Goal: Task Accomplishment & Management: Manage account settings

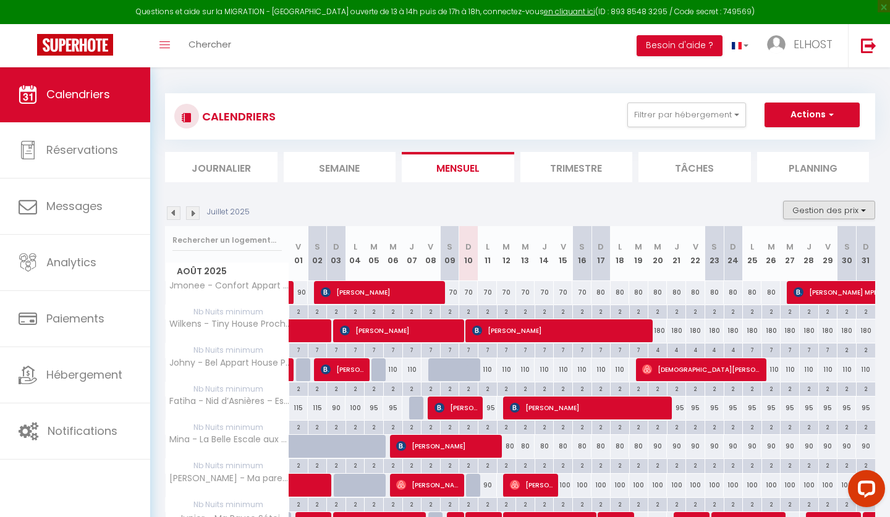
click at [809, 209] on button "Gestion des prix" at bounding box center [829, 210] width 92 height 19
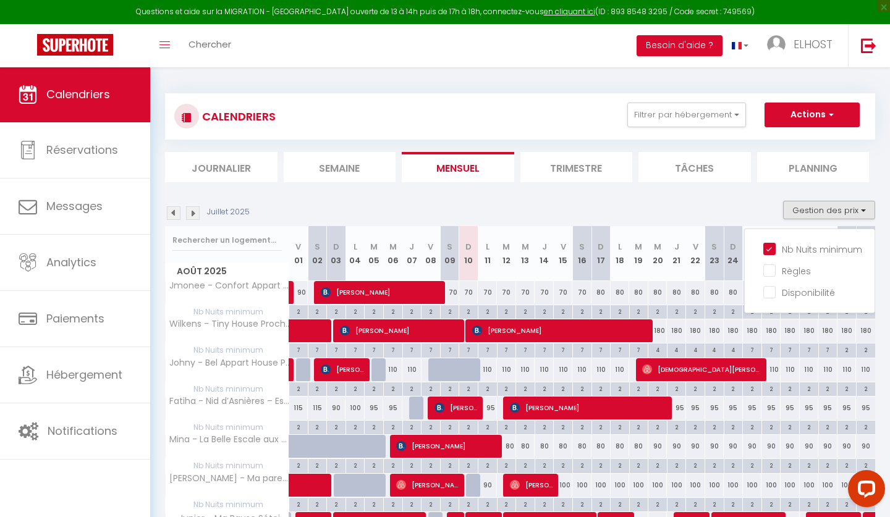
click at [741, 195] on section "Juillet 2025 Gestion des prix Nb Nuits minimum Règles Disponibilité Août 2025 V…" at bounding box center [520, 426] width 710 height 476
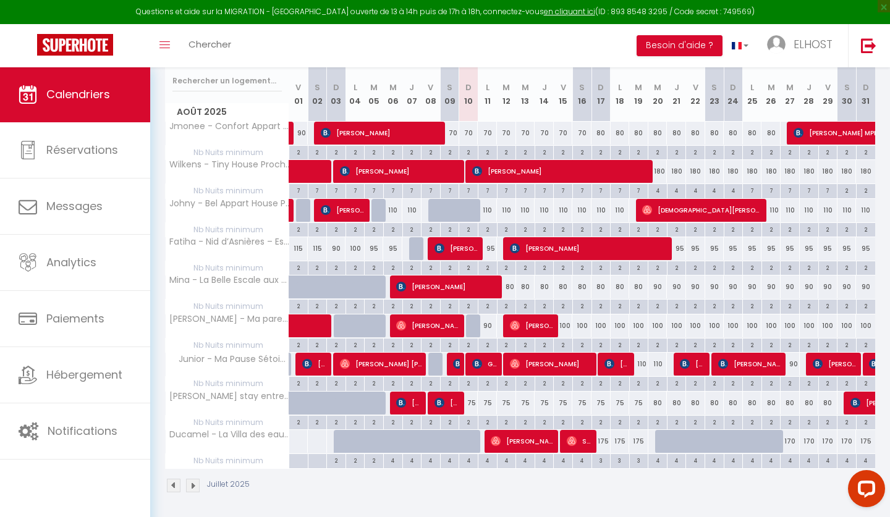
scroll to position [159, 0]
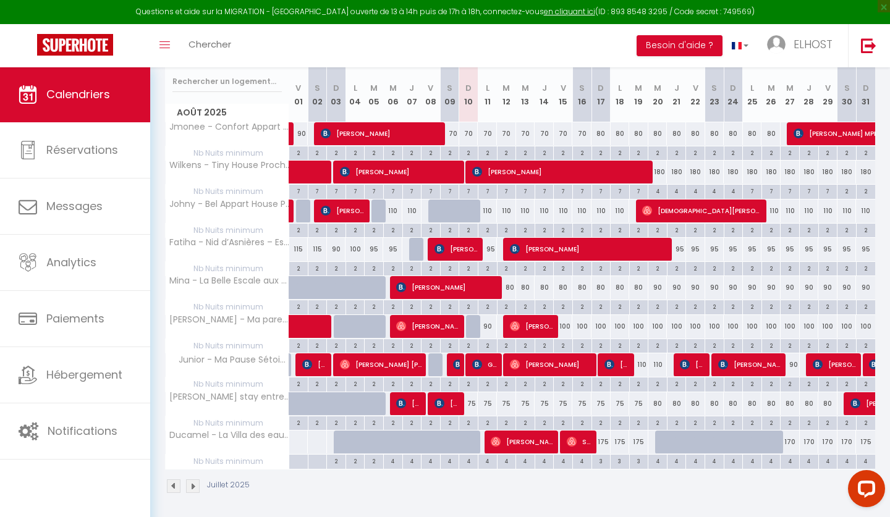
click at [599, 459] on div "3" at bounding box center [601, 461] width 19 height 12
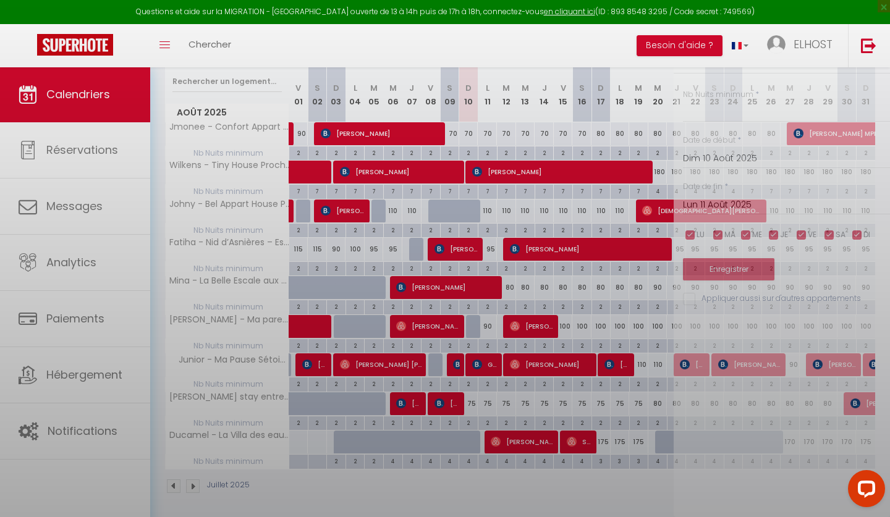
type input "3"
type input "Dim 17 Août 2025"
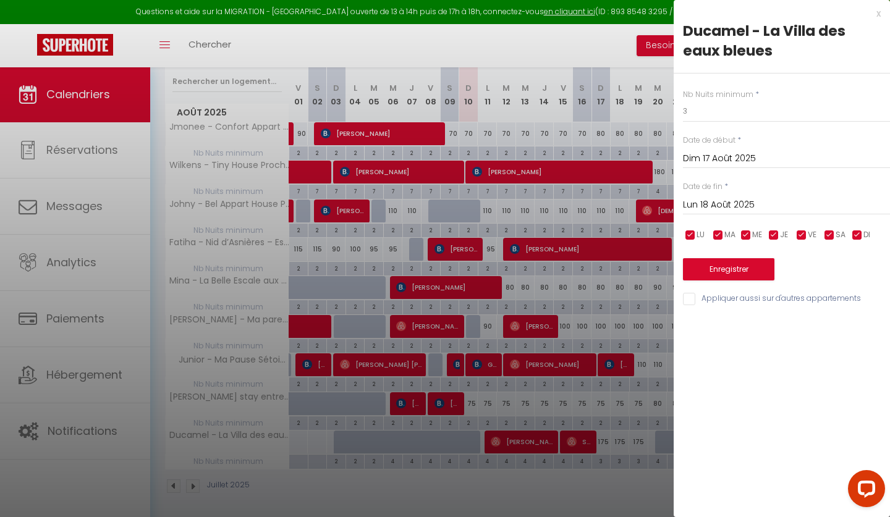
click at [732, 203] on input "Lun 18 Août 2025" at bounding box center [786, 205] width 207 height 16
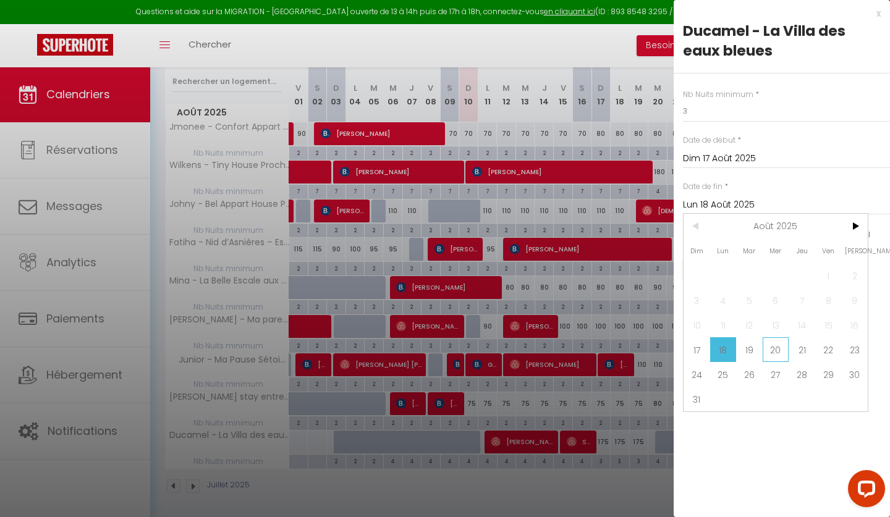
click at [779, 347] on span "20" at bounding box center [776, 349] width 27 height 25
type input "Mer 20 Août 2025"
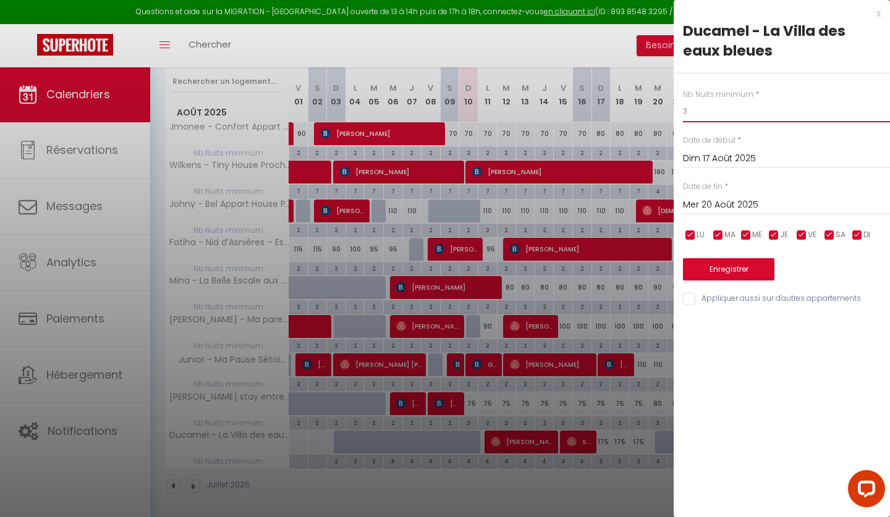
click at [688, 112] on input "3" at bounding box center [786, 111] width 207 height 22
type input "2"
click at [730, 269] on button "Enregistrer" at bounding box center [728, 269] width 91 height 22
type input "[PERSON_NAME] 16 Août 2025"
type input "[DATE] Août 2025"
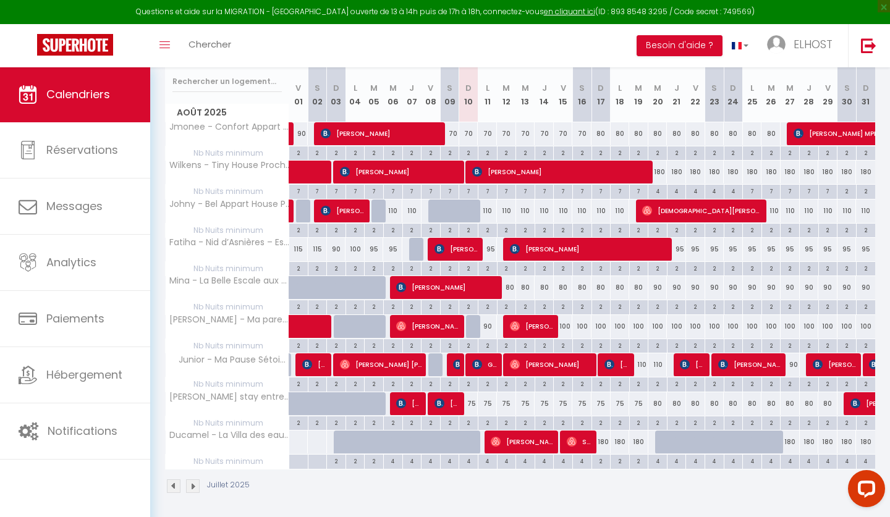
click at [607, 490] on div "Juillet 2025" at bounding box center [520, 488] width 710 height 36
click at [471, 404] on div "75" at bounding box center [468, 403] width 19 height 23
type input "75"
type input "Dim 10 Août 2025"
type input "Lun 11 Août 2025"
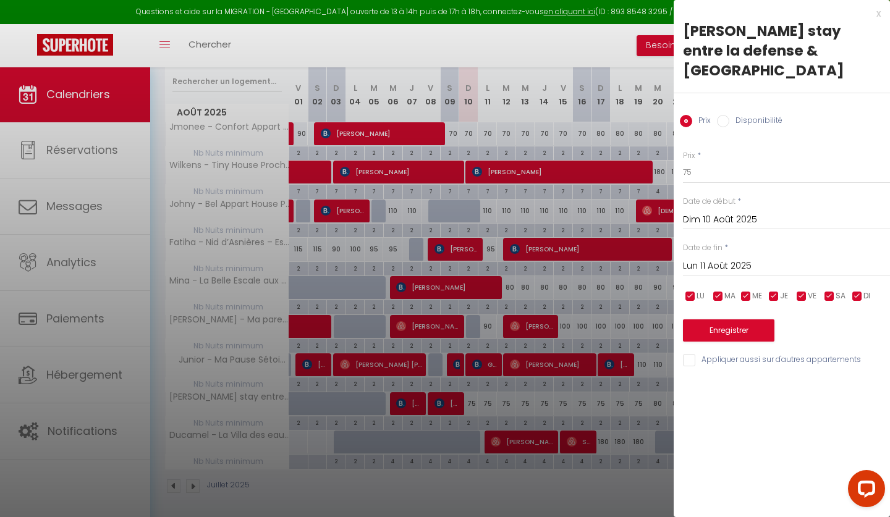
click at [874, 14] on div "x" at bounding box center [777, 13] width 207 height 15
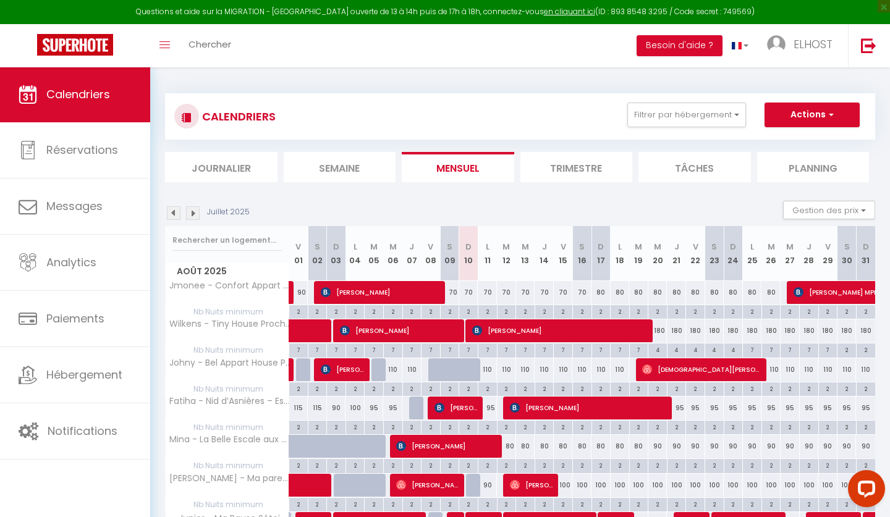
scroll to position [0, 0]
click at [806, 125] on button "Actions" at bounding box center [811, 115] width 95 height 25
click at [798, 100] on div "CALENDRIERS Filtrer par hébergement Tous Fatiha - Nid d’Asnières – Escapade cos…" at bounding box center [520, 116] width 710 height 46
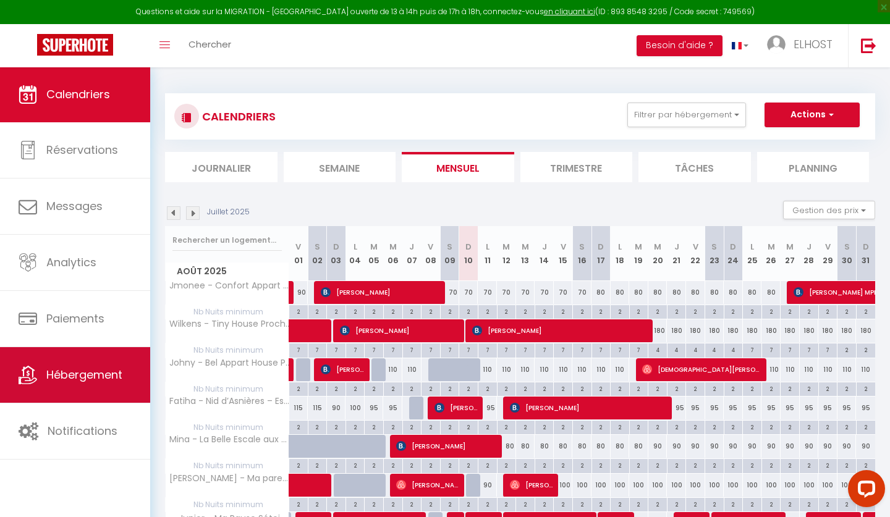
click at [94, 384] on link "Hébergement" at bounding box center [75, 375] width 150 height 56
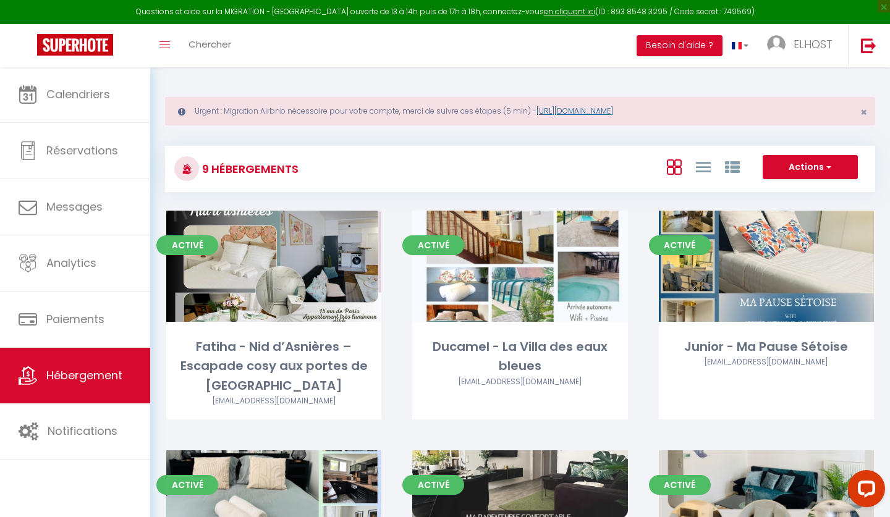
click at [585, 111] on link "[URL][DOMAIN_NAME]" at bounding box center [574, 111] width 77 height 11
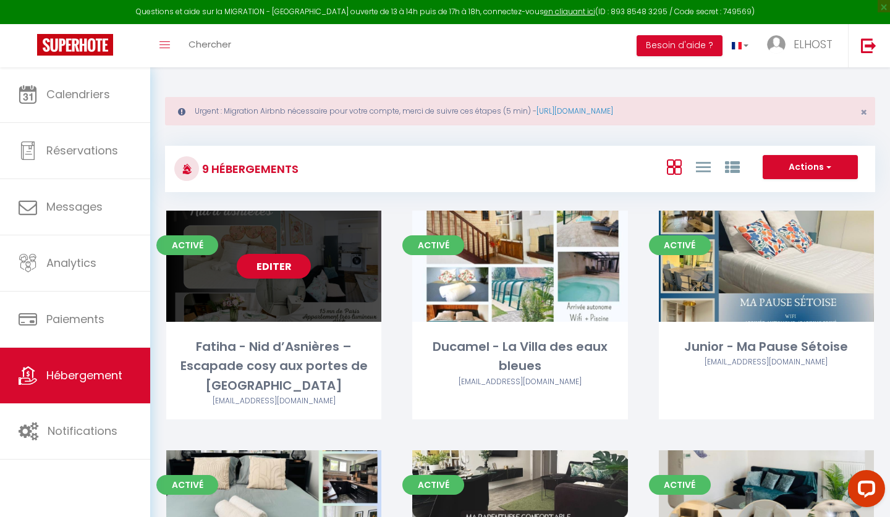
click at [343, 317] on div "Editer" at bounding box center [273, 266] width 215 height 111
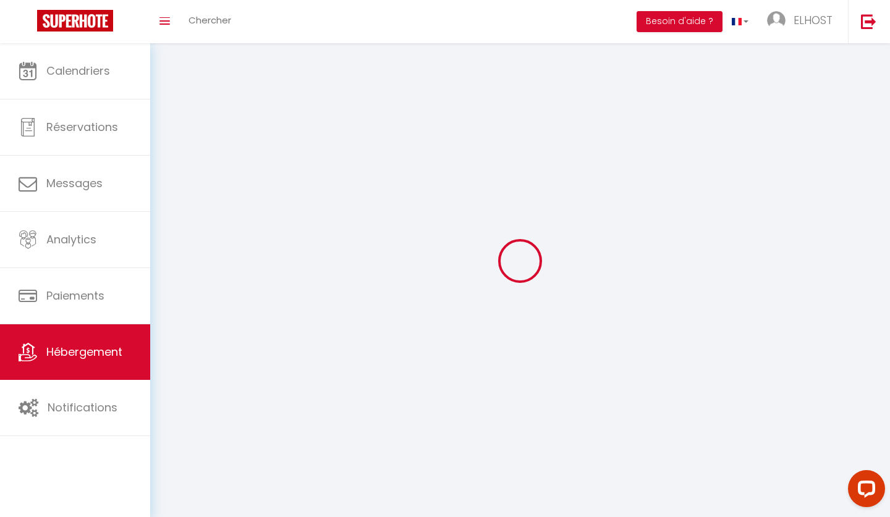
select select "1"
select select
select select "28"
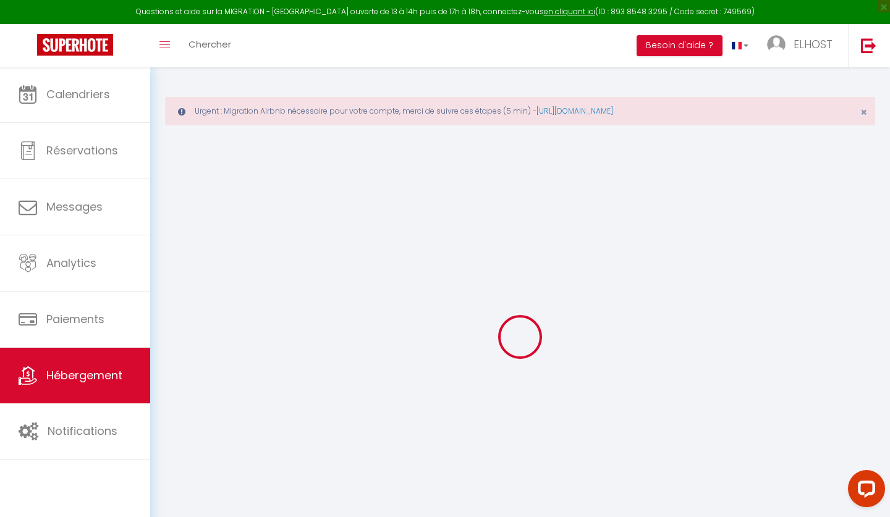
select select
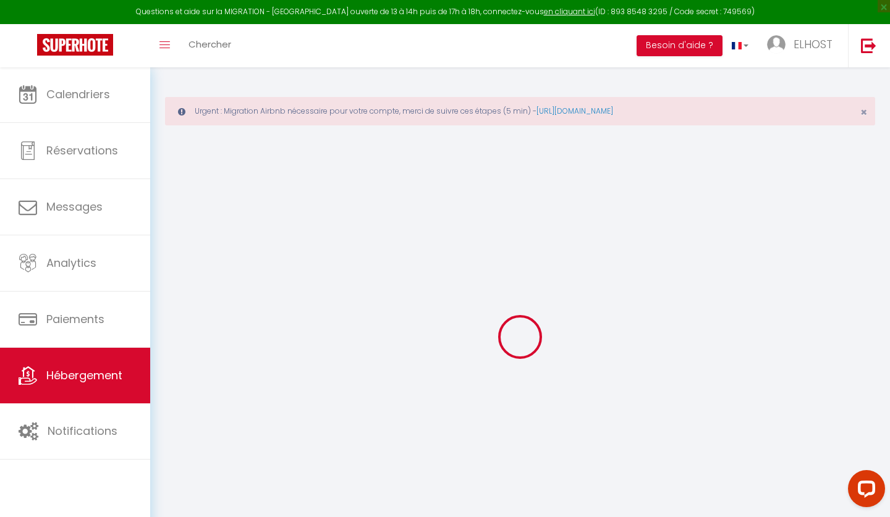
select select
checkbox input "false"
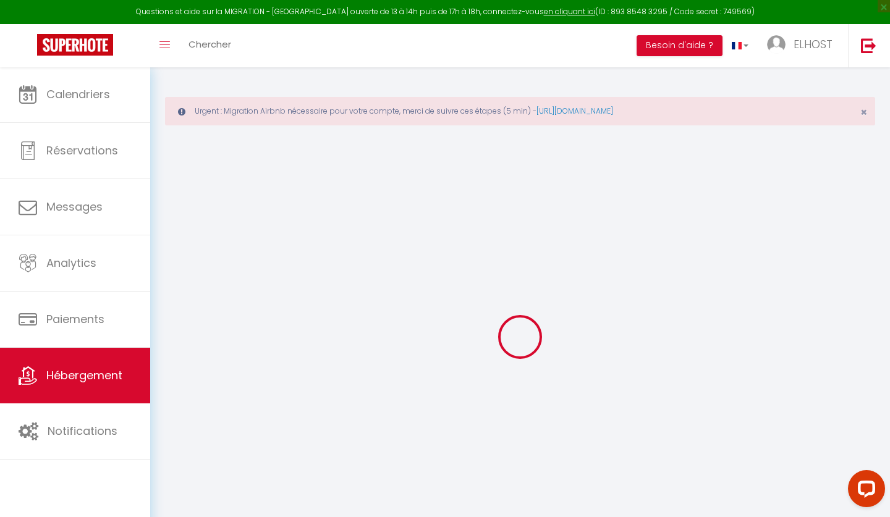
select select
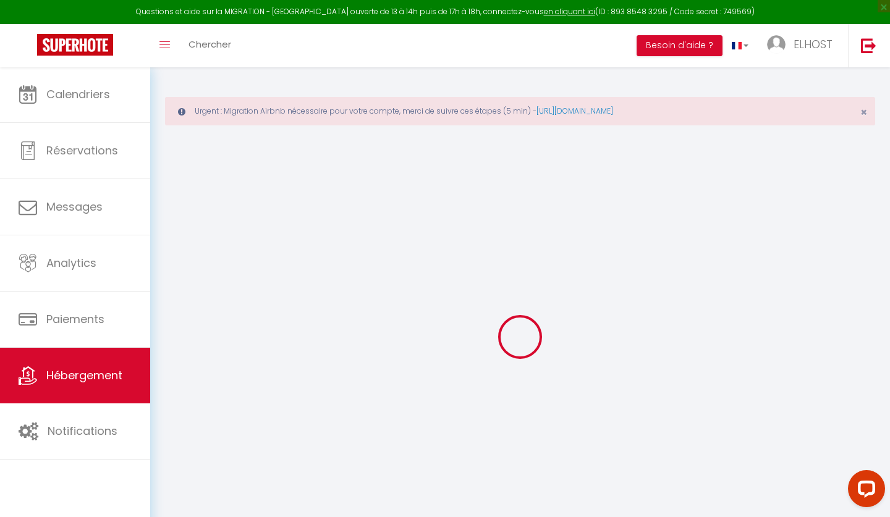
select select
checkbox input "false"
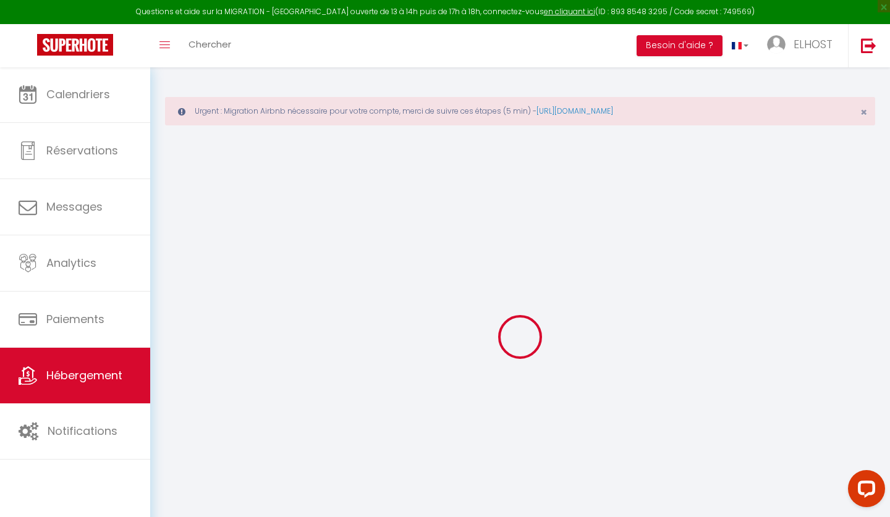
checkbox input "false"
select select
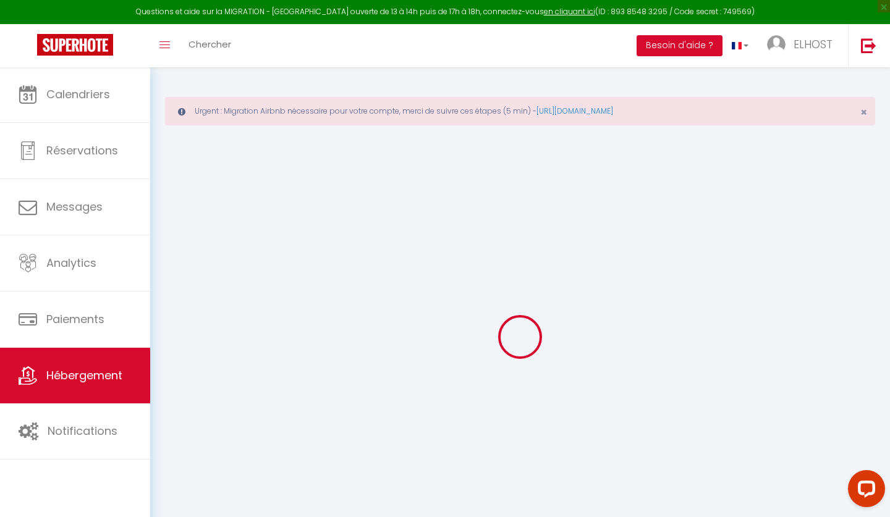
select select
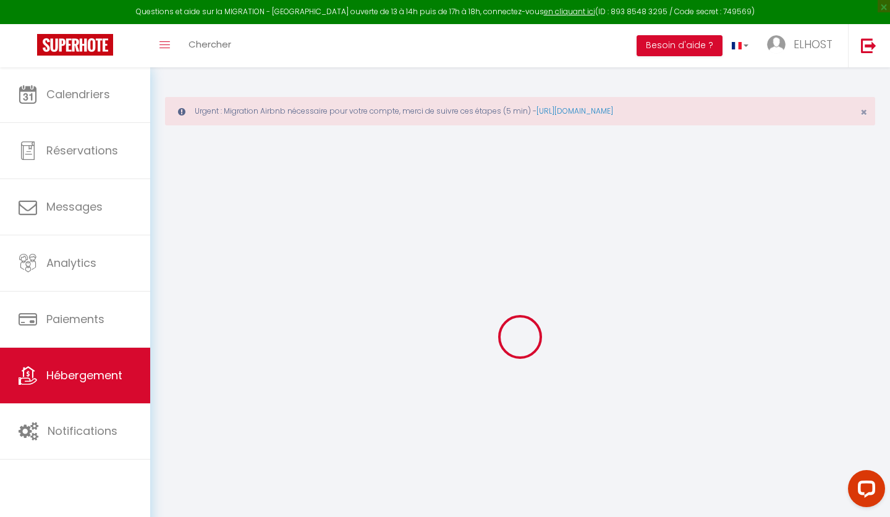
checkbox input "false"
select select
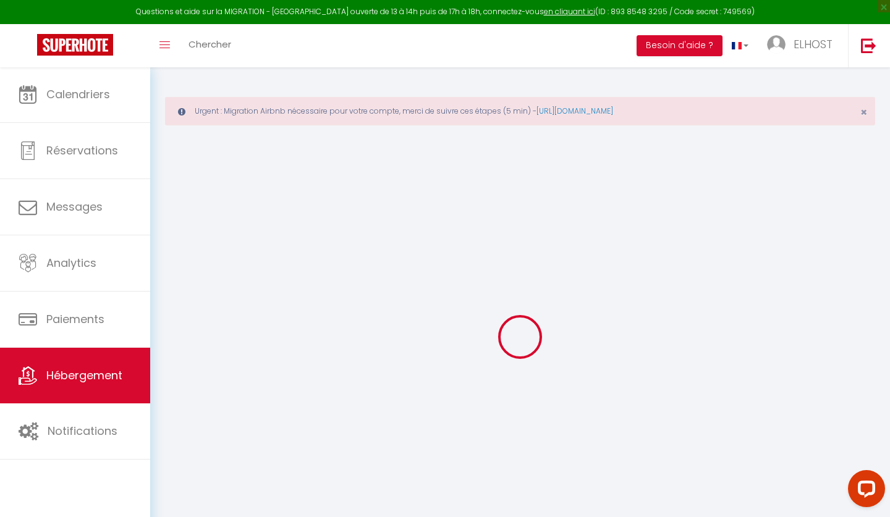
select select
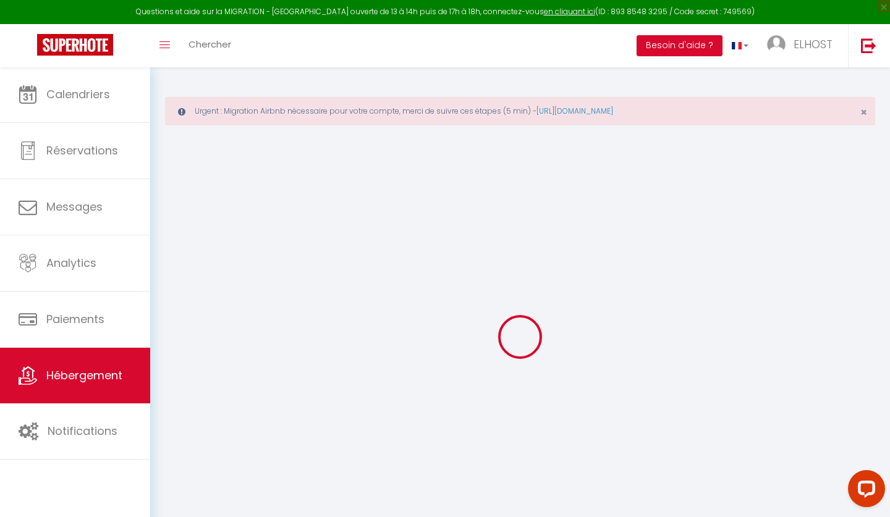
select select
checkbox input "false"
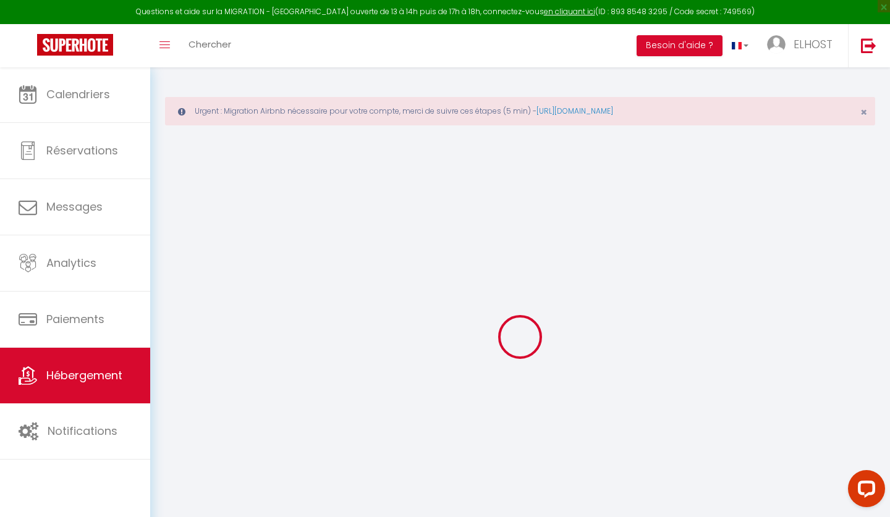
checkbox input "false"
select select
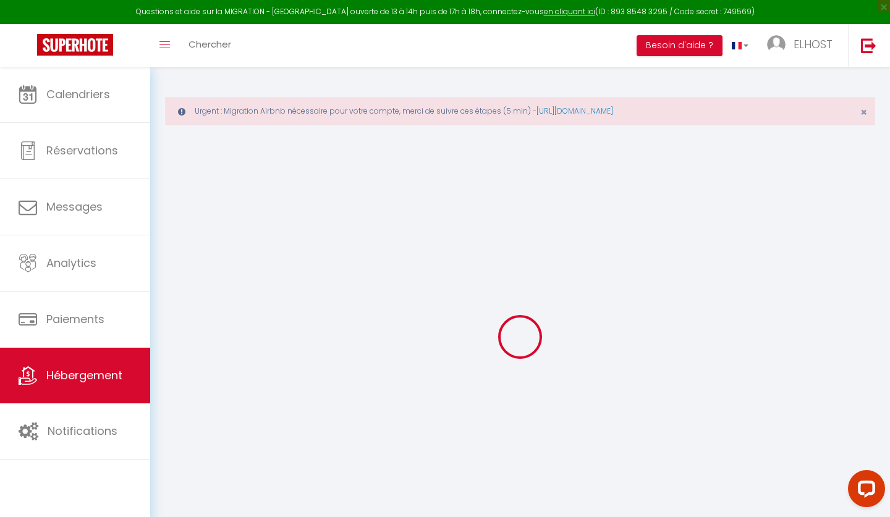
select select
checkbox input "false"
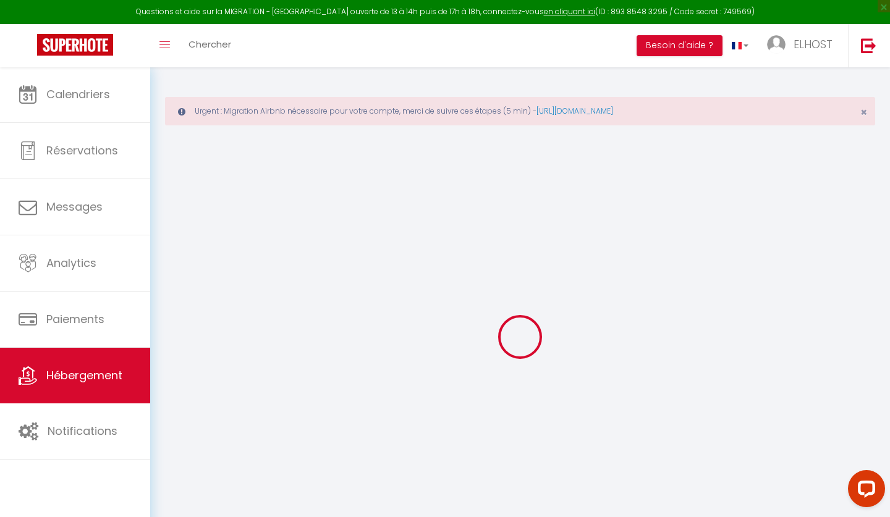
checkbox input "false"
select select
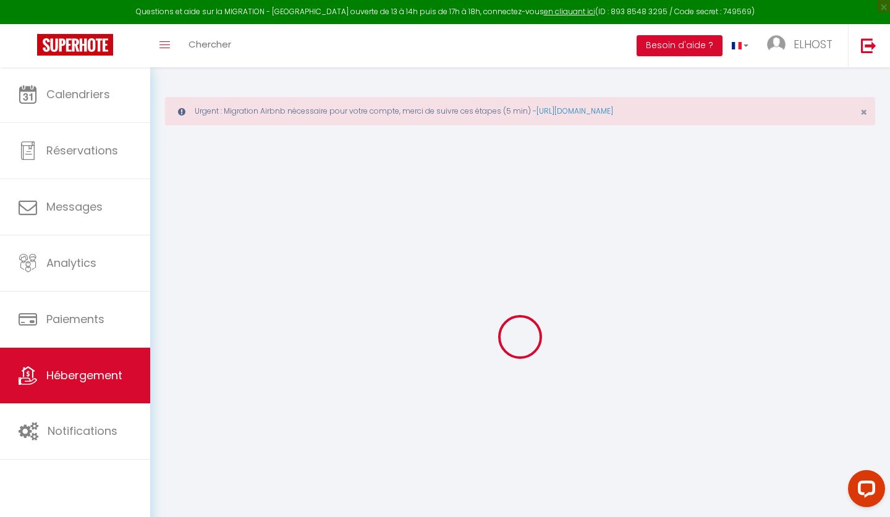
type input "Fatiha - Nid d’Asnières – Escapade cosy aux portes de [GEOGRAPHIC_DATA]"
type input "Fatiha"
type input "Amara"
type input "[STREET_ADDRESS]"
type input "92200"
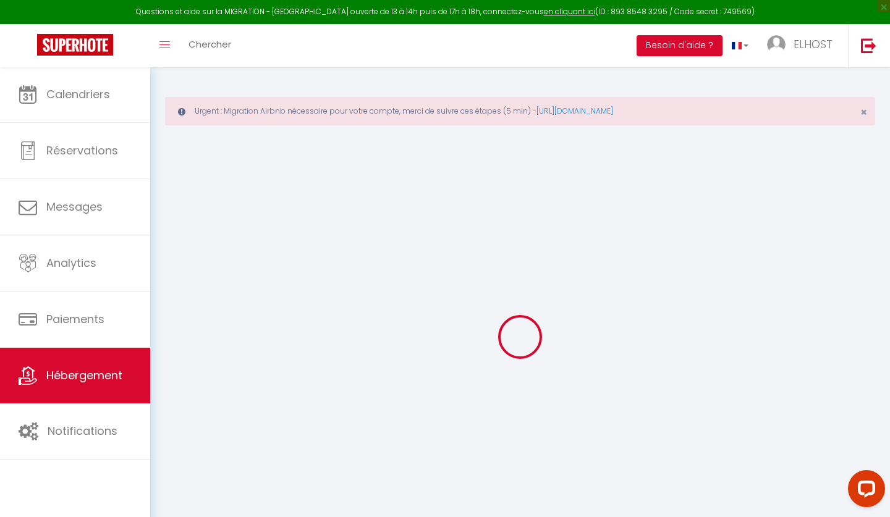
type input "[GEOGRAPHIC_DATA]"
select select "5"
type input "80"
type input "55"
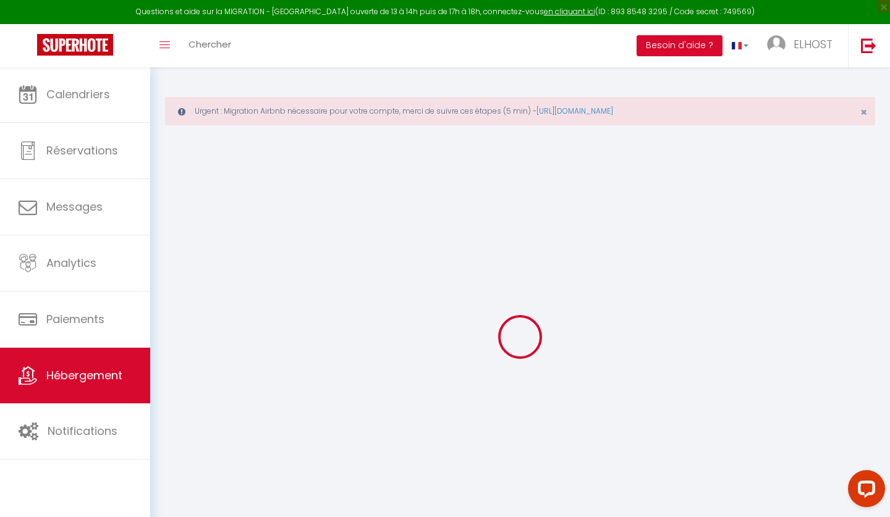
select select
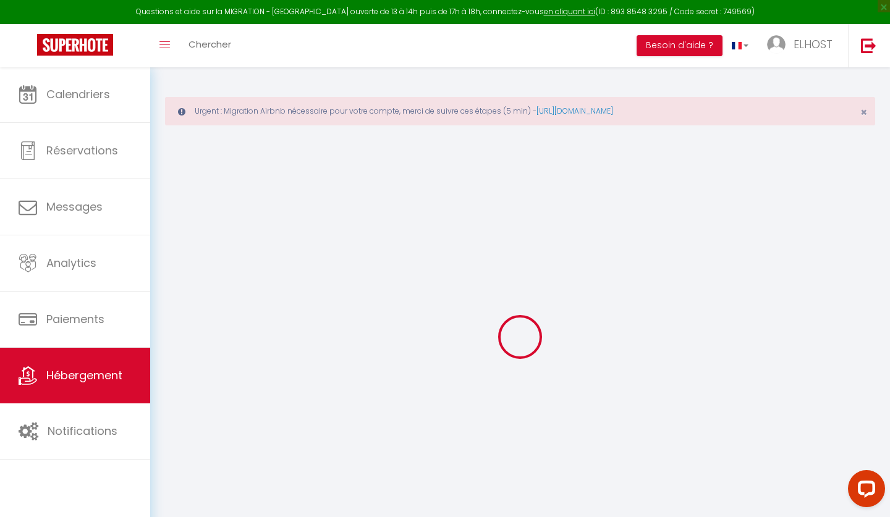
type input "[STREET_ADDRESS]"
type input "92600"
type input "[GEOGRAPHIC_DATA]"
type input "[EMAIL_ADDRESS][DOMAIN_NAME]"
select select
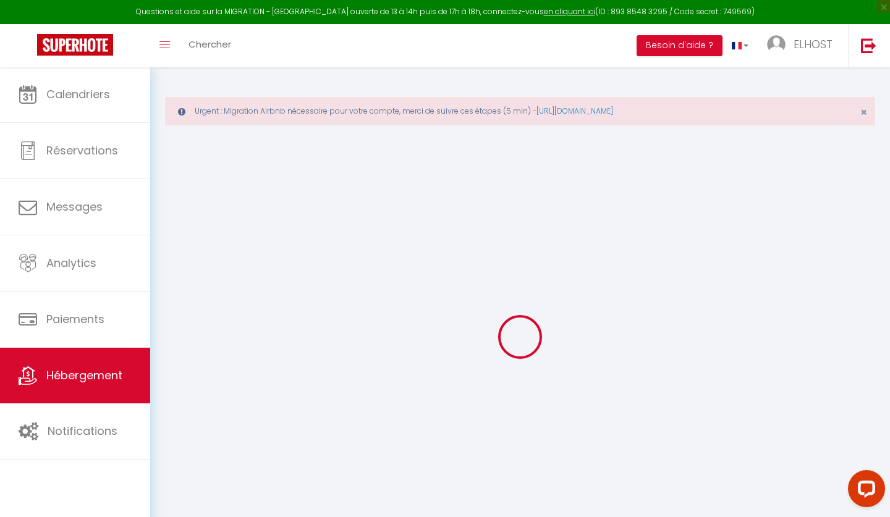
checkbox input "false"
type input "0"
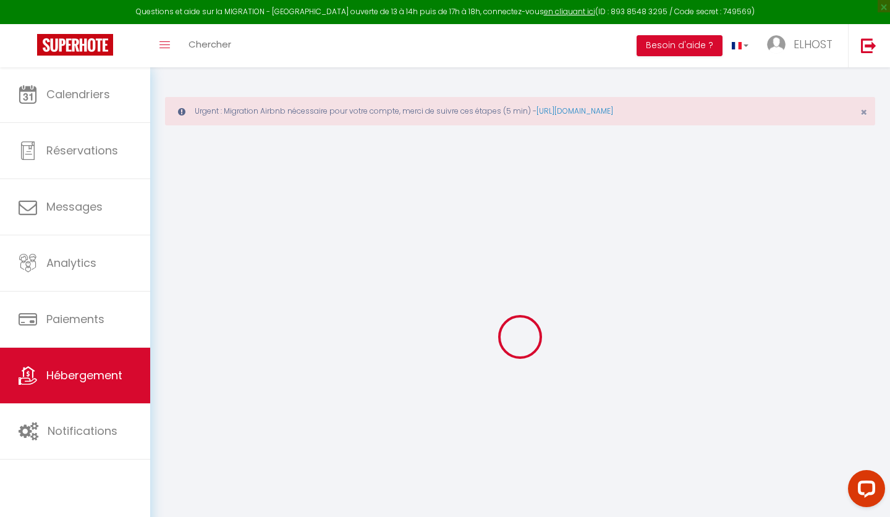
type input "0"
select select
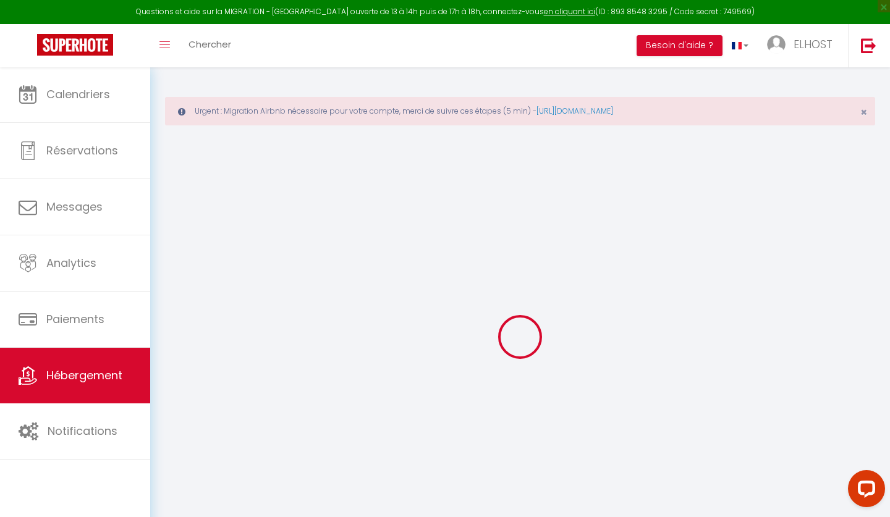
select select
checkbox input "false"
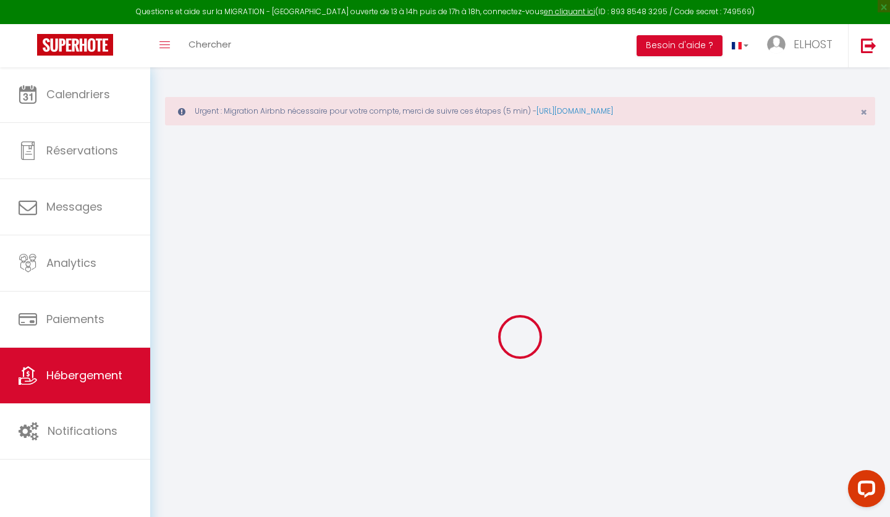
checkbox input "false"
select select "+ 15 %"
select select "+ 18 %"
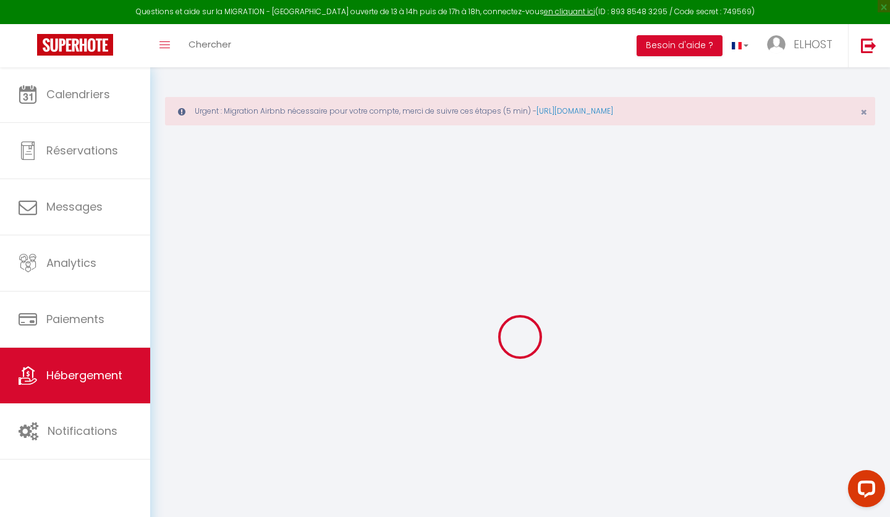
select select "+ 10 %"
select select "+ 7 %"
select select
checkbox input "false"
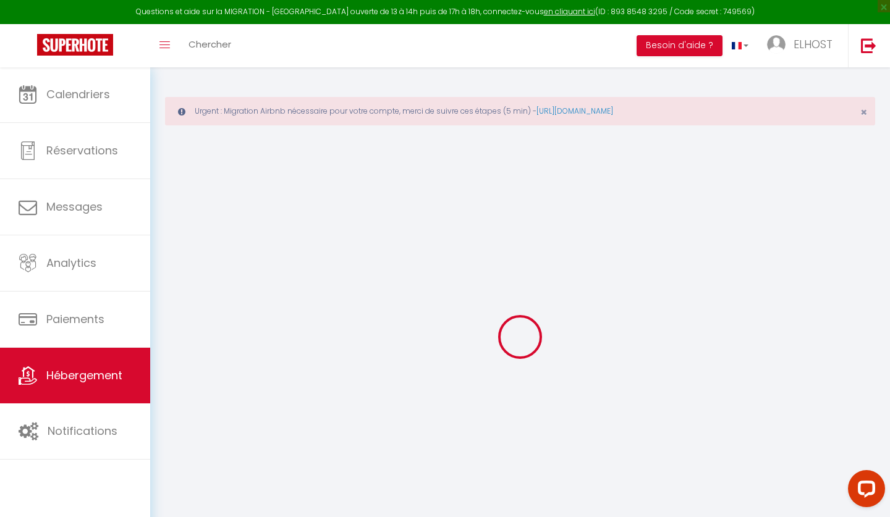
checkbox input "false"
select select "7300-1409485826434458409"
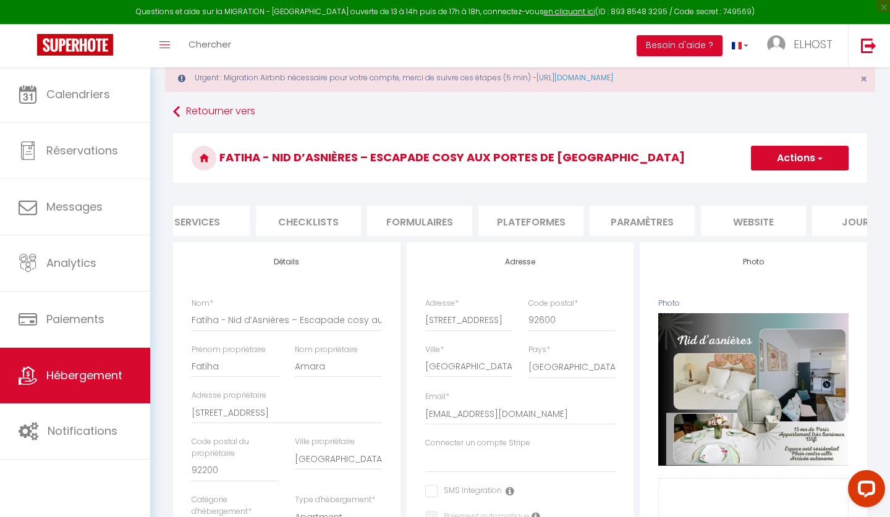
scroll to position [0, 406]
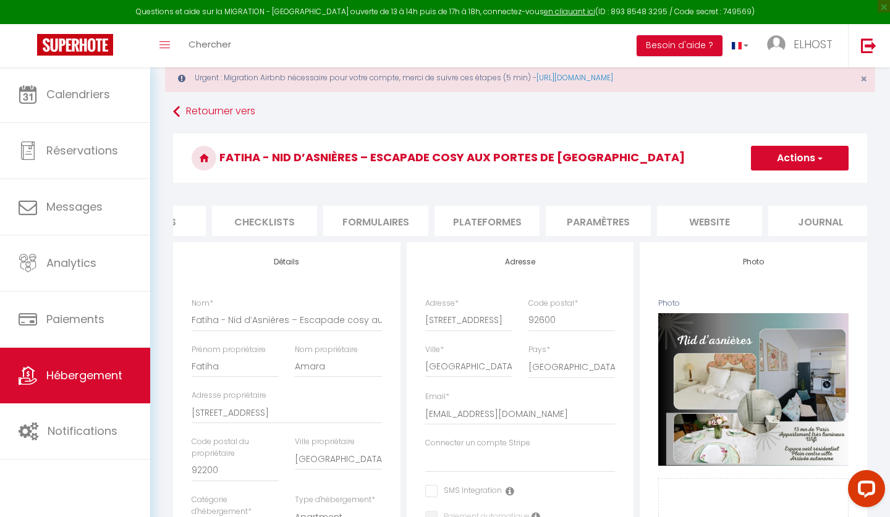
click at [502, 215] on li "Plateformes" at bounding box center [486, 221] width 105 height 30
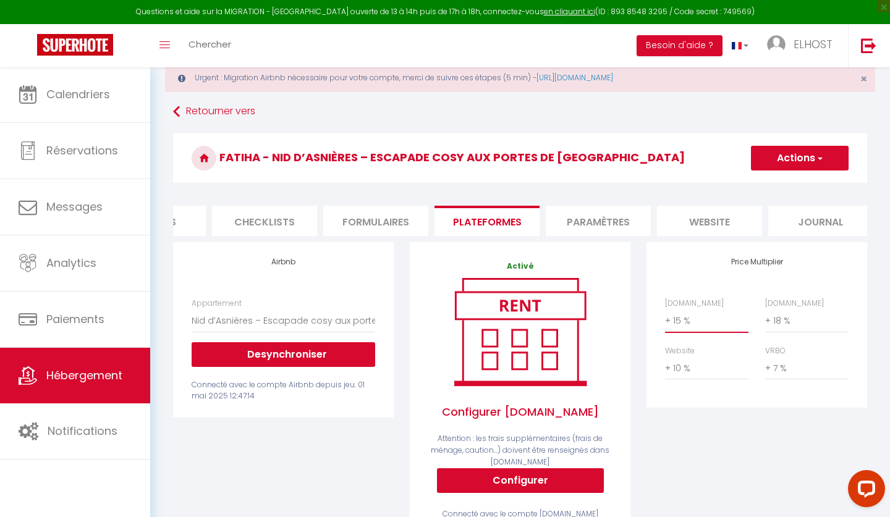
select select "+ 20 %"
click at [782, 154] on button "Actions" at bounding box center [800, 158] width 98 height 25
click at [772, 193] on ul "Enregistrer" at bounding box center [799, 185] width 99 height 23
click at [780, 163] on button "Actions" at bounding box center [800, 158] width 98 height 25
click at [773, 182] on link "Enregistrer" at bounding box center [799, 185] width 98 height 16
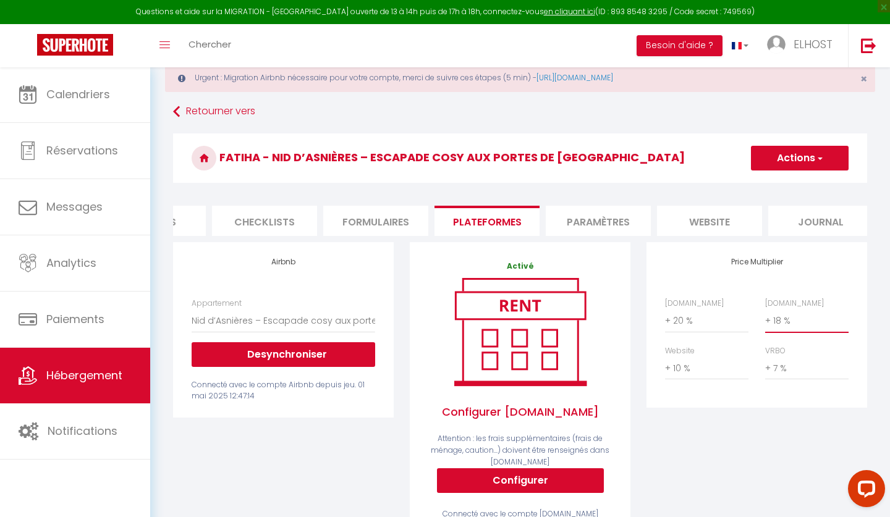
click at [776, 325] on select "0 + 1 % + 2 % + 3 % + 4 % + 5 % + 6 % + 7 % + 8 % + 9 %" at bounding box center [806, 320] width 83 height 23
click at [793, 160] on button "Actions" at bounding box center [800, 158] width 98 height 25
click at [779, 187] on link "Enregistrer" at bounding box center [799, 185] width 98 height 16
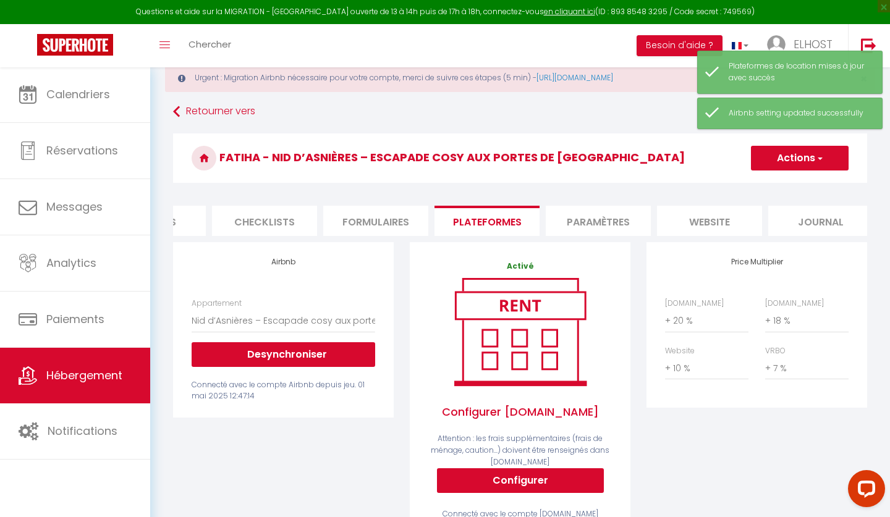
click at [169, 106] on div "Retourner vers Fatiha - Nid d’Asnières – Escapade cosy aux portes de [GEOGRAPHI…" at bounding box center [520, 456] width 710 height 710
click at [176, 113] on icon at bounding box center [176, 112] width 7 height 22
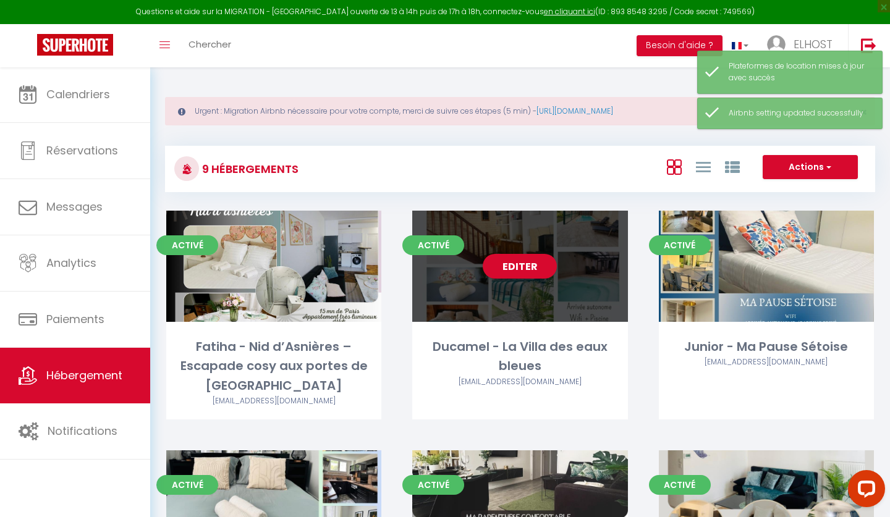
click at [519, 334] on div "Activé Editer Ducamel - La Villa des eaux bleues [EMAIL_ADDRESS][DOMAIN_NAME]" at bounding box center [519, 315] width 215 height 209
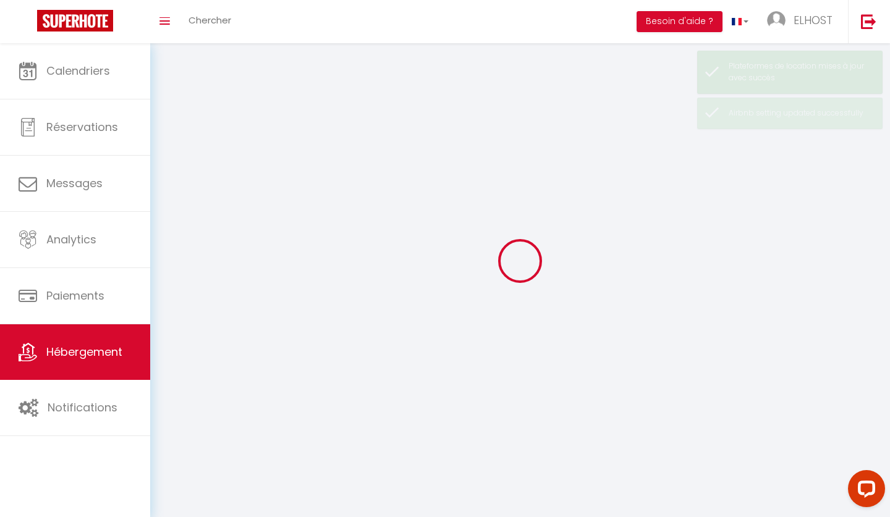
select select "1"
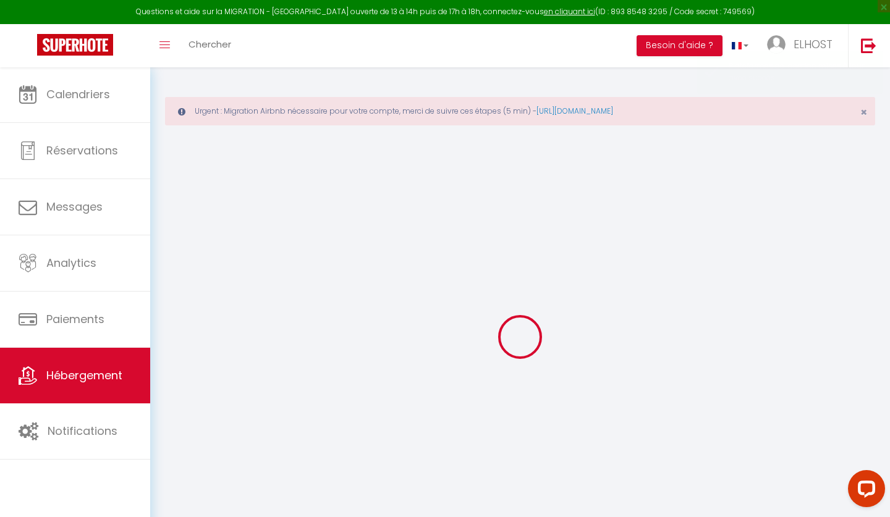
select select
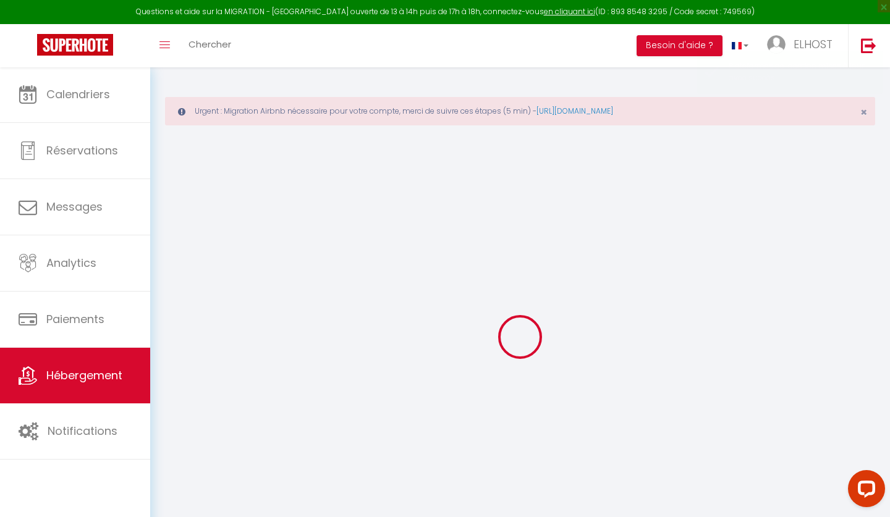
select select
checkbox input "false"
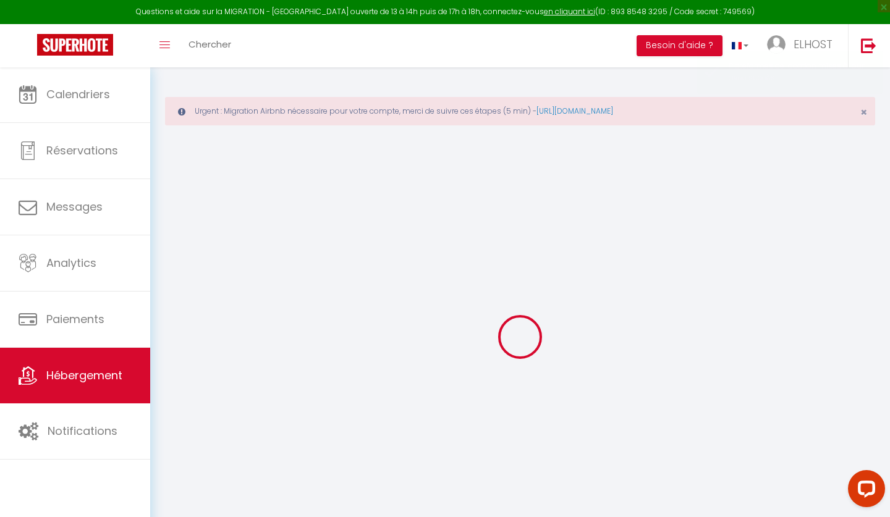
select select
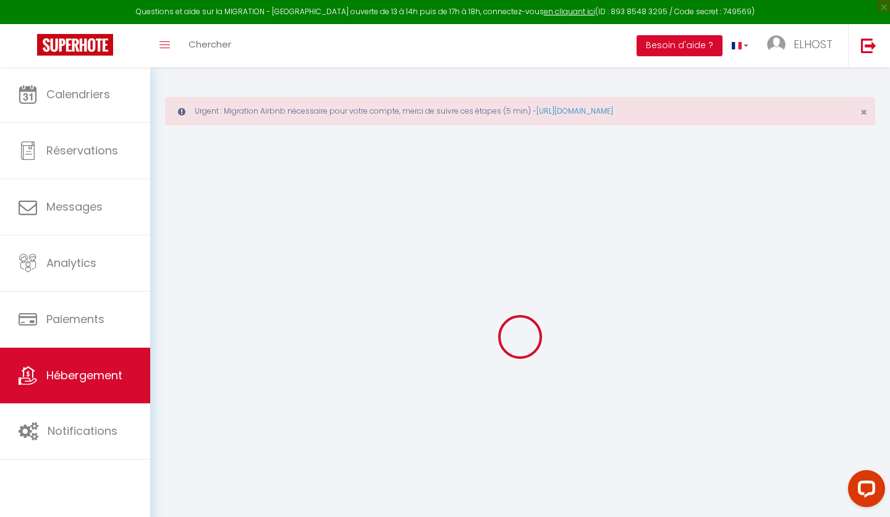
select select
checkbox input "false"
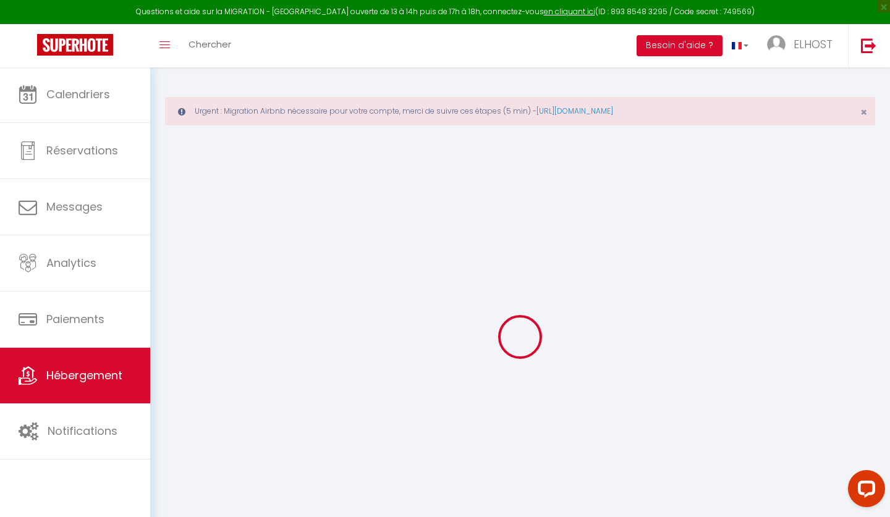
checkbox input "false"
select select
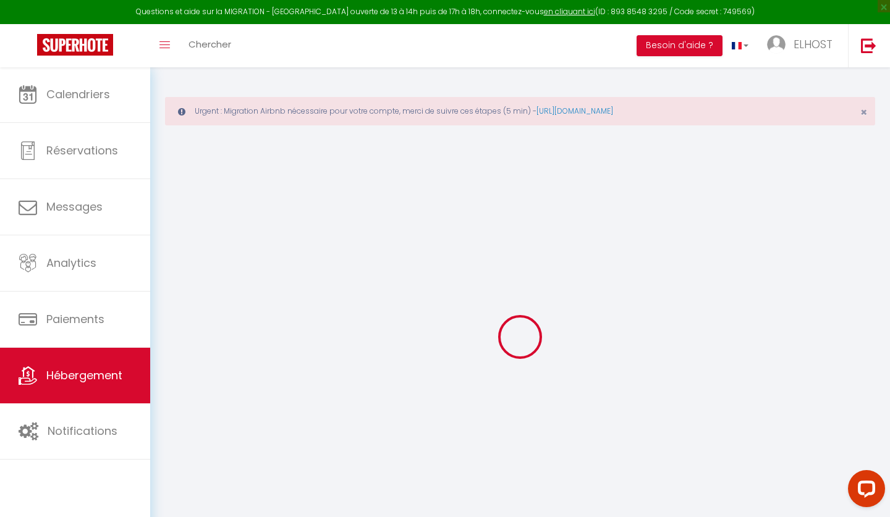
select select
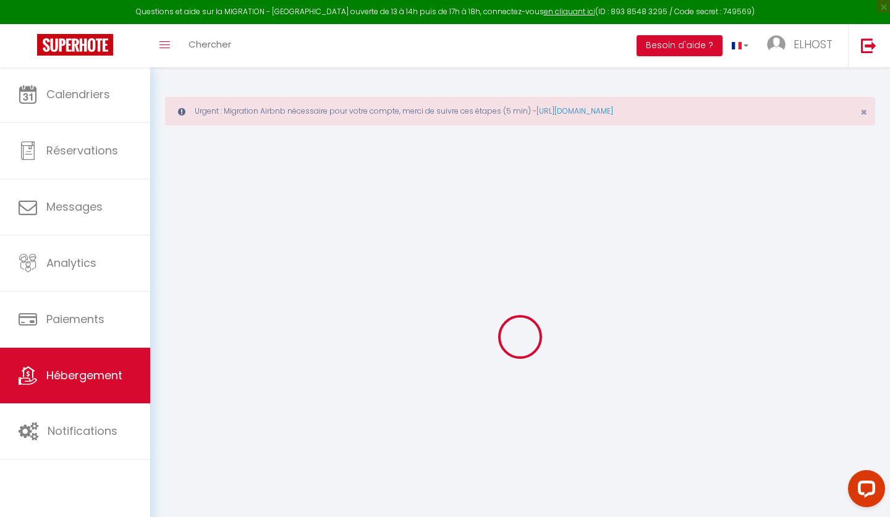
checkbox input "false"
select select
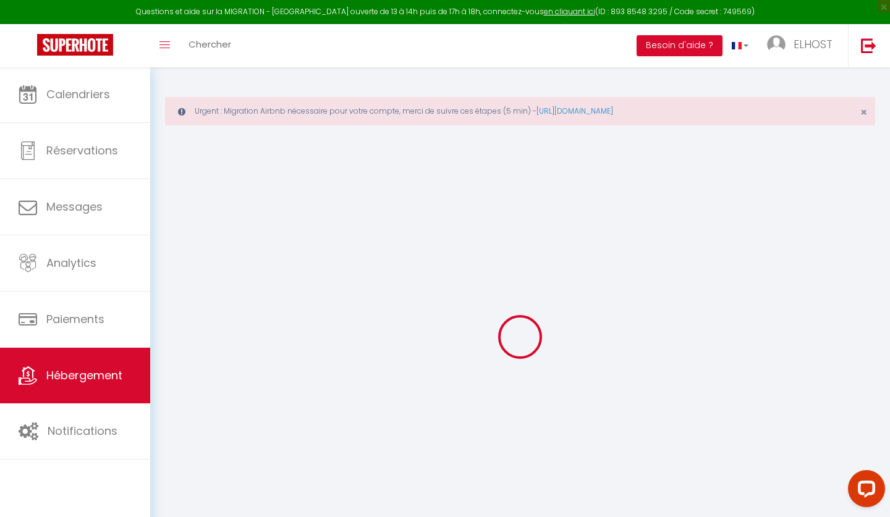
select select
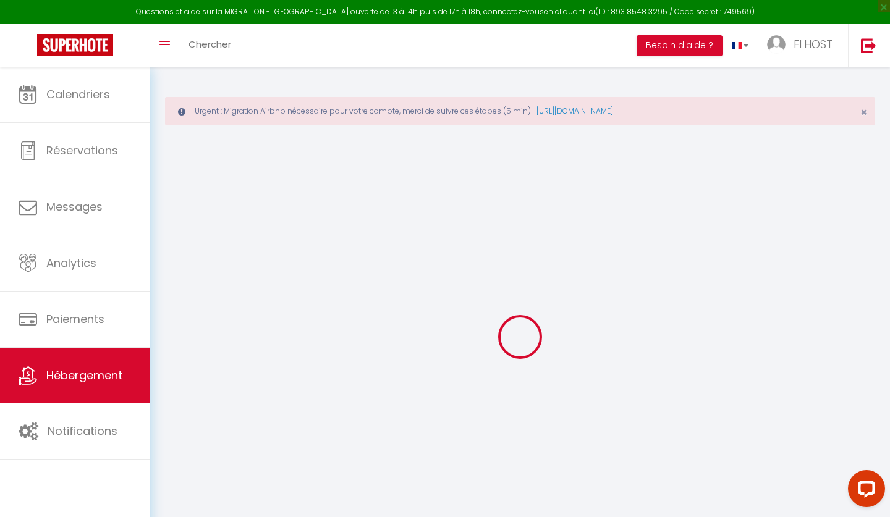
select select
checkbox input "false"
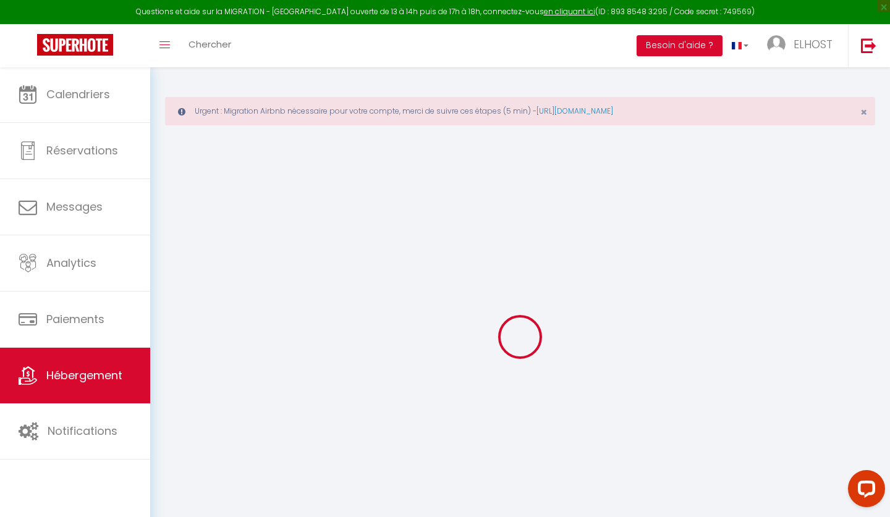
checkbox input "false"
select select
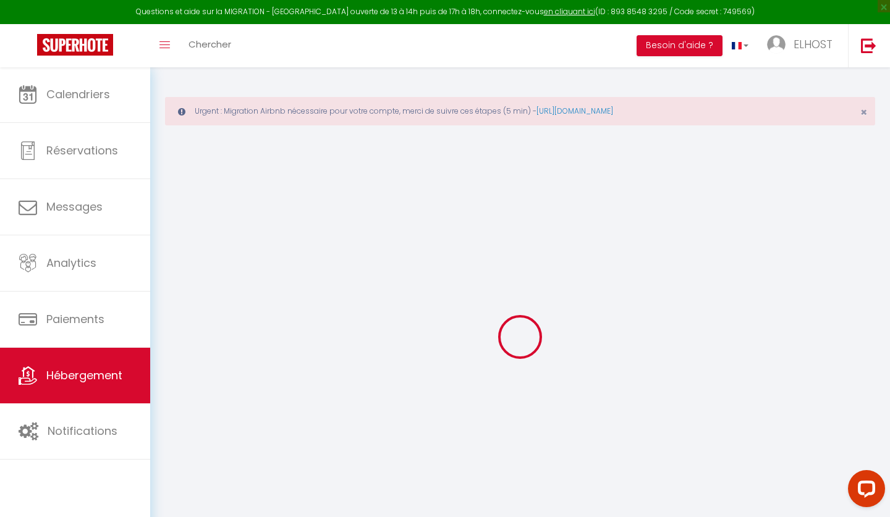
select select
checkbox input "false"
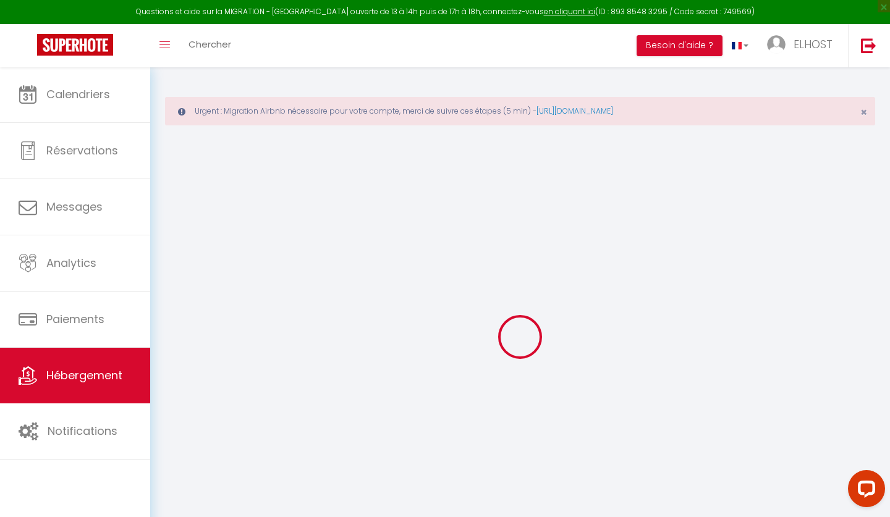
checkbox input "false"
select select
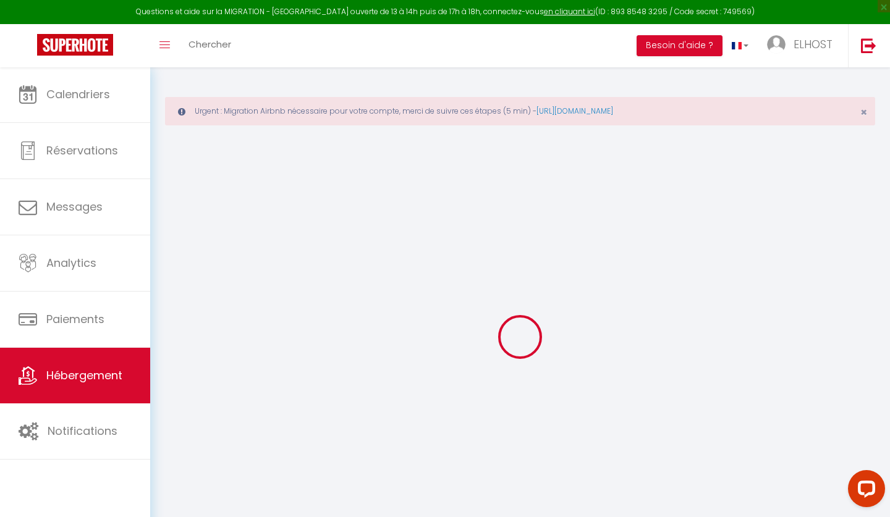
checkbox input "false"
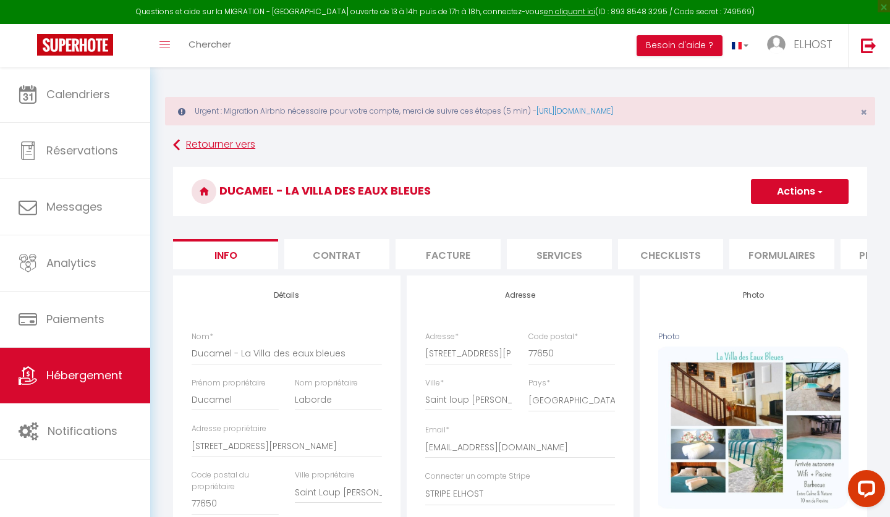
click at [179, 143] on icon at bounding box center [176, 145] width 7 height 22
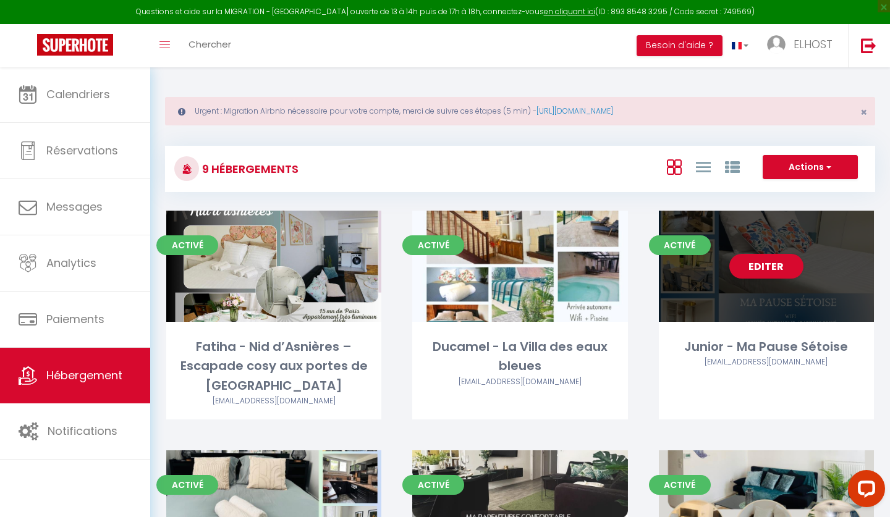
click at [796, 380] on div "Activé Editer Junior - Ma Pause Sétoise [EMAIL_ADDRESS][DOMAIN_NAME]" at bounding box center [766, 315] width 215 height 209
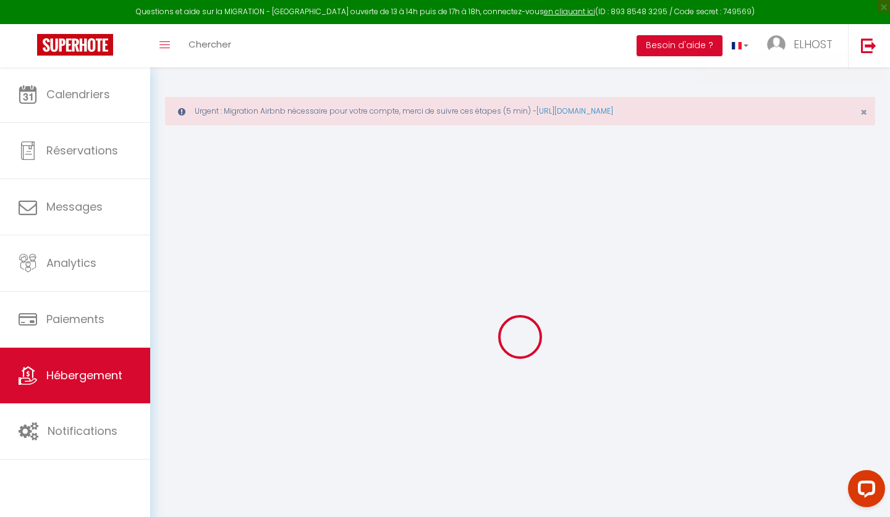
type input "Junior - Ma Pause Sétoise"
type input "[PERSON_NAME]"
type input "[STREET_ADDRESS][PERSON_NAME][PERSON_NAME]"
type input "95190"
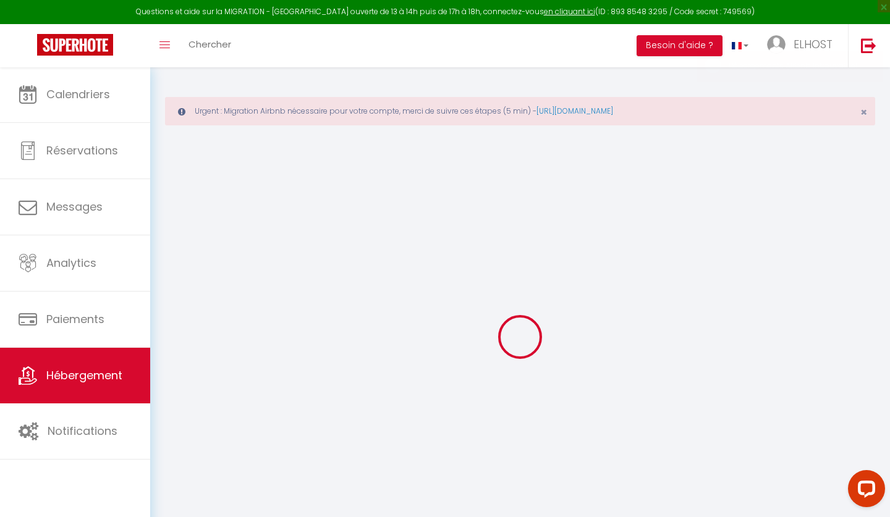
type input "Fontenay en [GEOGRAPHIC_DATA]"
type input "100"
type input "65"
type input "300"
select select
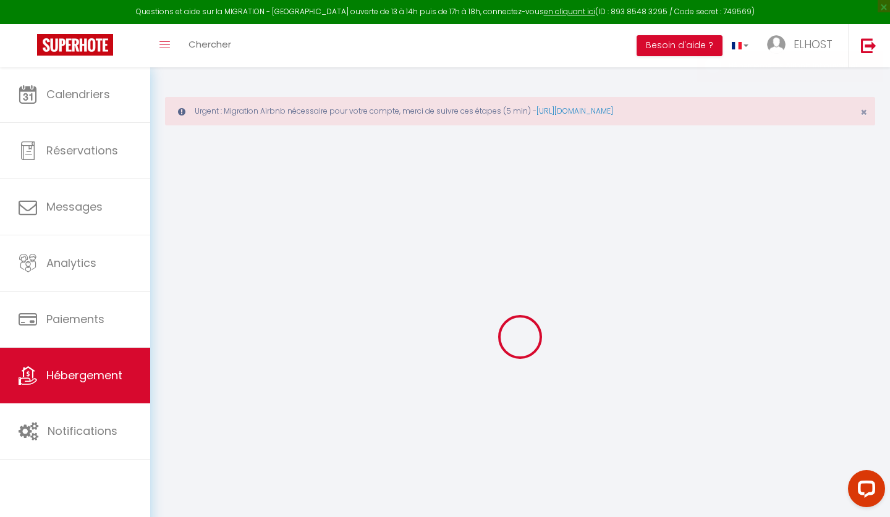
select select
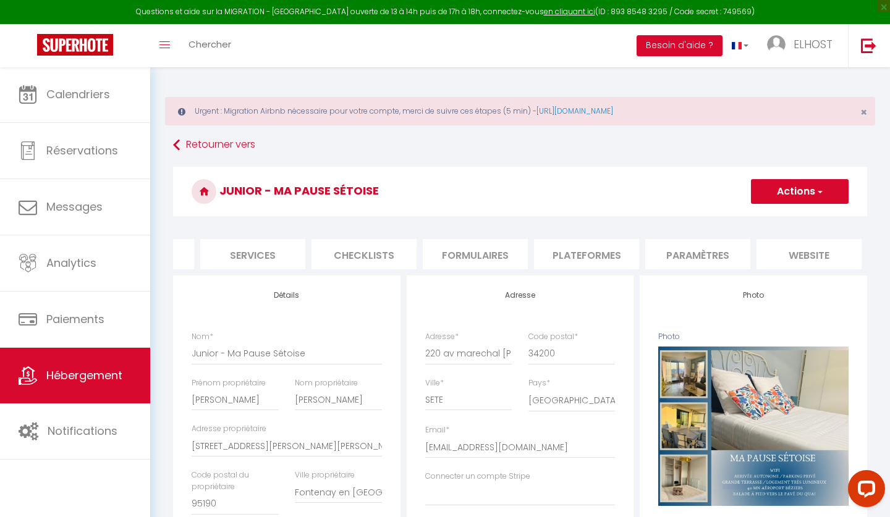
scroll to position [0, 323]
click at [606, 253] on li "Plateformes" at bounding box center [569, 254] width 105 height 30
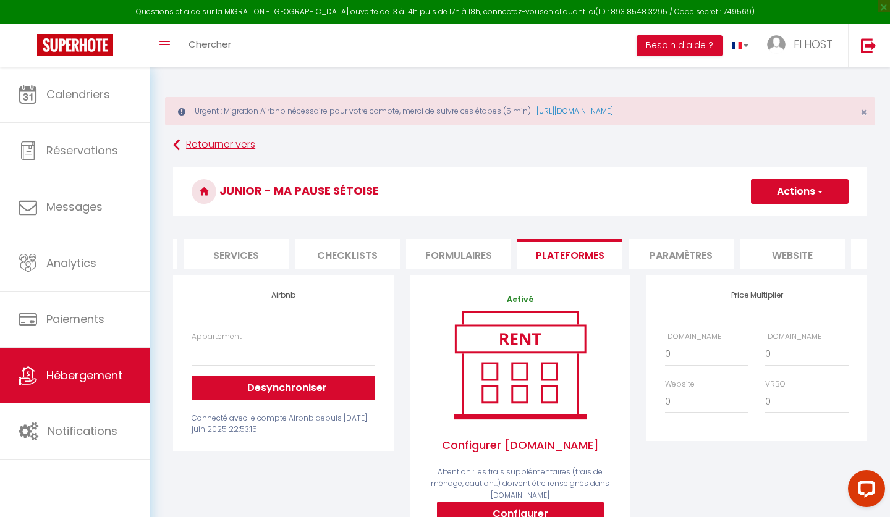
click at [180, 145] on icon at bounding box center [176, 145] width 7 height 22
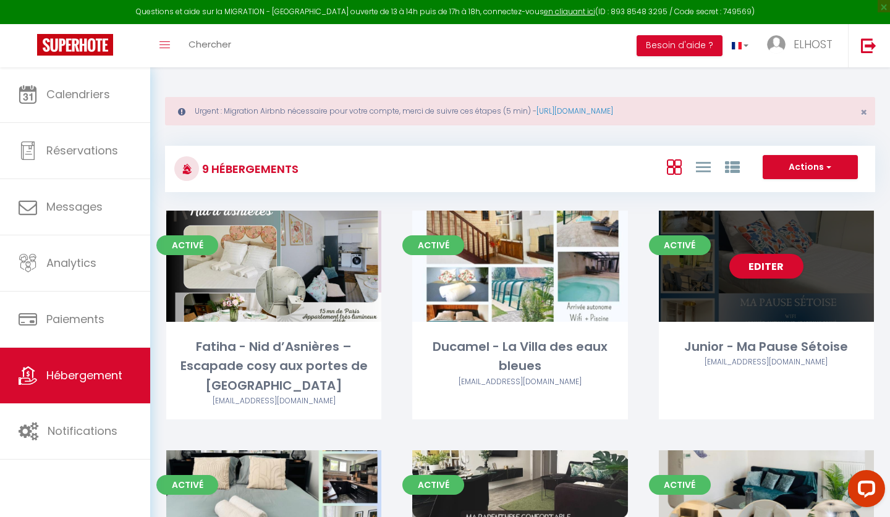
click at [735, 332] on div "Activé Editer Junior - Ma Pause Sétoise [EMAIL_ADDRESS][DOMAIN_NAME]" at bounding box center [766, 315] width 215 height 209
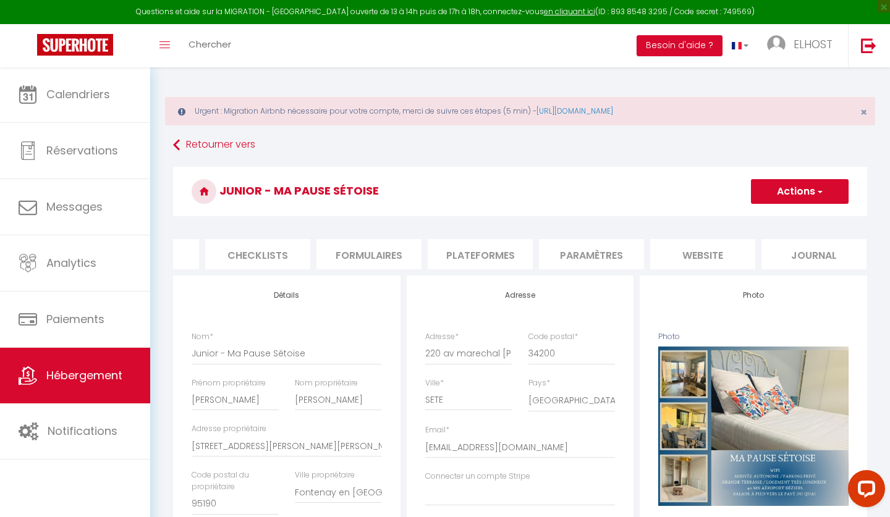
scroll to position [0, 412]
click at [491, 250] on li "Plateformes" at bounding box center [480, 254] width 105 height 30
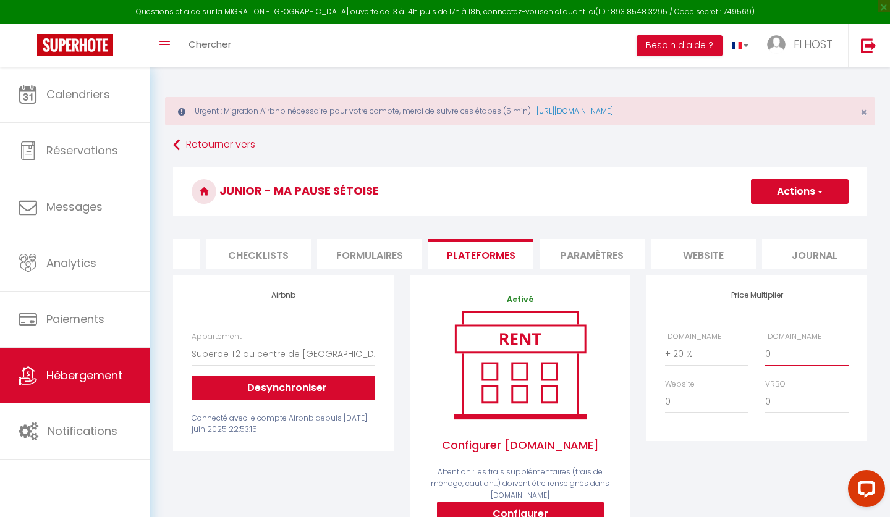
click at [784, 355] on select "0 + 1 % + 2 % + 3 % + 4 % + 5 % + 6 % + 7 % + 8 % + 9 %" at bounding box center [806, 353] width 83 height 23
click at [790, 190] on button "Actions" at bounding box center [800, 191] width 98 height 25
click at [784, 218] on link "Enregistrer" at bounding box center [799, 219] width 98 height 16
click at [773, 188] on button "Actions" at bounding box center [800, 191] width 98 height 25
click at [769, 224] on link "Enregistrer" at bounding box center [799, 219] width 98 height 16
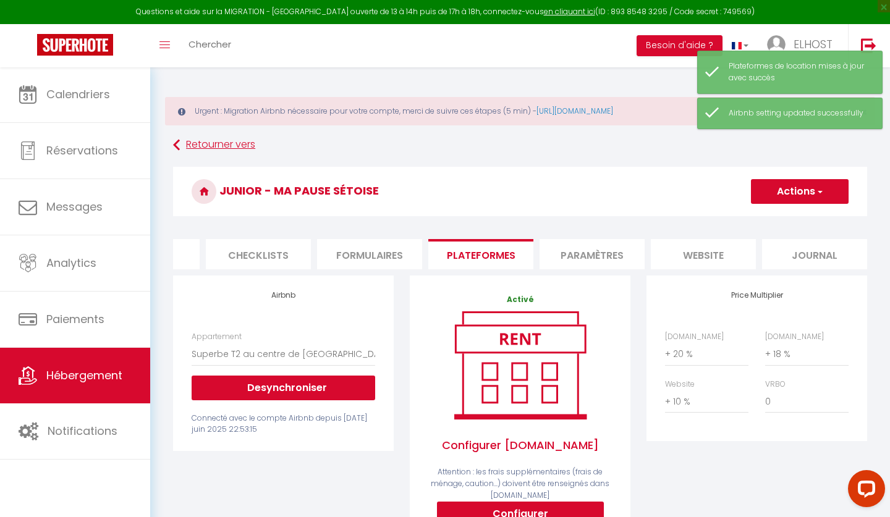
click at [179, 143] on icon at bounding box center [176, 145] width 7 height 22
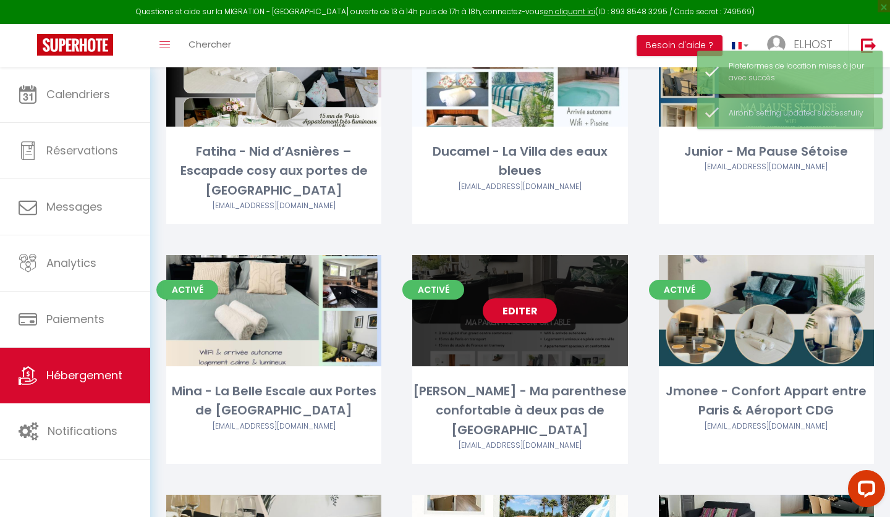
scroll to position [203, 0]
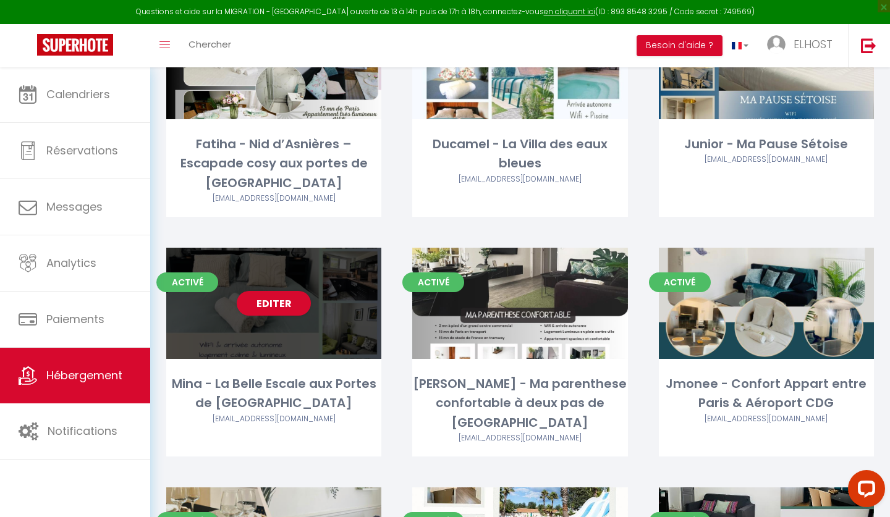
click at [348, 371] on div "Activé Editer Mina - La Belle Escale aux Portes de Paris [EMAIL_ADDRESS][DOMAIN…" at bounding box center [273, 352] width 215 height 209
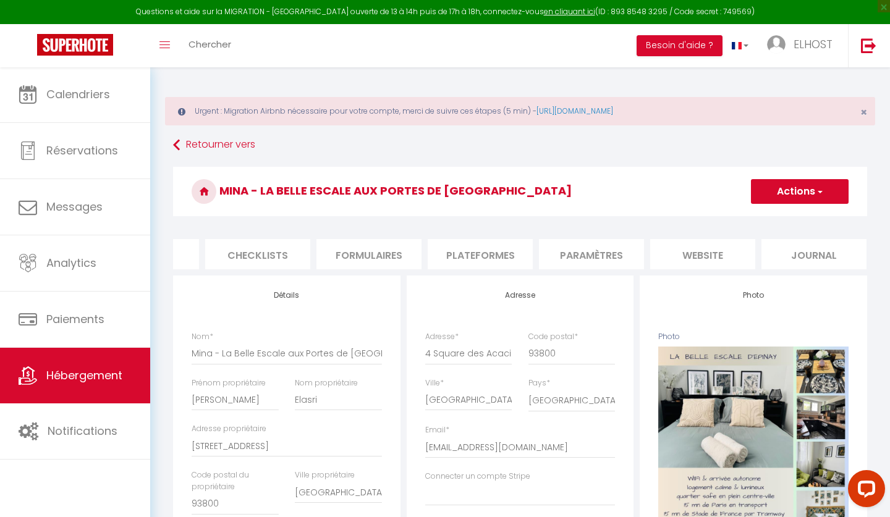
scroll to position [0, 412]
click at [502, 256] on li "Plateformes" at bounding box center [480, 254] width 105 height 30
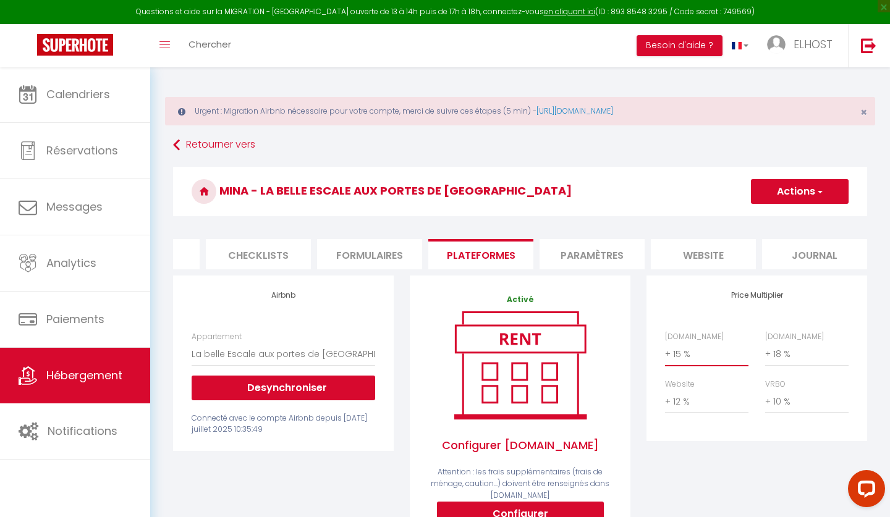
click at [687, 357] on select "0 + 1 % + 2 % + 3 % + 4 % + 5 % + 6 % + 7 % + 8 % + 9 %" at bounding box center [706, 353] width 83 height 23
click at [784, 192] on button "Actions" at bounding box center [800, 191] width 98 height 25
click at [774, 218] on link "Enregistrer" at bounding box center [799, 219] width 98 height 16
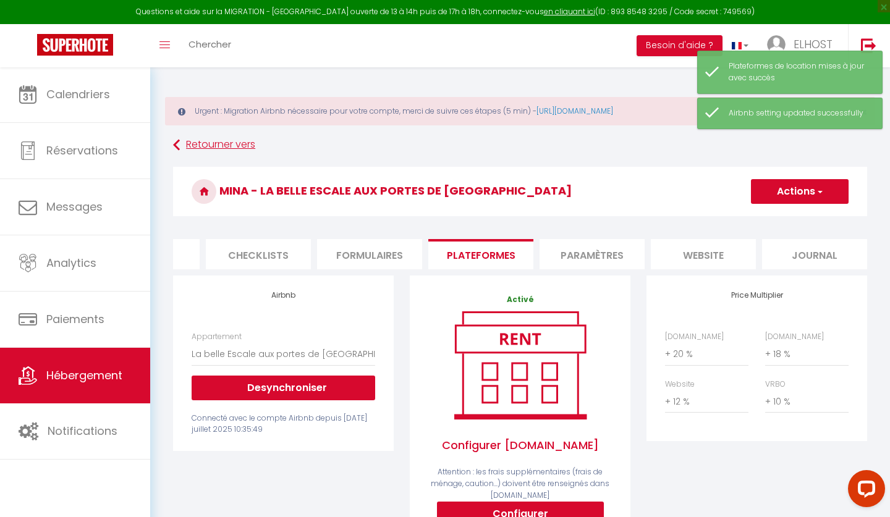
click at [174, 147] on icon at bounding box center [176, 145] width 7 height 22
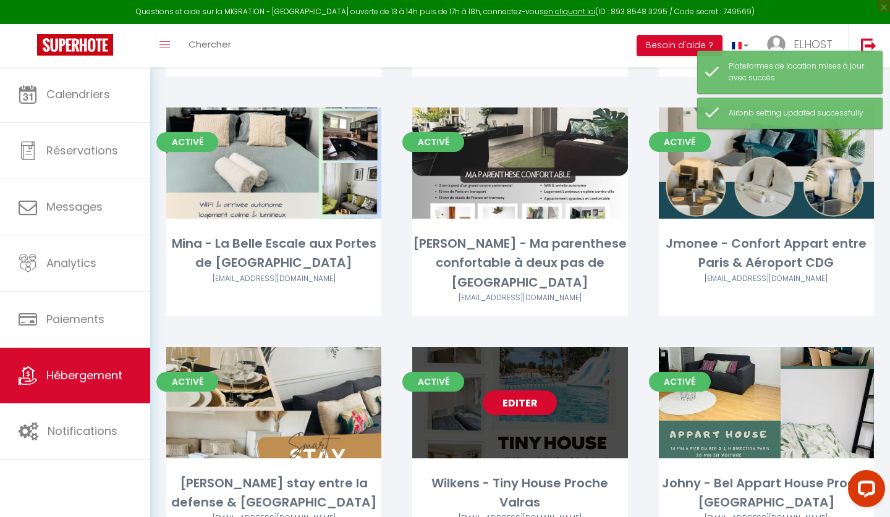
scroll to position [369, 0]
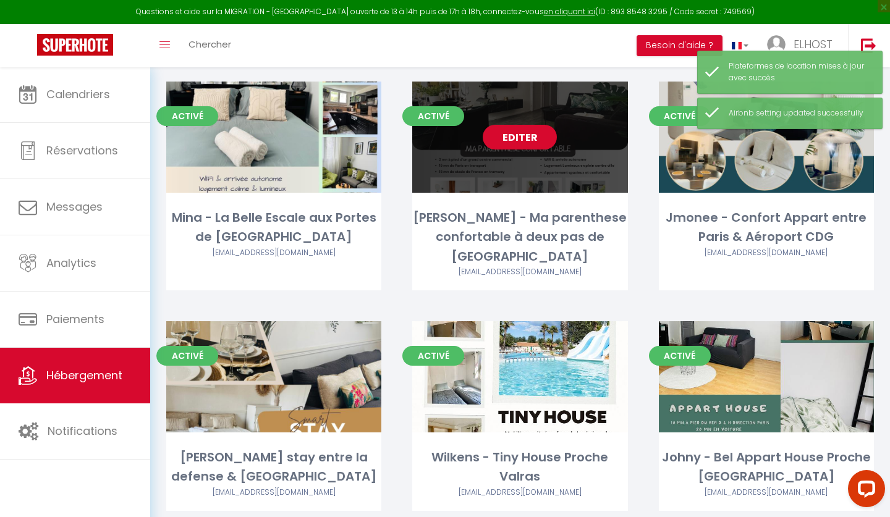
click at [549, 224] on div "[PERSON_NAME] - Ma parenthese confortable à deux pas de [GEOGRAPHIC_DATA]" at bounding box center [519, 237] width 215 height 58
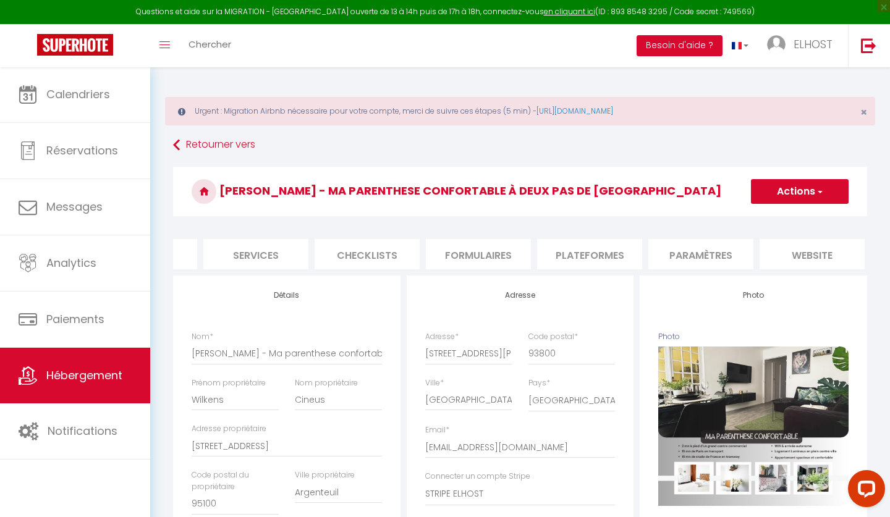
scroll to position [0, 340]
click at [572, 256] on li "Plateformes" at bounding box center [552, 254] width 105 height 30
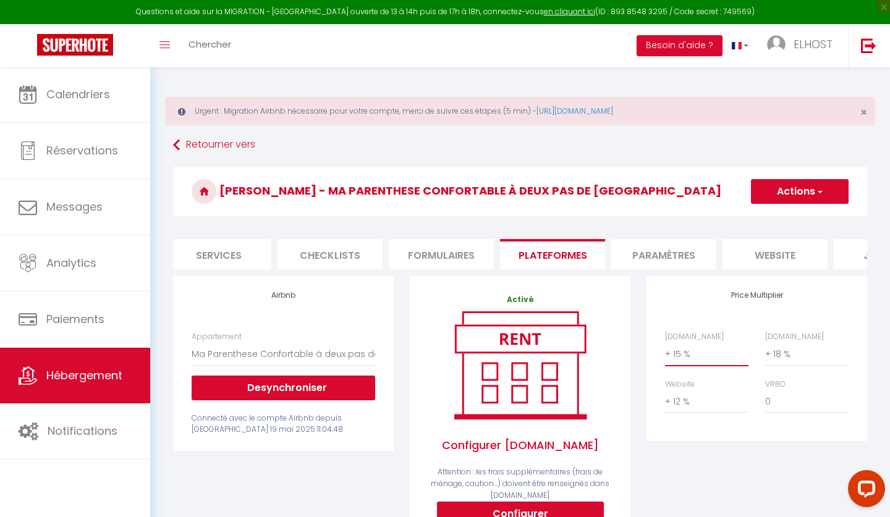
click at [680, 353] on select "0 + 1 % + 2 % + 3 % + 4 % + 5 % + 6 % + 7 % + 8 % + 9 %" at bounding box center [706, 353] width 83 height 23
click at [784, 194] on button "Actions" at bounding box center [800, 191] width 98 height 25
click at [777, 215] on link "Enregistrer" at bounding box center [799, 219] width 98 height 16
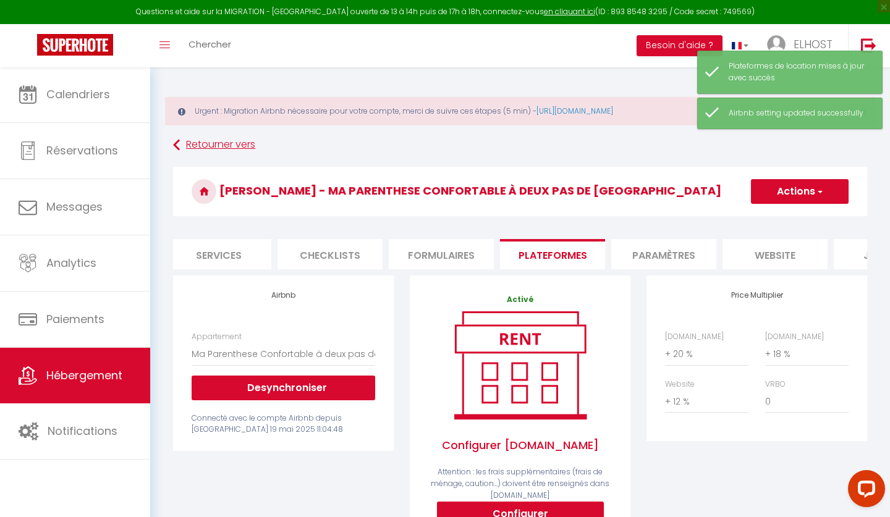
click at [177, 149] on icon at bounding box center [176, 145] width 7 height 22
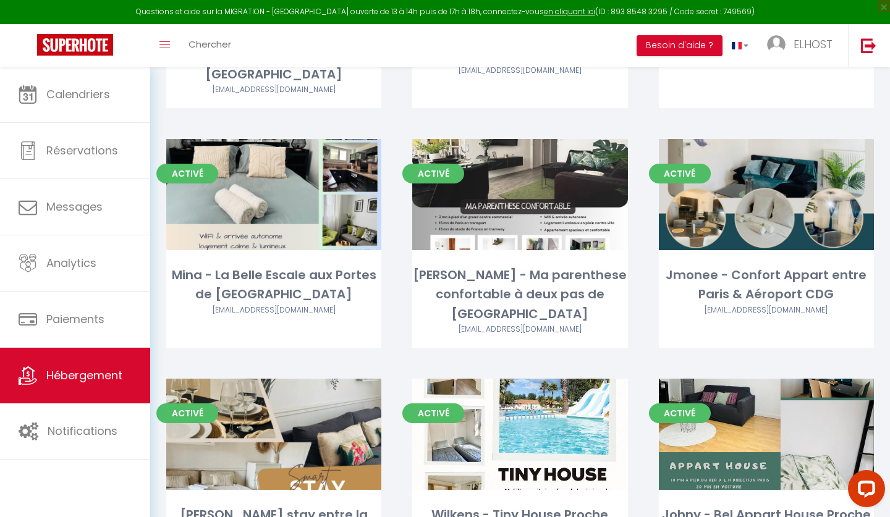
scroll to position [321, 0]
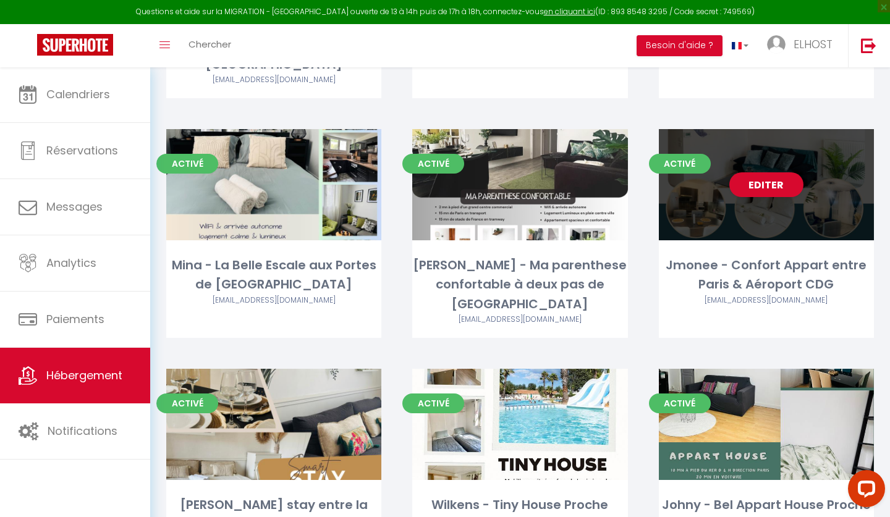
click at [725, 266] on div "Jmonee - Confort Appart entre Paris & Aéroport CDG" at bounding box center [766, 275] width 215 height 39
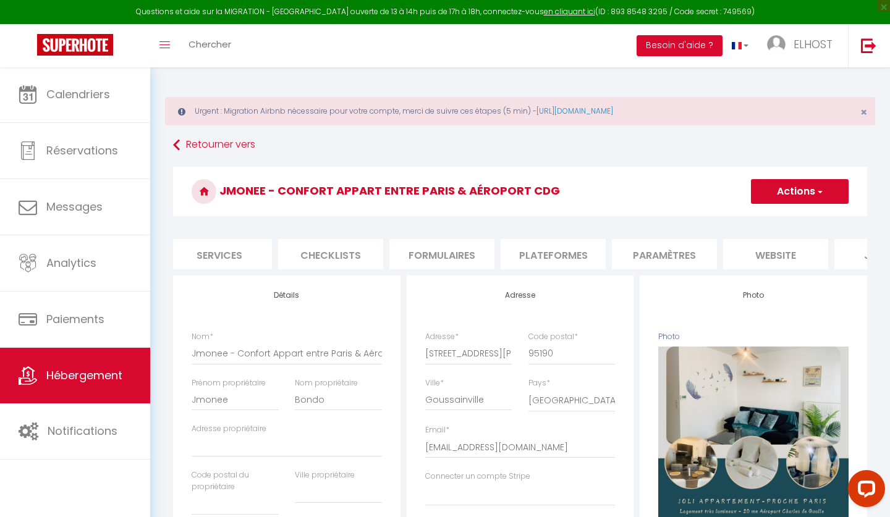
scroll to position [0, 347]
click at [527, 255] on li "Plateformes" at bounding box center [545, 254] width 105 height 30
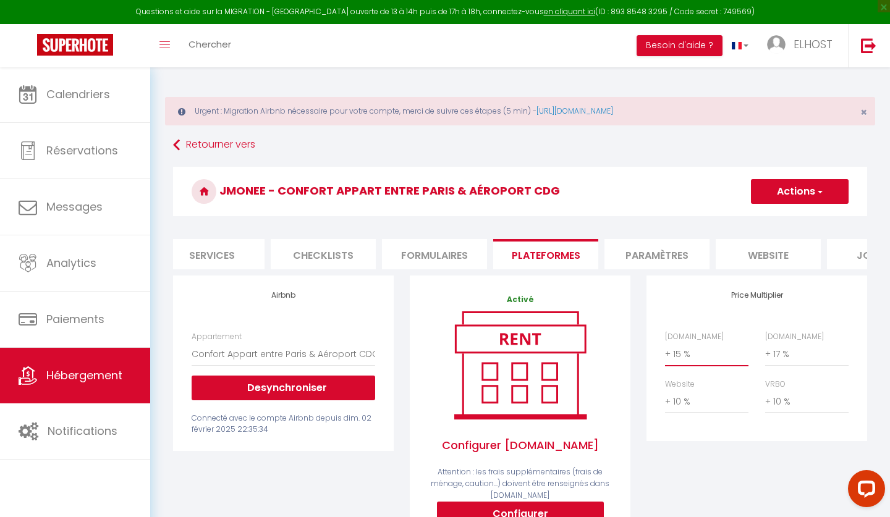
click at [675, 352] on select "0 + 1 % + 2 % + 3 % + 4 % + 5 % + 6 % + 7 % + 8 % + 9 %" at bounding box center [706, 353] width 83 height 23
click at [778, 195] on button "Actions" at bounding box center [800, 191] width 98 height 25
click at [773, 221] on link "Enregistrer" at bounding box center [799, 219] width 98 height 16
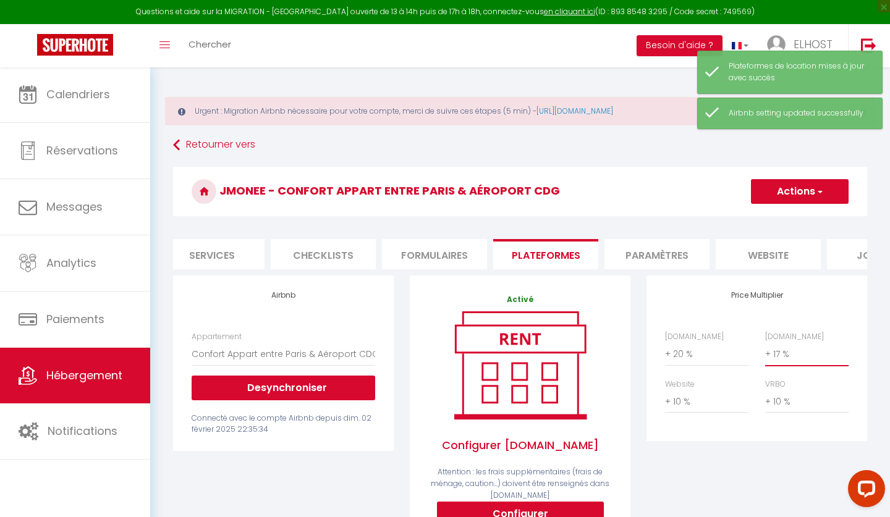
click at [776, 353] on select "0 + 1 % + 2 % + 3 % + 4 % + 5 % + 6 % + 7 % + 8 % + 9 %" at bounding box center [806, 353] width 83 height 23
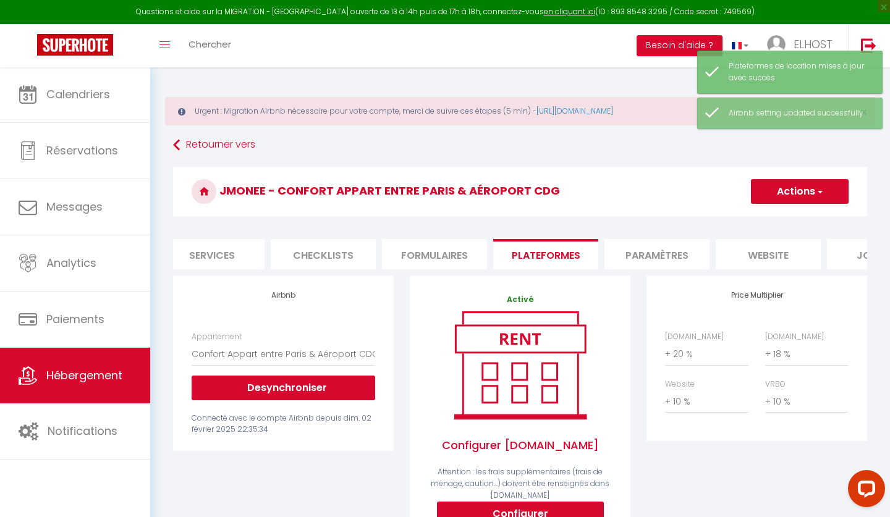
click at [786, 193] on button "Actions" at bounding box center [800, 191] width 98 height 25
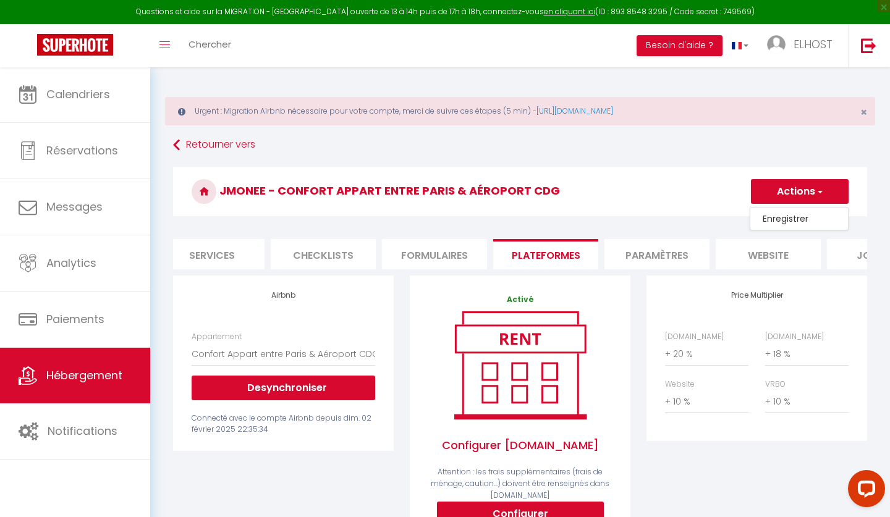
click at [782, 219] on link "Enregistrer" at bounding box center [799, 219] width 98 height 16
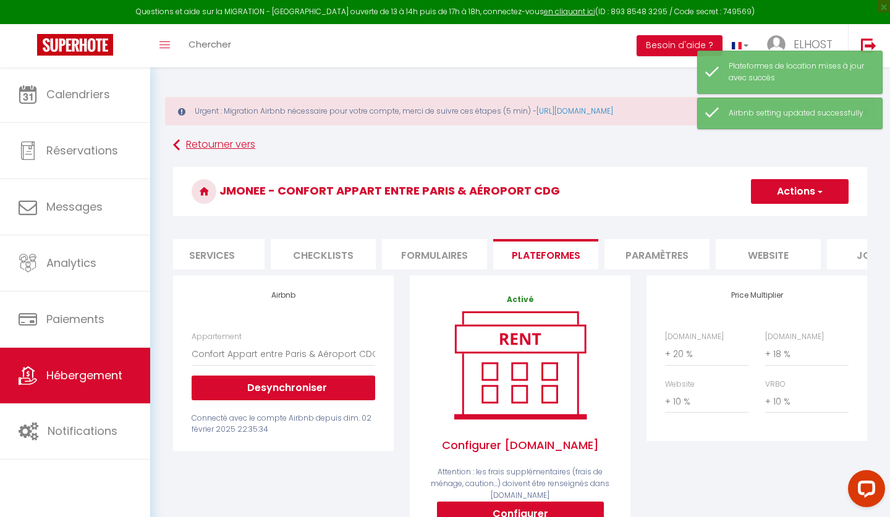
click at [175, 144] on icon at bounding box center [176, 145] width 7 height 22
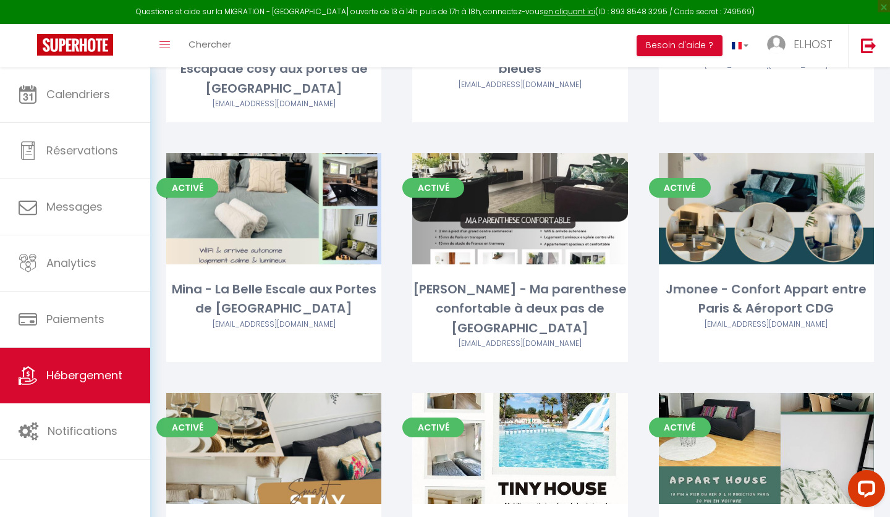
scroll to position [306, 0]
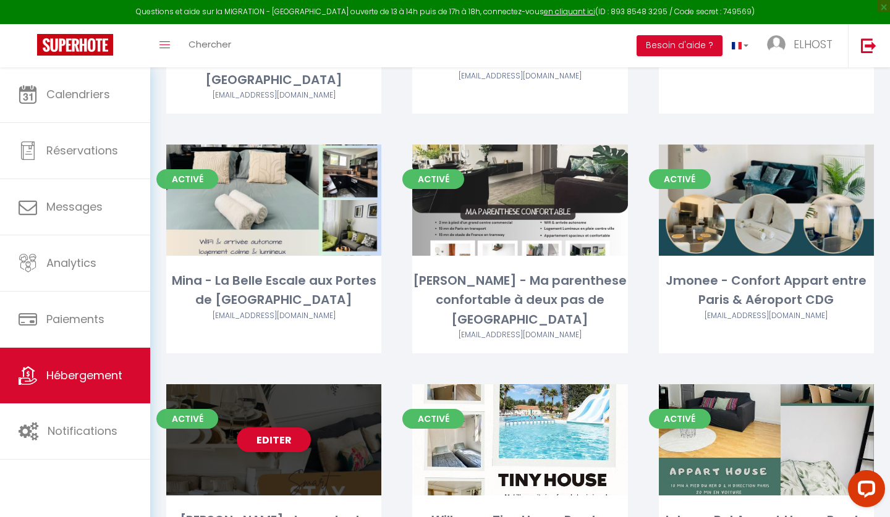
click at [327, 416] on div "Editer" at bounding box center [273, 439] width 215 height 111
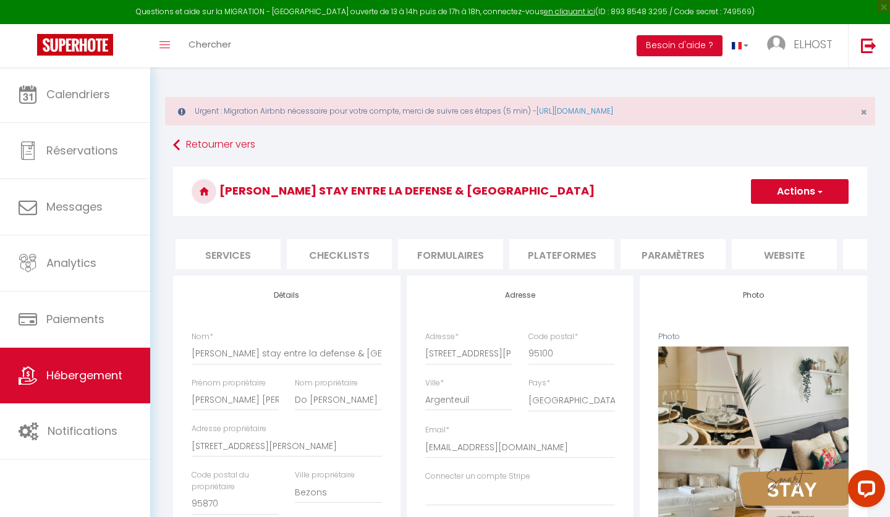
scroll to position [0, 375]
click at [533, 253] on li "Plateformes" at bounding box center [517, 254] width 105 height 30
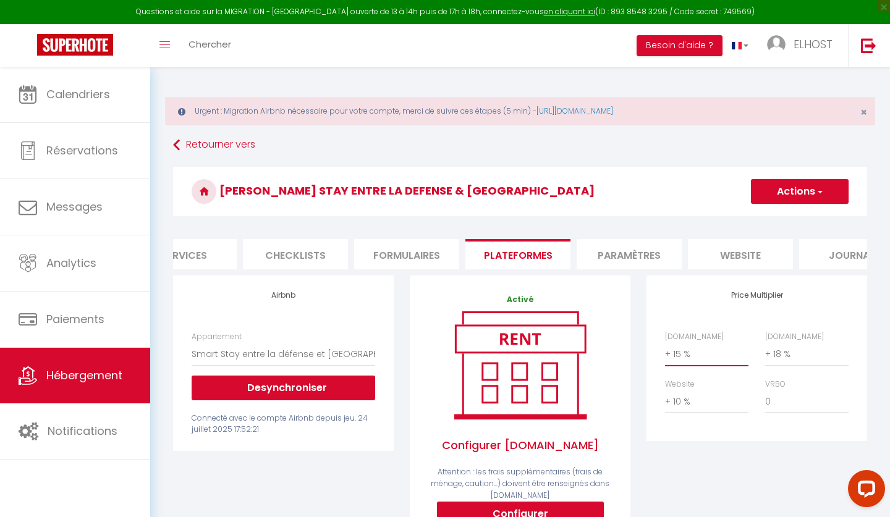
click at [679, 356] on select "0 + 1 % + 2 % + 3 % + 4 % + 5 % + 6 % + 7 % + 8 % + 9 %" at bounding box center [706, 353] width 83 height 23
click at [776, 193] on button "Actions" at bounding box center [800, 191] width 98 height 25
click at [774, 216] on link "Enregistrer" at bounding box center [799, 219] width 98 height 16
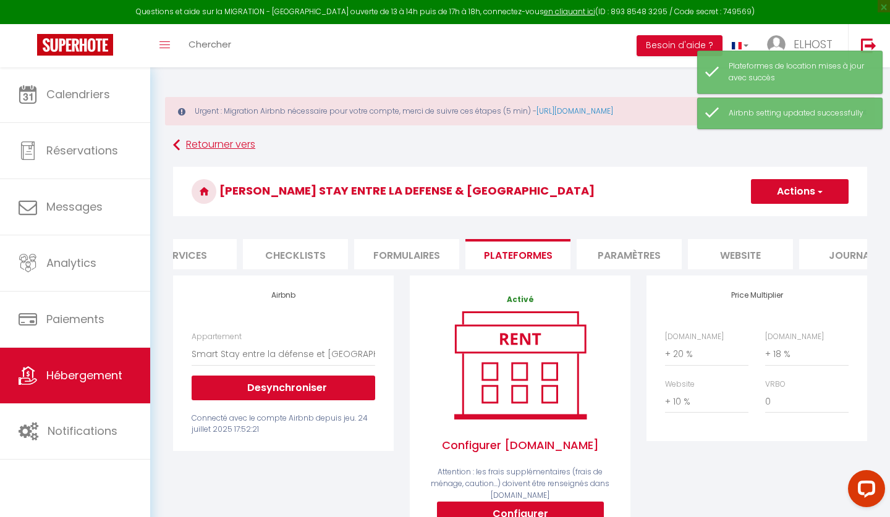
click at [173, 144] on link "Retourner vers" at bounding box center [520, 145] width 694 height 22
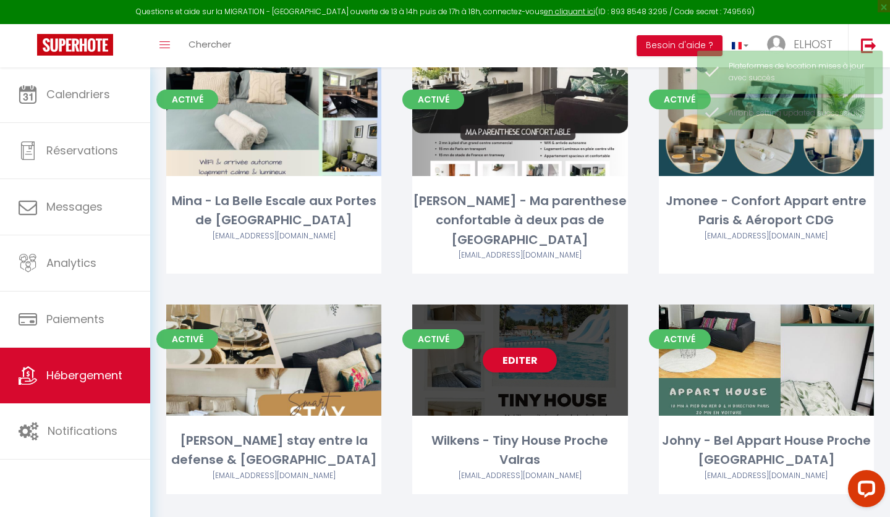
scroll to position [385, 0]
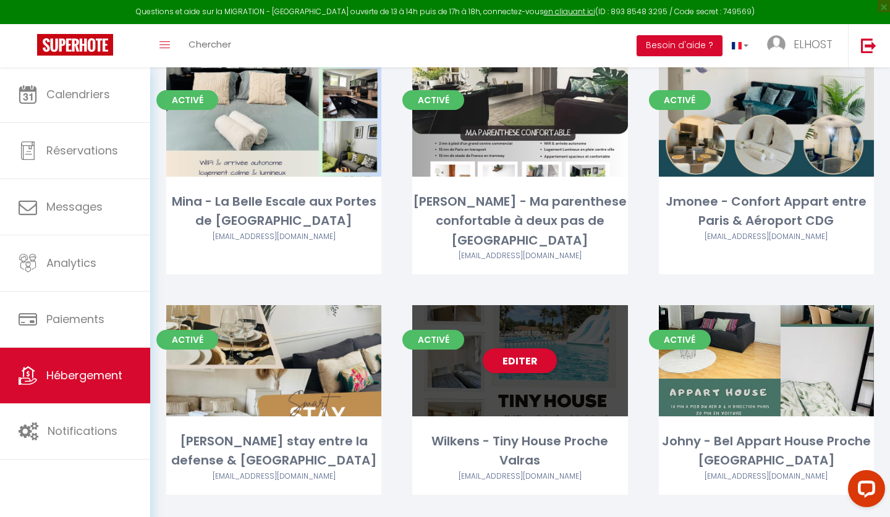
click at [480, 370] on div "Editer" at bounding box center [519, 360] width 215 height 111
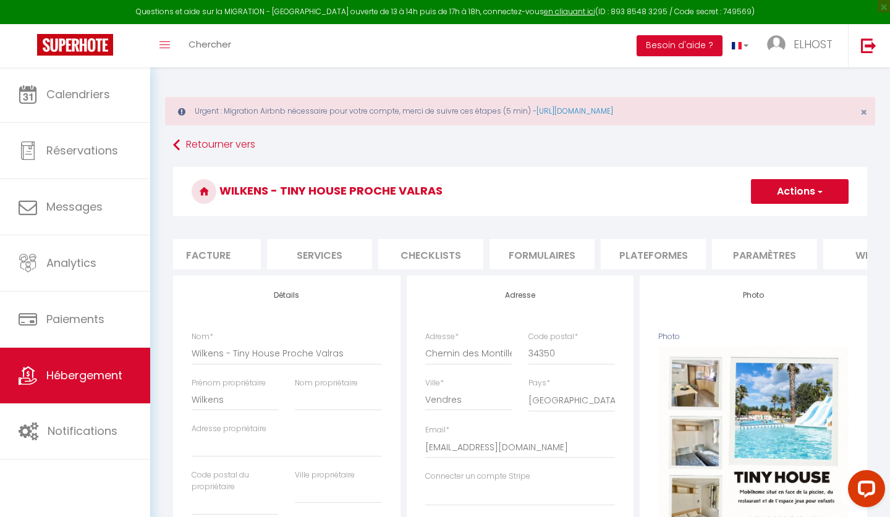
scroll to position [0, 256]
click at [622, 258] on li "Plateformes" at bounding box center [637, 254] width 105 height 30
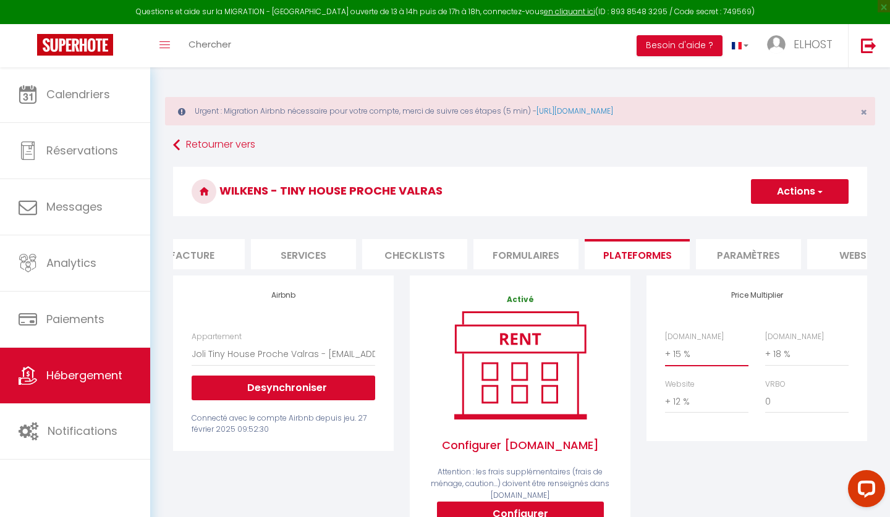
click at [679, 353] on select "0 + 1 % + 2 % + 3 % + 4 % + 5 % + 6 % + 7 % + 8 % + 9 %" at bounding box center [706, 353] width 83 height 23
click at [782, 202] on button "Actions" at bounding box center [800, 191] width 98 height 25
click at [777, 218] on link "Enregistrer" at bounding box center [799, 219] width 98 height 16
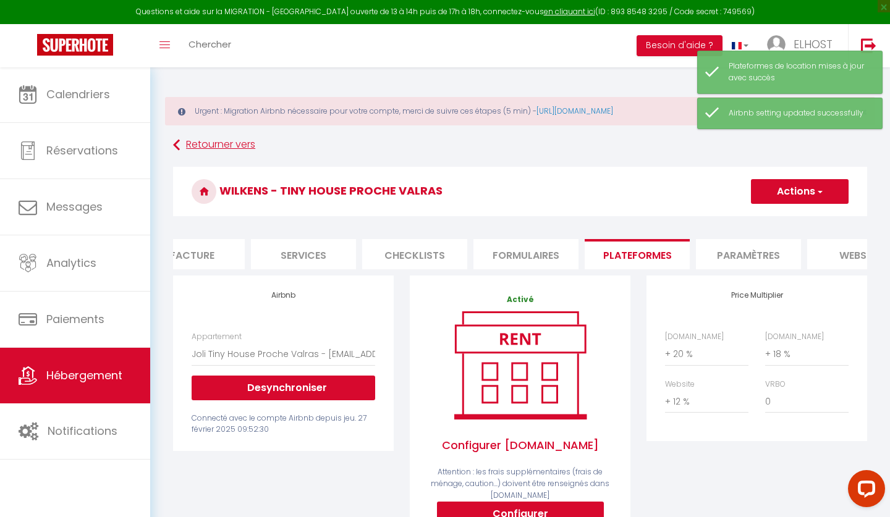
click at [187, 143] on link "Retourner vers" at bounding box center [520, 145] width 694 height 22
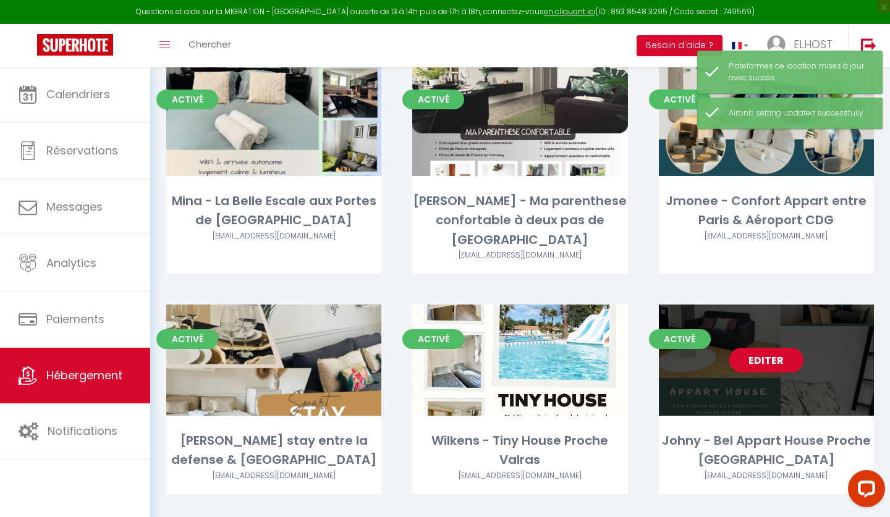
scroll to position [385, 0]
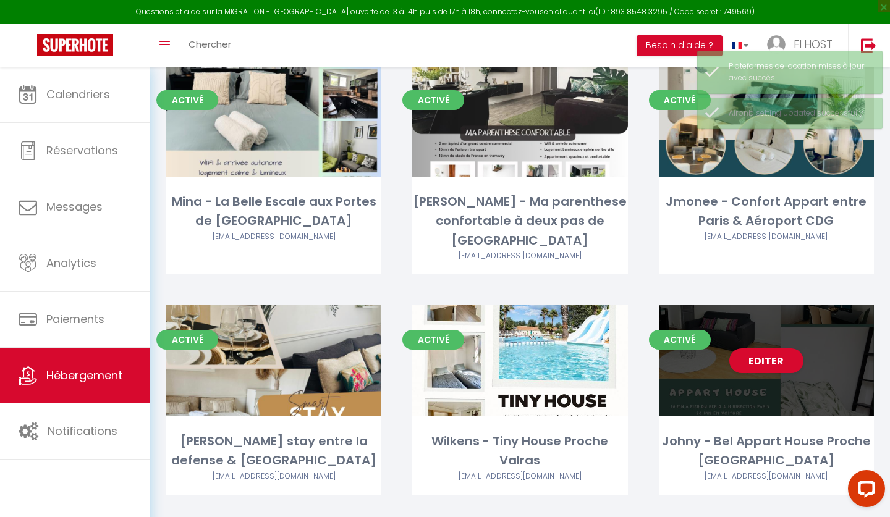
click at [704, 432] on div "Johny - Bel Appart House Proche [GEOGRAPHIC_DATA]" at bounding box center [766, 451] width 215 height 39
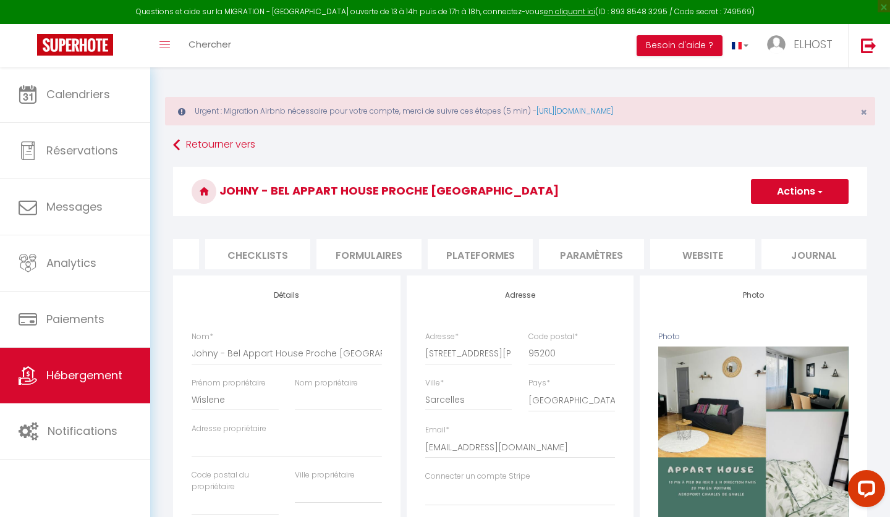
scroll to position [0, 412]
click at [494, 249] on li "Plateformes" at bounding box center [480, 254] width 105 height 30
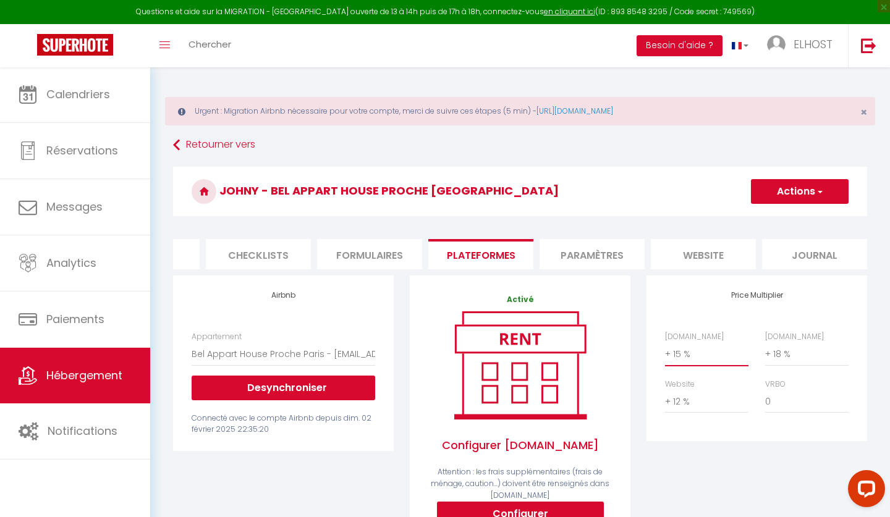
click at [672, 354] on select "0 + 1 % + 2 % + 3 % + 4 % + 5 % + 6 % + 7 % + 8 % + 9 %" at bounding box center [706, 353] width 83 height 23
click at [790, 190] on button "Actions" at bounding box center [800, 191] width 98 height 25
click at [779, 223] on link "Enregistrer" at bounding box center [799, 219] width 98 height 16
click at [180, 142] on icon at bounding box center [176, 145] width 7 height 22
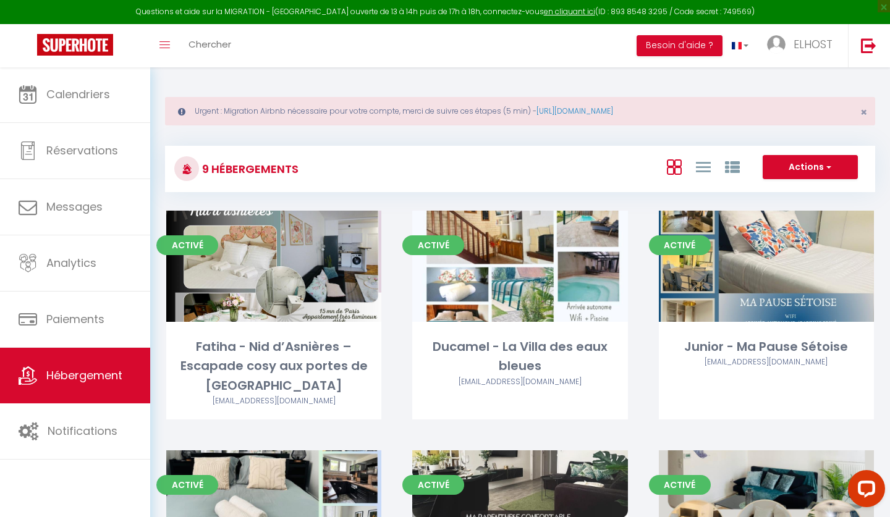
click at [787, 171] on button "Actions" at bounding box center [810, 167] width 95 height 25
click at [593, 142] on div "9 Hébergements Actions Créer un Hébergement Nouveau groupe Initialiser les appa…" at bounding box center [520, 163] width 710 height 58
click at [598, 136] on div "9 Hébergements Actions Créer un Hébergement Nouveau groupe Initialiser les appa…" at bounding box center [520, 163] width 710 height 58
click at [496, 146] on div "9 Hébergements Actions Créer un Hébergement Nouveau groupe" at bounding box center [520, 169] width 710 height 46
click at [805, 163] on button "Actions" at bounding box center [810, 167] width 95 height 25
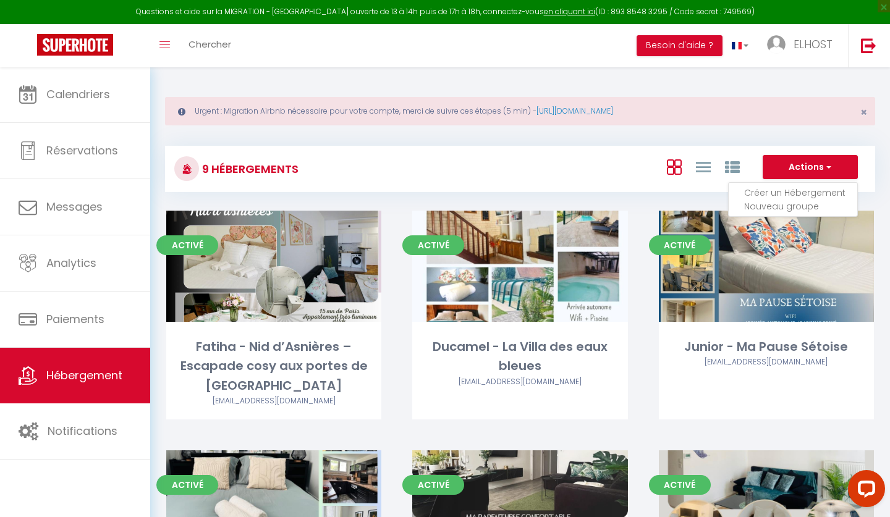
click at [705, 142] on div "9 Hébergements Actions Créer un Hébergement Nouveau groupe Initialiser les appa…" at bounding box center [520, 163] width 710 height 58
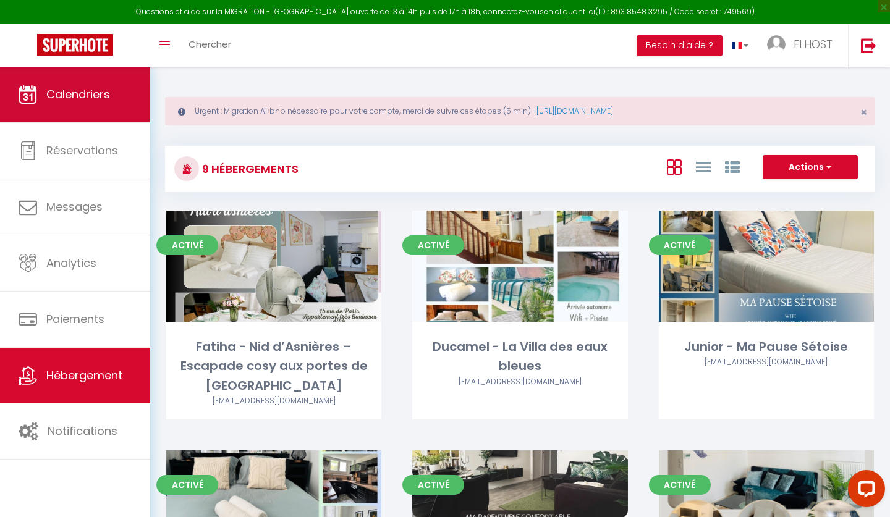
click at [63, 101] on span "Calendriers" at bounding box center [78, 94] width 64 height 15
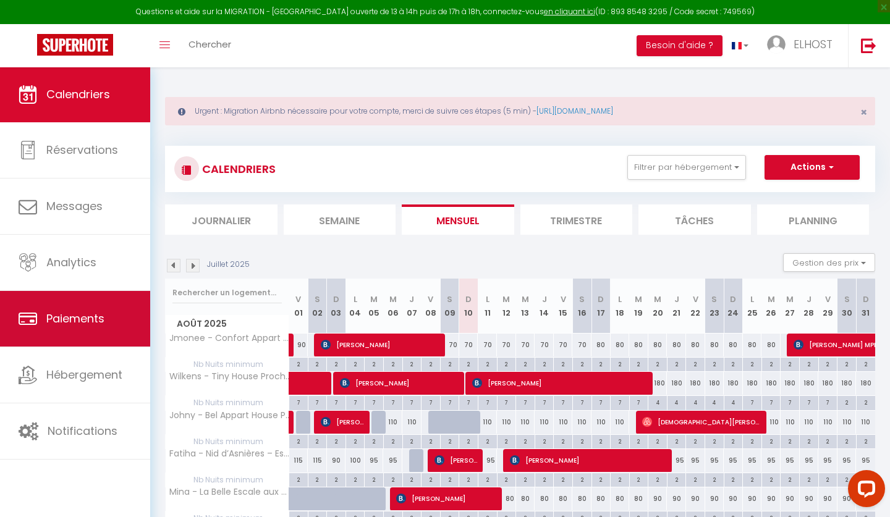
click at [82, 321] on span "Paiements" at bounding box center [75, 318] width 58 height 15
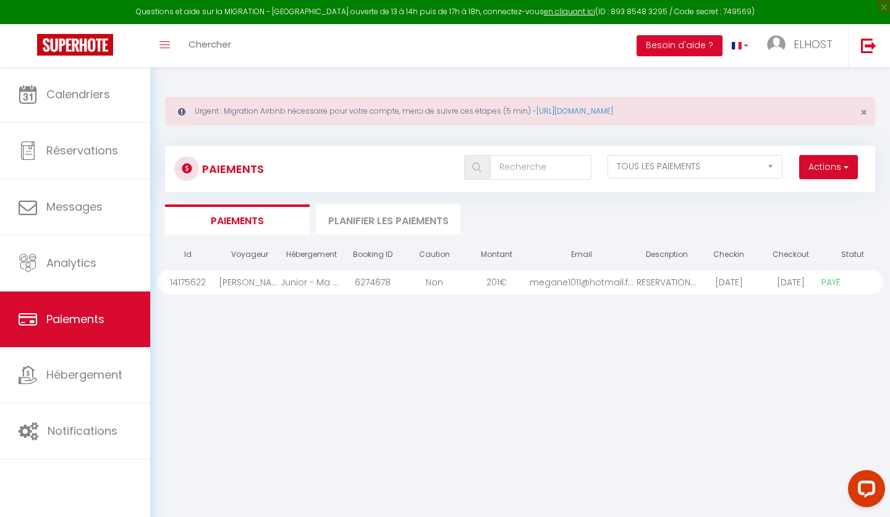
click at [832, 164] on button "Actions" at bounding box center [828, 167] width 59 height 25
click at [794, 198] on link "Créer nouveau lien paiement" at bounding box center [781, 194] width 152 height 16
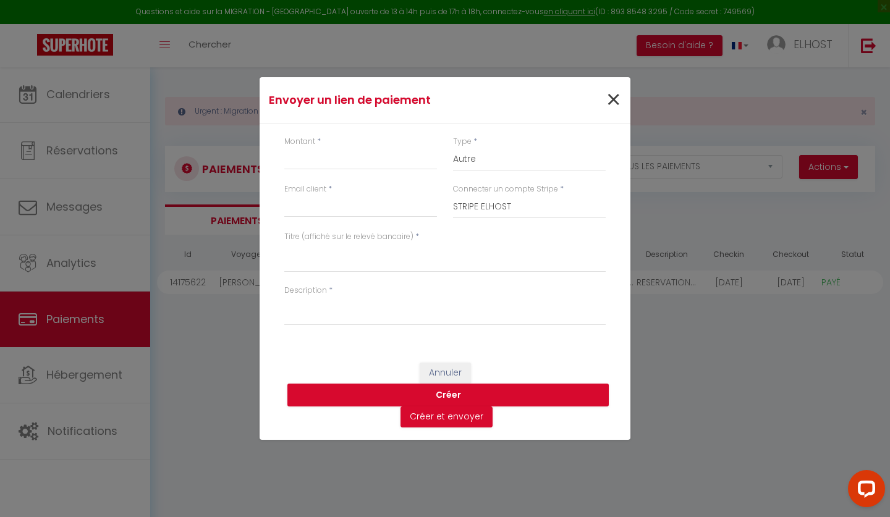
click at [610, 104] on span "×" at bounding box center [613, 100] width 15 height 37
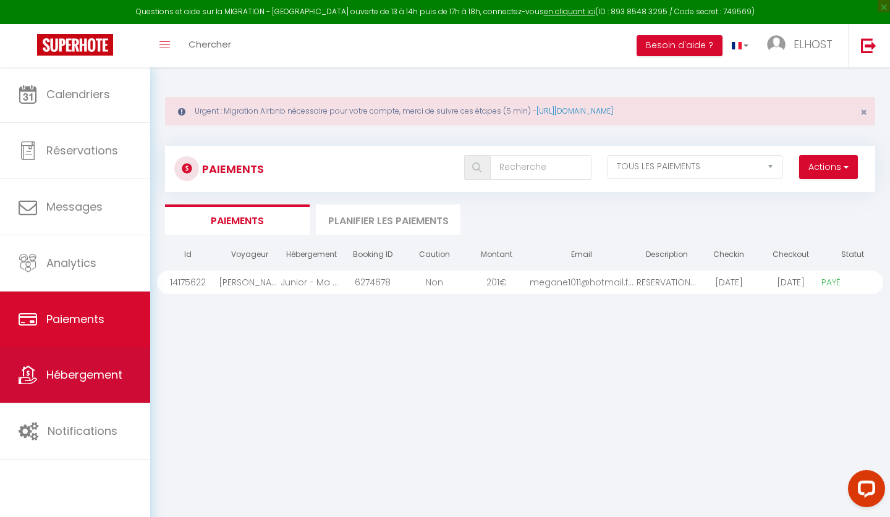
click at [77, 365] on link "Hébergement" at bounding box center [75, 375] width 150 height 56
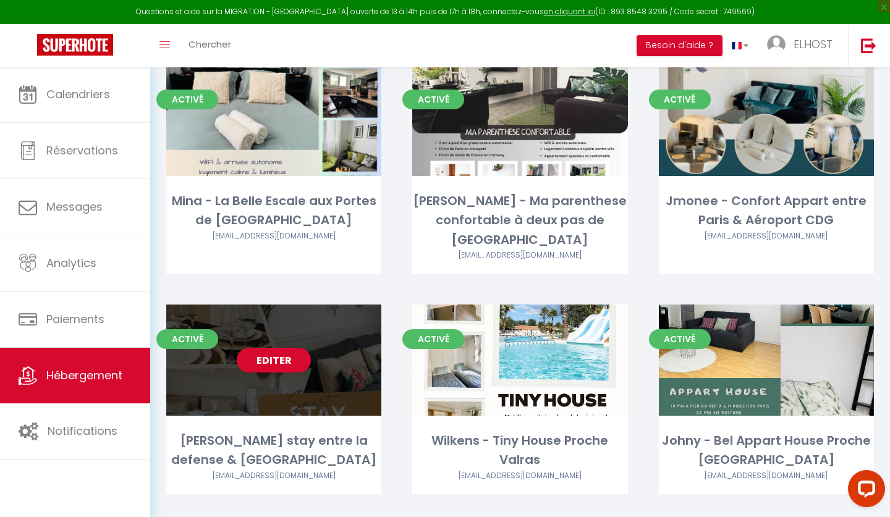
scroll to position [385, 0]
click at [329, 375] on div "Editer" at bounding box center [273, 360] width 215 height 111
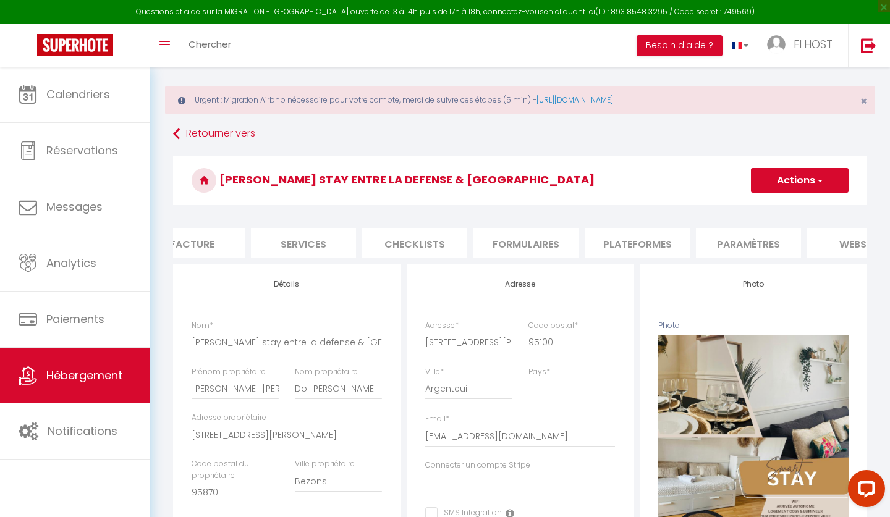
scroll to position [0, 263]
click at [619, 241] on li "Plateformes" at bounding box center [629, 243] width 105 height 30
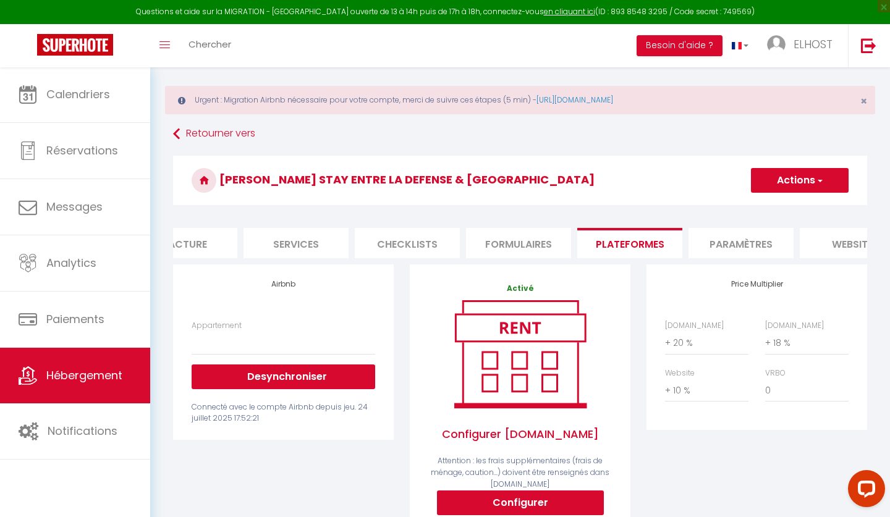
click at [720, 249] on li "Paramètres" at bounding box center [740, 243] width 105 height 30
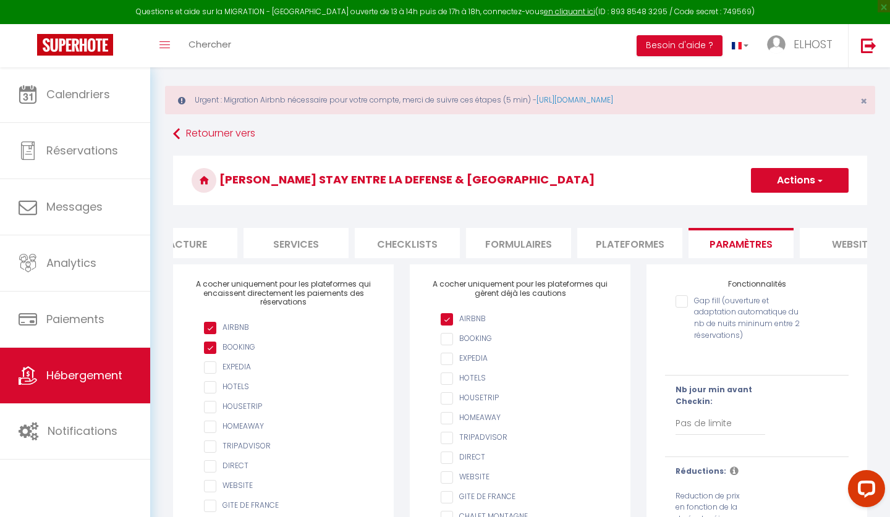
click at [448, 326] on input "AIRBNB" at bounding box center [526, 319] width 171 height 12
click at [782, 174] on button "Actions" at bounding box center [800, 180] width 98 height 25
click at [772, 202] on input "Enregistrer" at bounding box center [786, 207] width 46 height 12
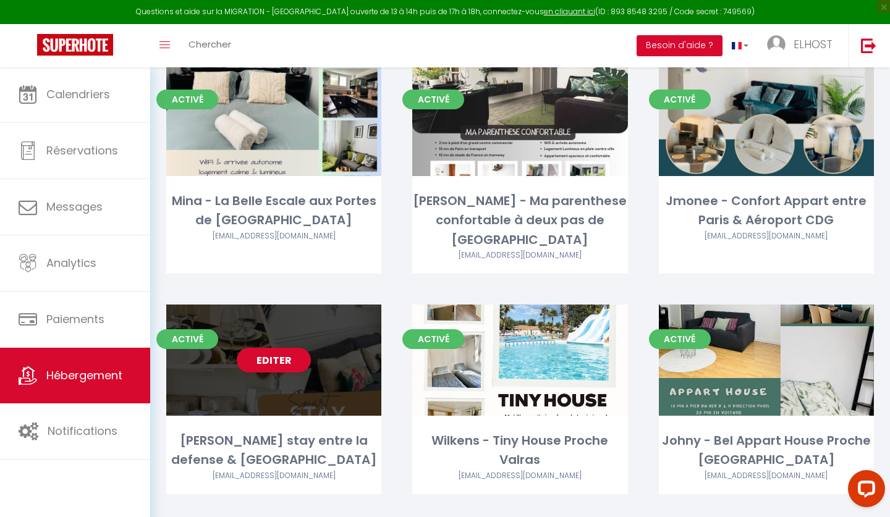
scroll to position [385, 0]
click at [341, 387] on div "Editer" at bounding box center [273, 360] width 215 height 111
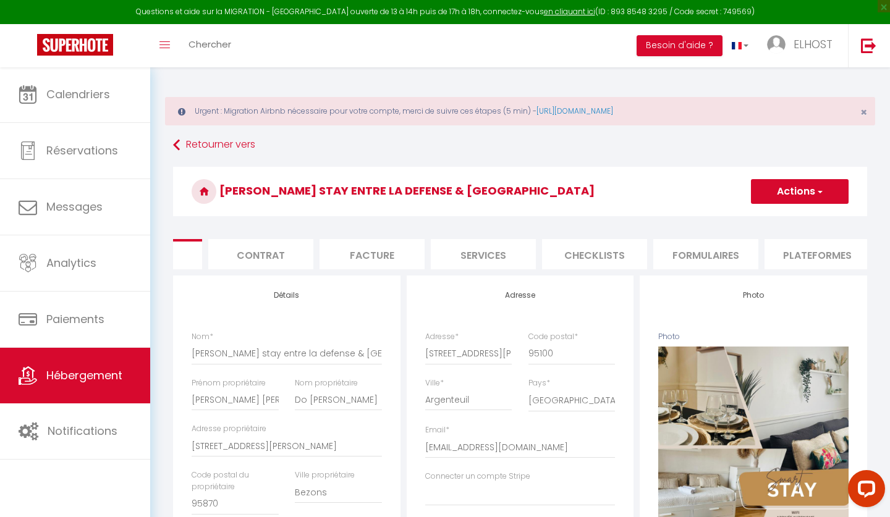
click at [799, 192] on button "Actions" at bounding box center [800, 191] width 98 height 25
click at [805, 145] on link "Retourner vers" at bounding box center [520, 145] width 694 height 22
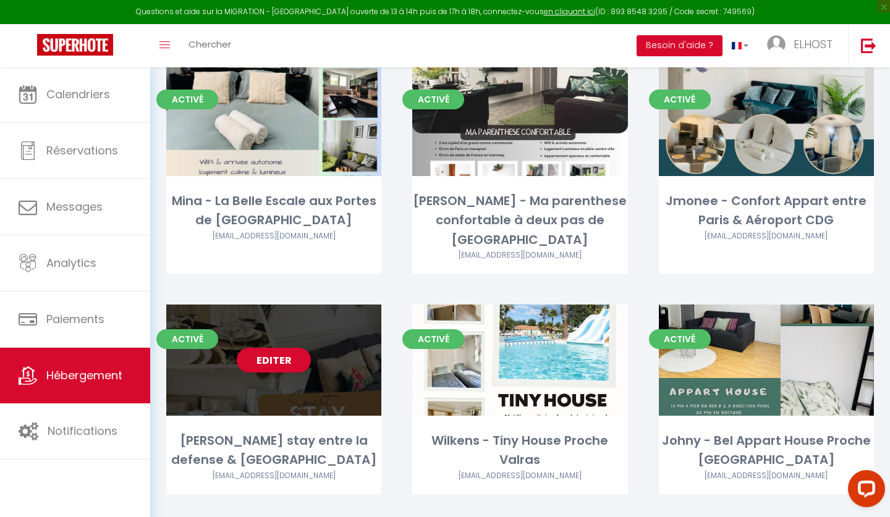
scroll to position [385, 0]
click at [314, 432] on div "[PERSON_NAME] stay entre la defense & [GEOGRAPHIC_DATA]" at bounding box center [273, 451] width 215 height 39
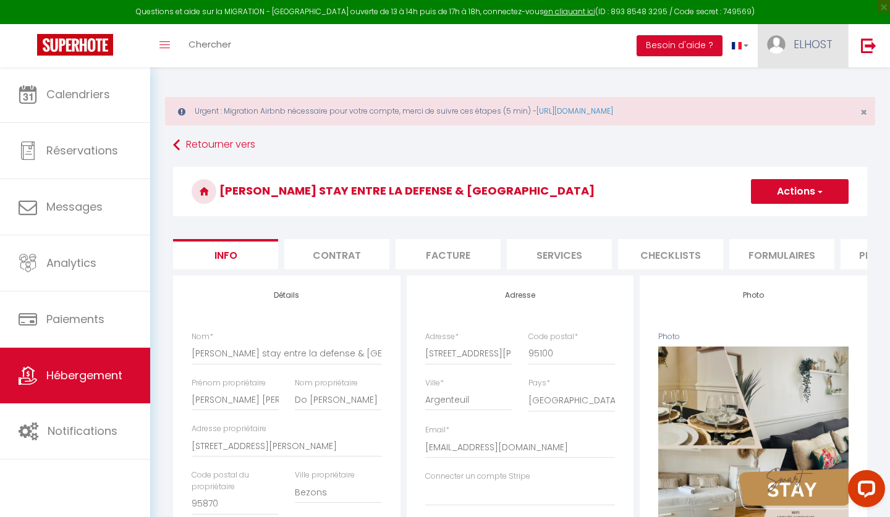
click at [821, 43] on span "ELHOST" at bounding box center [812, 43] width 39 height 15
click at [806, 199] on button "Actions" at bounding box center [800, 191] width 98 height 25
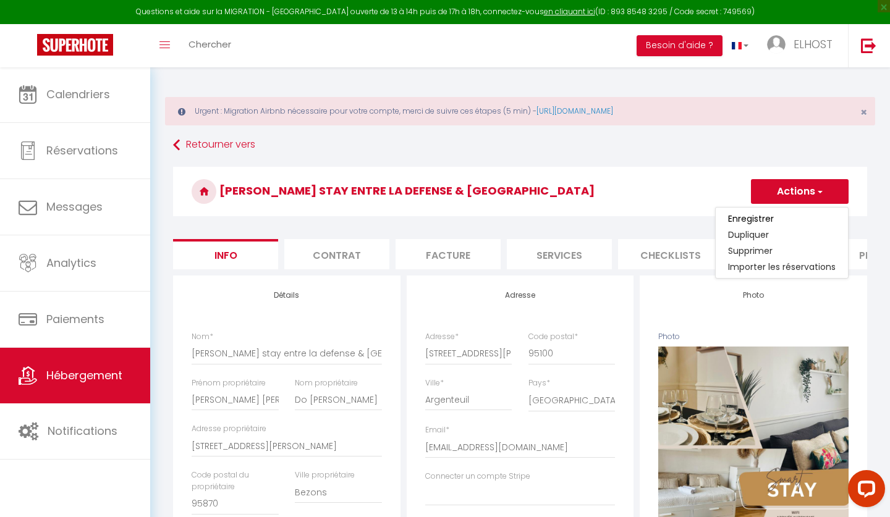
click at [627, 201] on h3 "[PERSON_NAME] stay entre la defense & [GEOGRAPHIC_DATA]" at bounding box center [520, 191] width 694 height 49
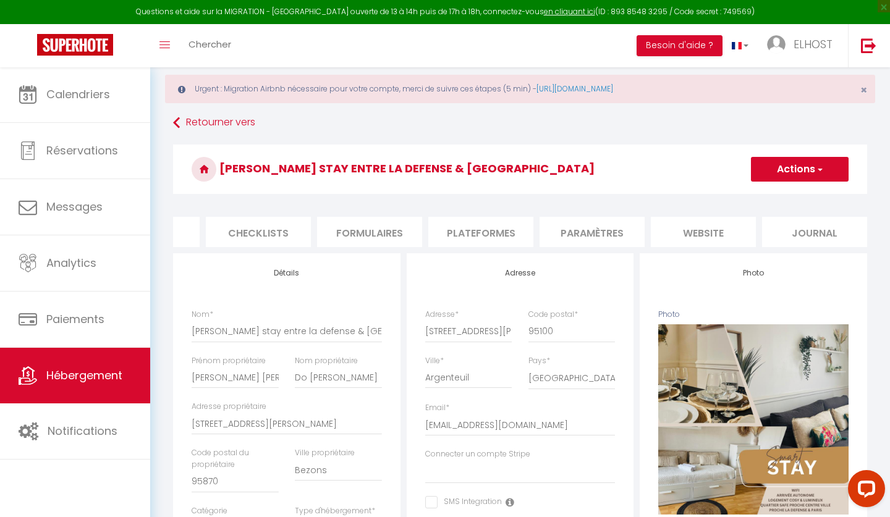
scroll to position [65, 0]
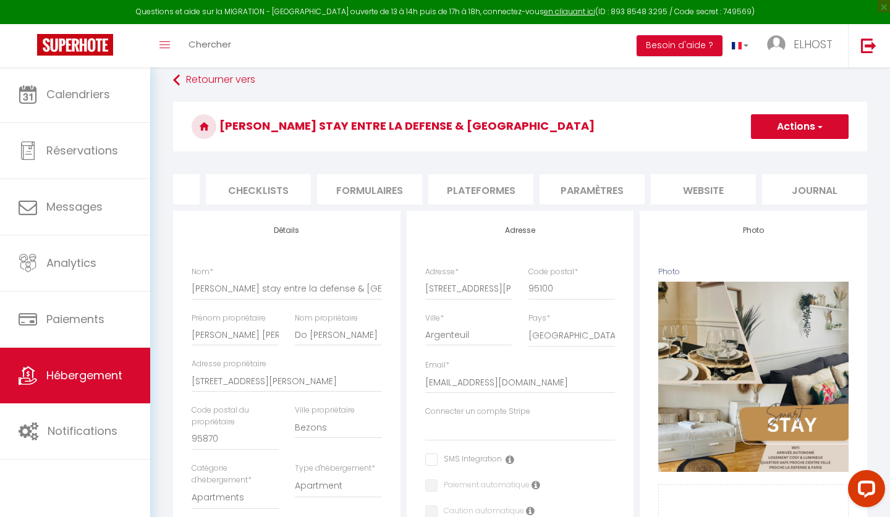
click at [482, 193] on li "Plateformes" at bounding box center [480, 189] width 105 height 30
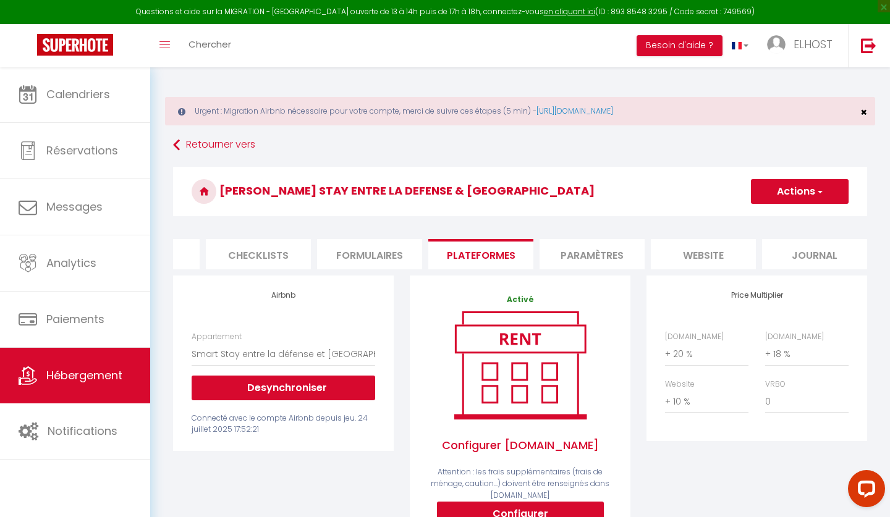
click at [865, 113] on span "×" at bounding box center [863, 111] width 7 height 15
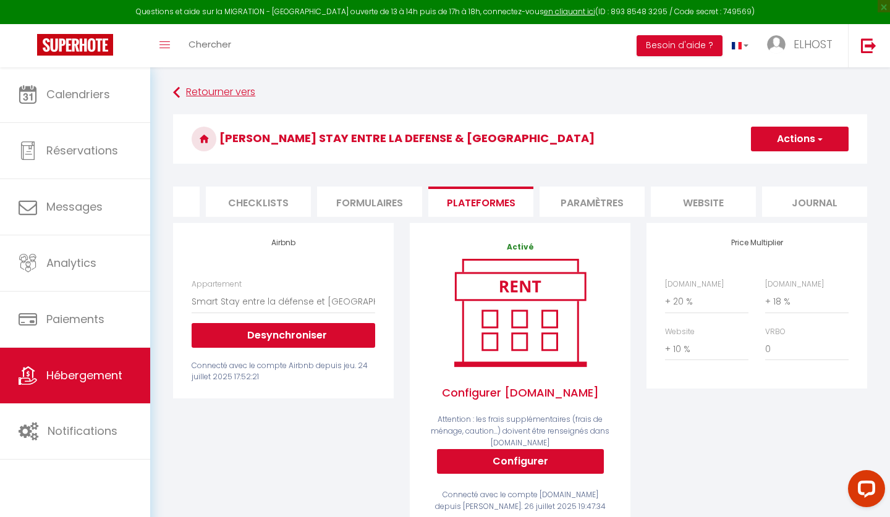
click at [177, 96] on icon at bounding box center [176, 93] width 7 height 22
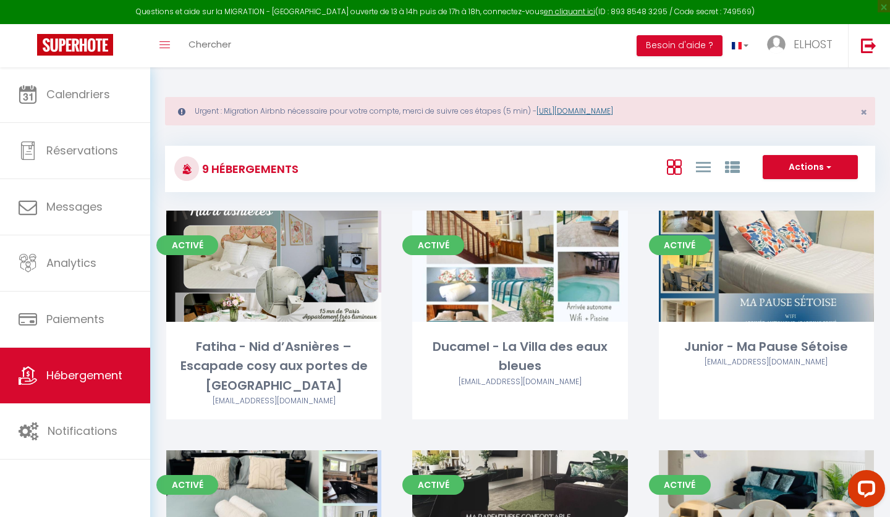
click at [572, 114] on link "[URL][DOMAIN_NAME]" at bounding box center [574, 111] width 77 height 11
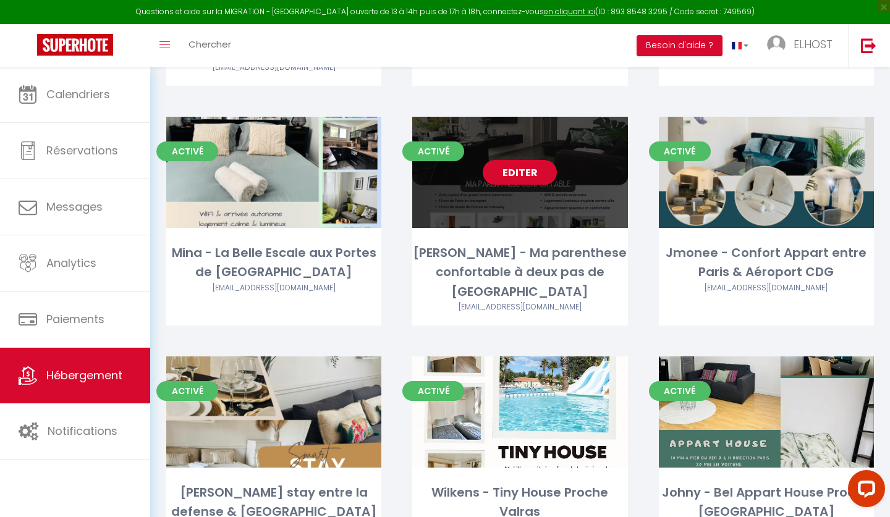
scroll to position [365, 0]
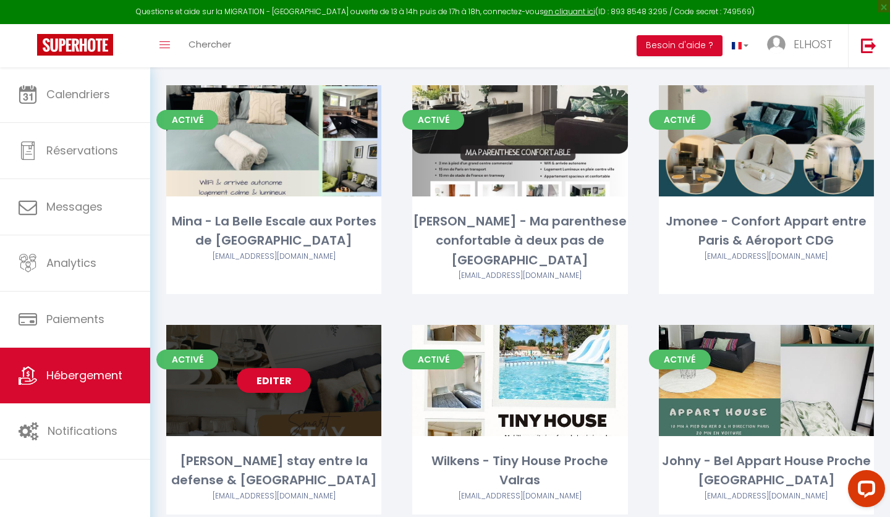
click at [330, 409] on div "Editer" at bounding box center [273, 380] width 215 height 111
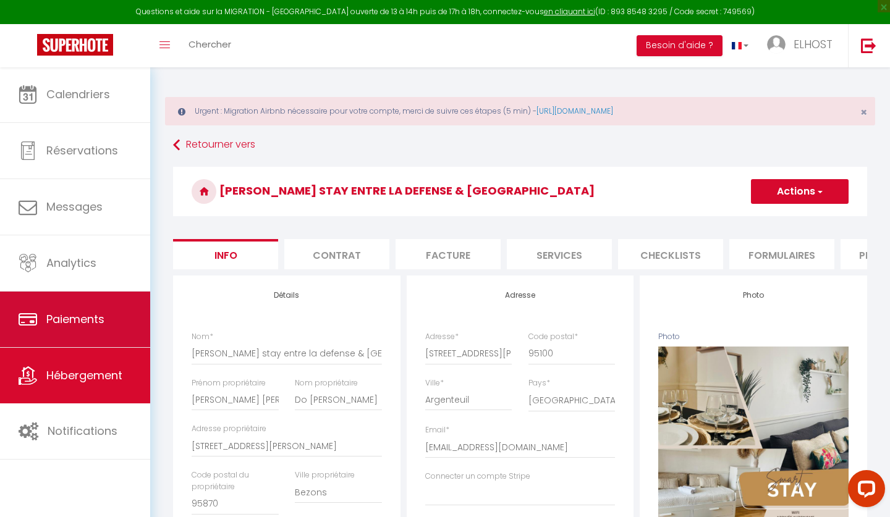
click at [61, 324] on span "Paiements" at bounding box center [75, 318] width 58 height 15
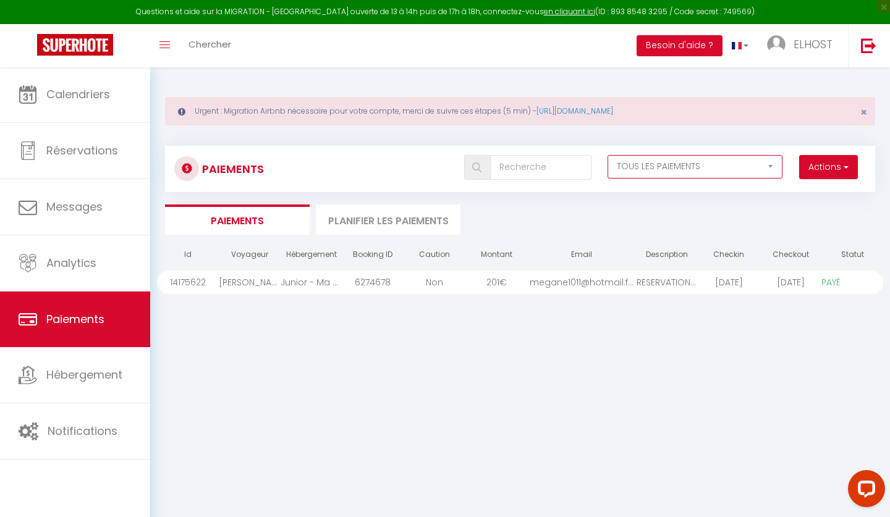
click at [769, 166] on select "EN ATTENTE PAYÉ TOUS LES PAIEMENTS" at bounding box center [694, 166] width 175 height 23
click at [512, 166] on input "text" at bounding box center [540, 167] width 101 height 25
click at [384, 218] on li "Planifier les paiements" at bounding box center [388, 220] width 145 height 30
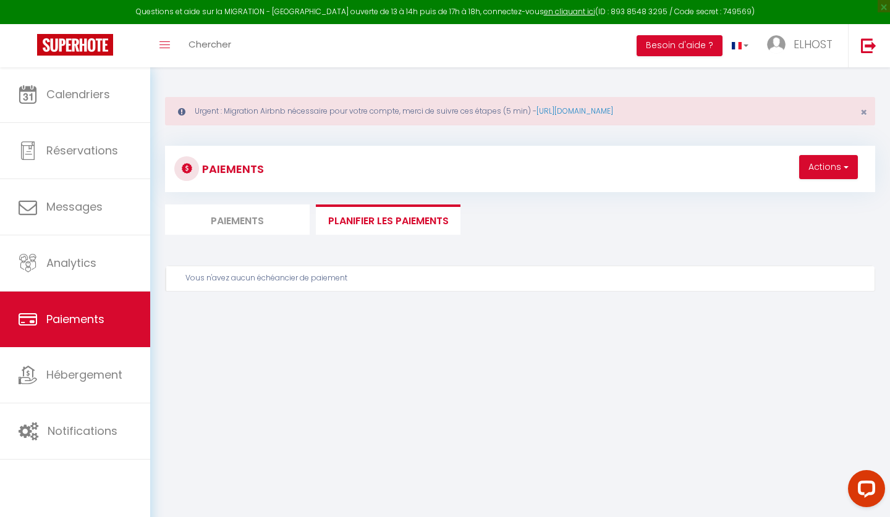
click at [818, 171] on button "Actions" at bounding box center [828, 167] width 59 height 25
click at [253, 209] on li "Paiements" at bounding box center [237, 220] width 145 height 30
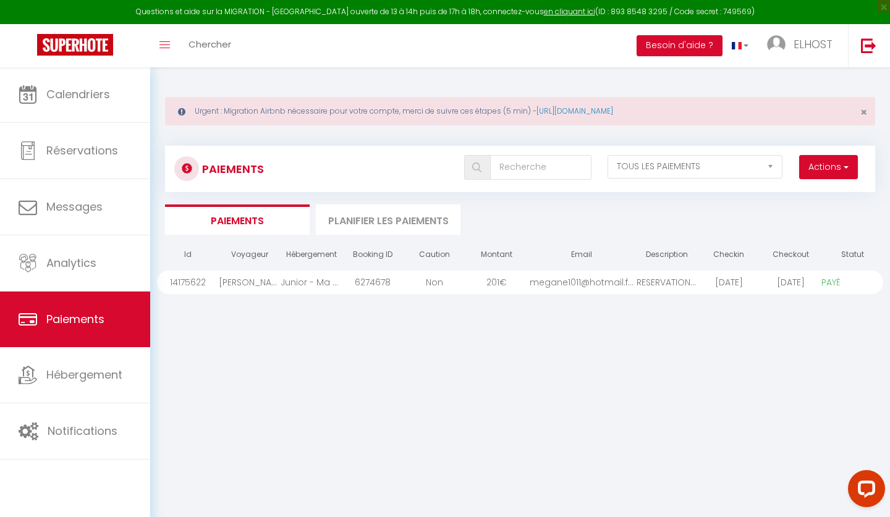
click at [822, 168] on button "Actions" at bounding box center [828, 167] width 59 height 25
click at [789, 195] on link "Créer nouveau lien paiement" at bounding box center [781, 194] width 152 height 16
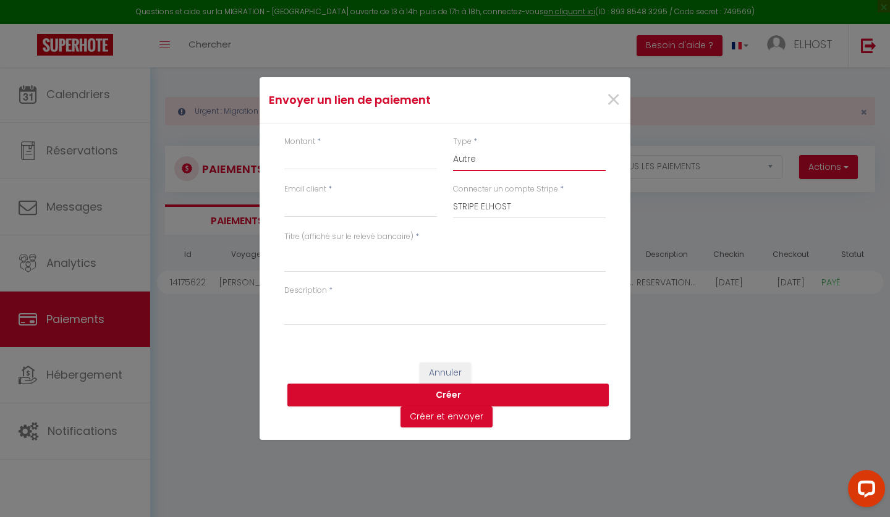
click at [464, 161] on select "Nuits Frais de ménage Taxe de séjour [GEOGRAPHIC_DATA]" at bounding box center [529, 159] width 153 height 23
click at [386, 166] on input "Montant" at bounding box center [360, 159] width 153 height 22
click at [345, 263] on textarea "Titre (affiché sur le relevé bancaire)" at bounding box center [444, 258] width 321 height 30
click at [313, 160] on input "Montant" at bounding box center [360, 159] width 153 height 22
click at [318, 165] on input "Montant" at bounding box center [360, 159] width 153 height 22
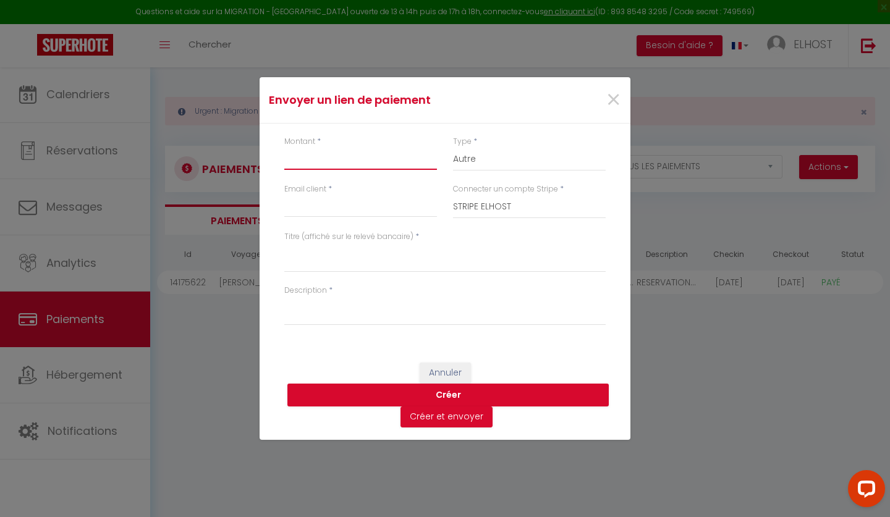
click at [318, 165] on input "Montant" at bounding box center [360, 159] width 153 height 22
click at [304, 214] on input "Email client" at bounding box center [360, 206] width 153 height 22
click at [614, 105] on span "×" at bounding box center [613, 100] width 15 height 37
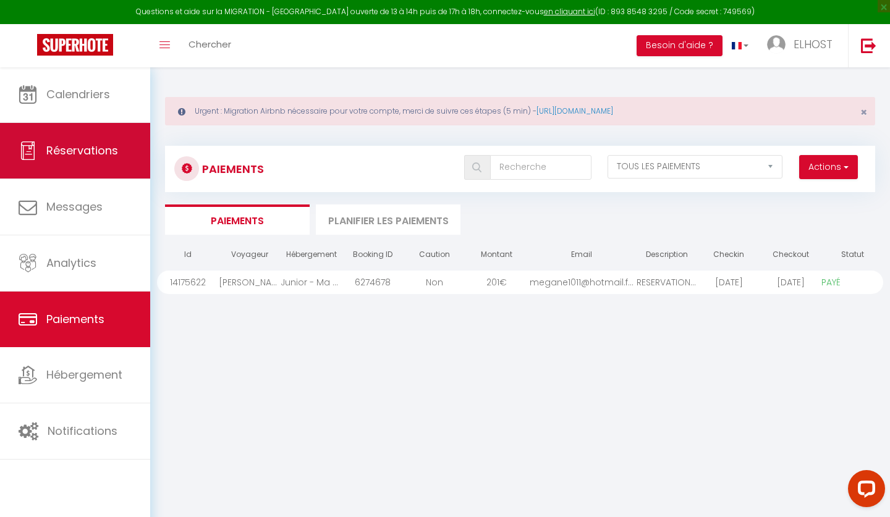
click at [95, 156] on span "Réservations" at bounding box center [82, 150] width 72 height 15
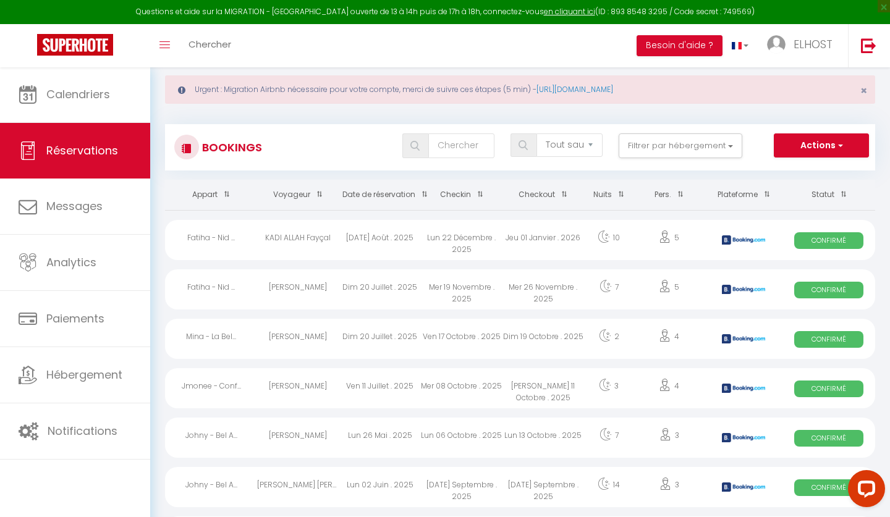
scroll to position [22, 0]
click at [832, 146] on button "Actions" at bounding box center [821, 145] width 95 height 25
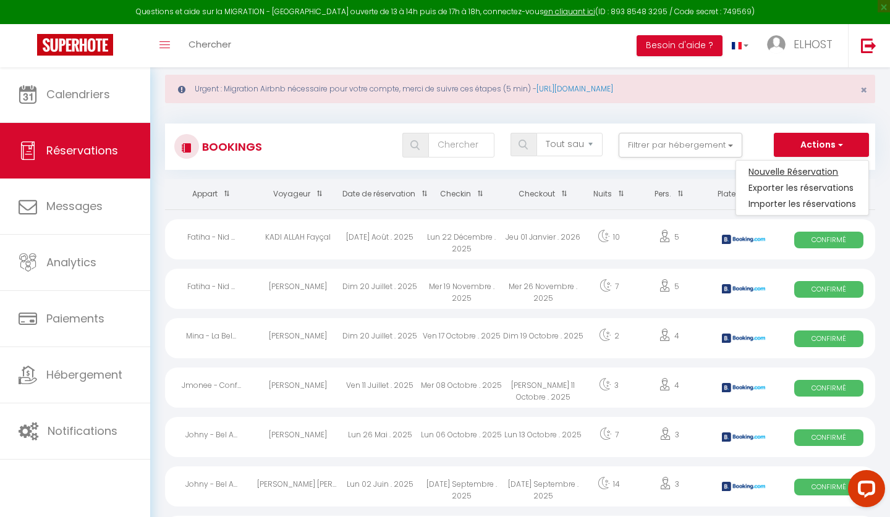
click at [813, 167] on link "Nouvelle Réservation" at bounding box center [802, 172] width 132 height 16
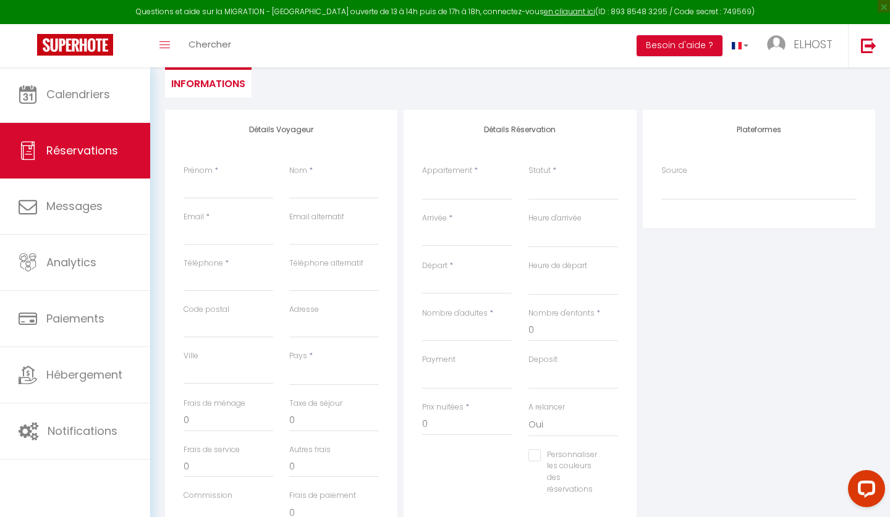
scroll to position [191, 0]
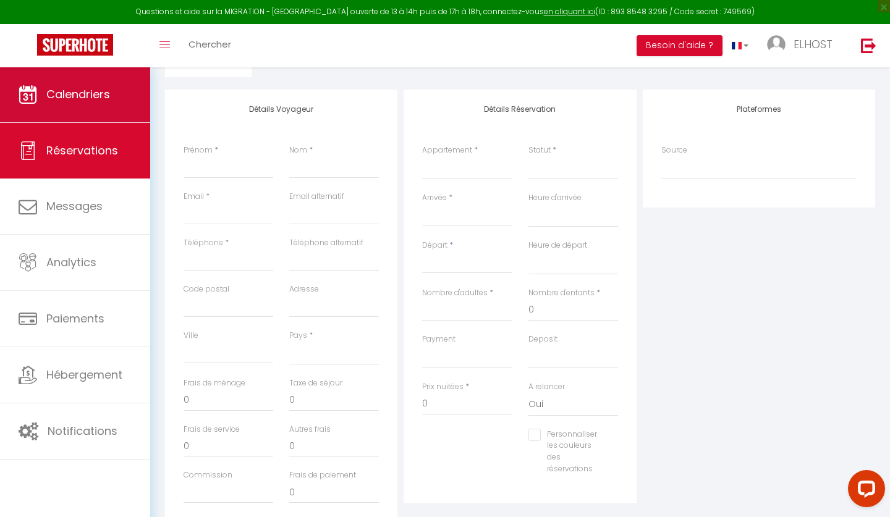
click at [76, 110] on link "Calendriers" at bounding box center [75, 95] width 150 height 56
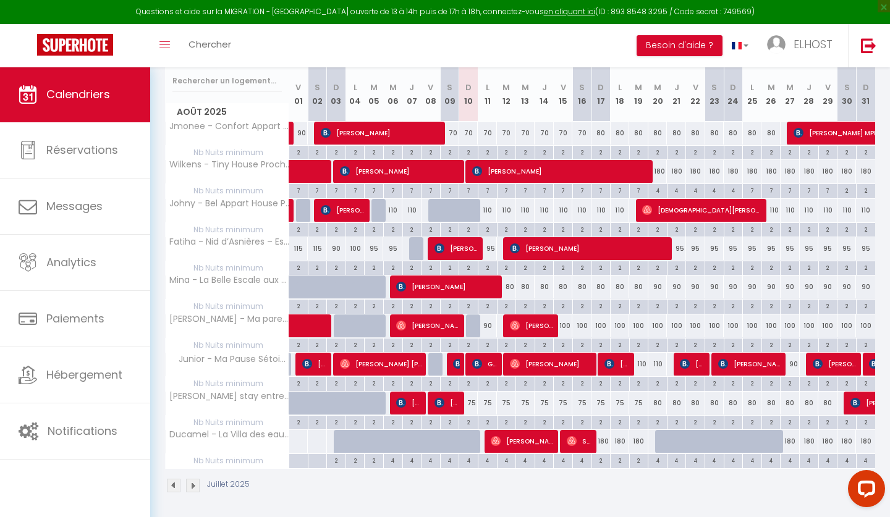
scroll to position [211, 0]
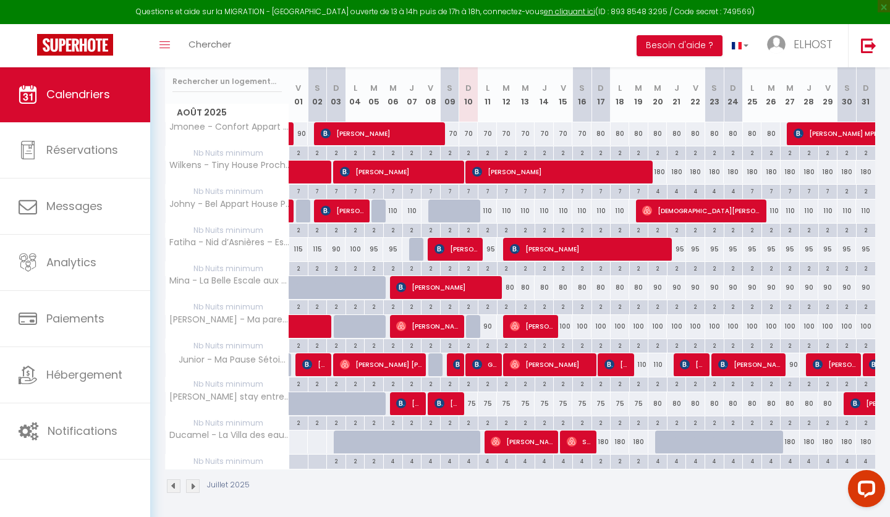
click at [602, 443] on div "180" at bounding box center [600, 442] width 19 height 23
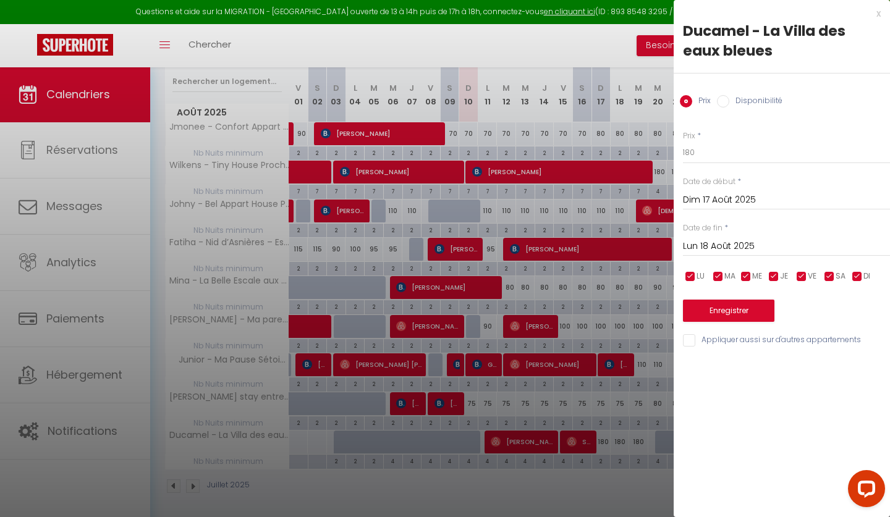
click at [719, 246] on input "Lun 18 Août 2025" at bounding box center [786, 247] width 207 height 16
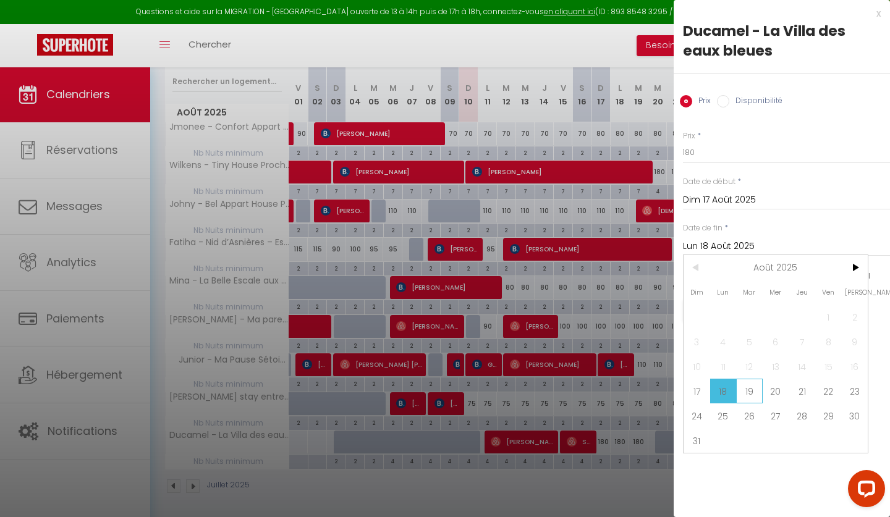
click at [745, 391] on span "19" at bounding box center [749, 391] width 27 height 25
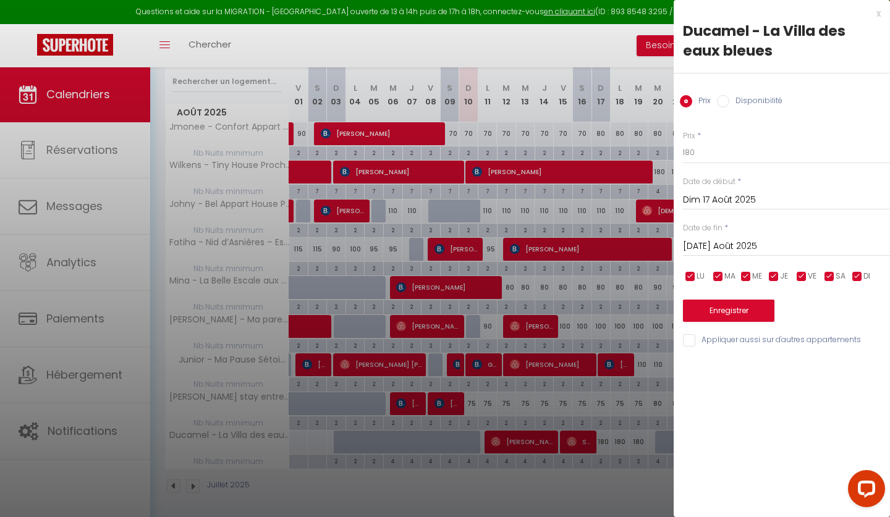
click at [876, 14] on div "x" at bounding box center [777, 13] width 207 height 15
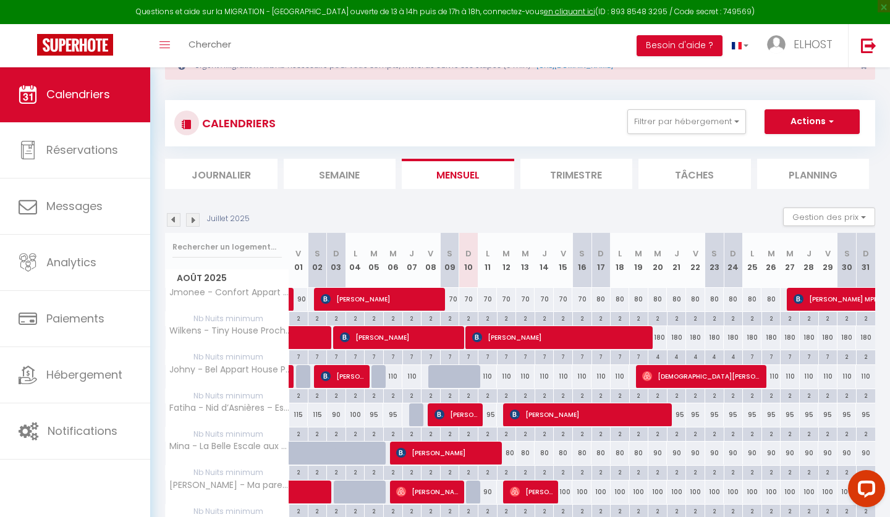
scroll to position [34, 0]
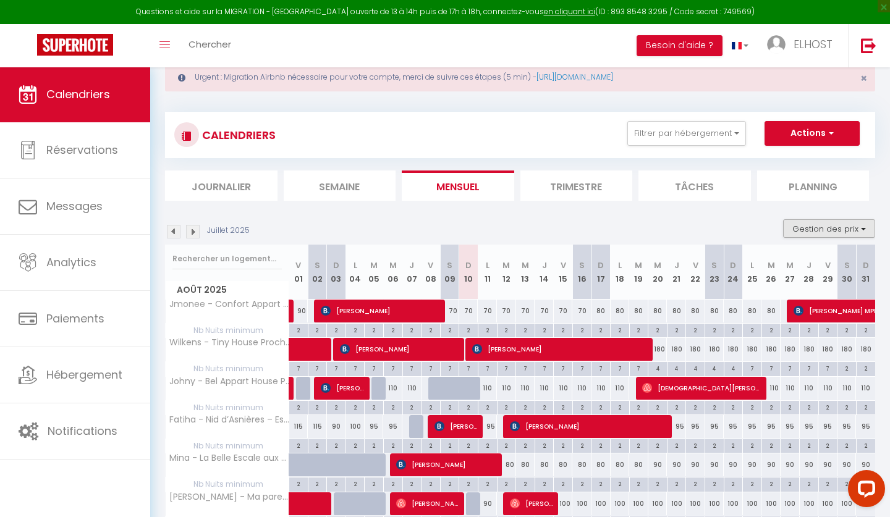
click at [816, 229] on button "Gestion des prix" at bounding box center [829, 228] width 92 height 19
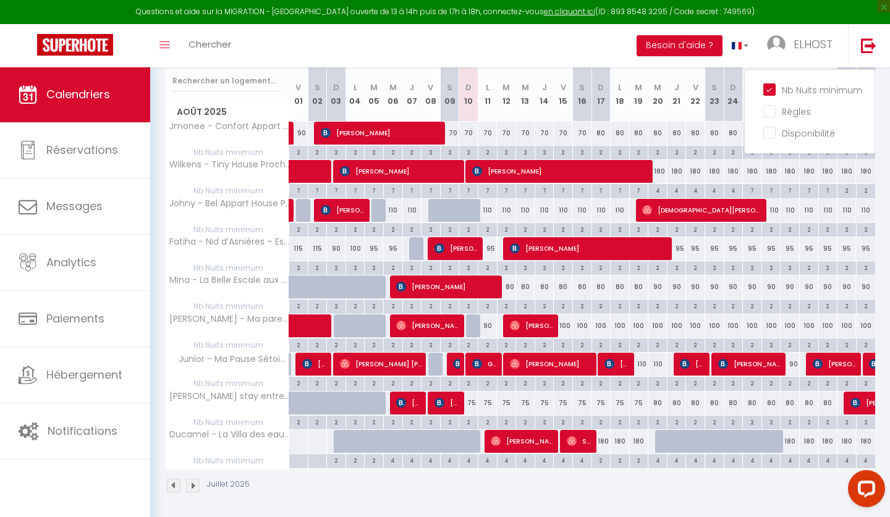
scroll to position [211, 0]
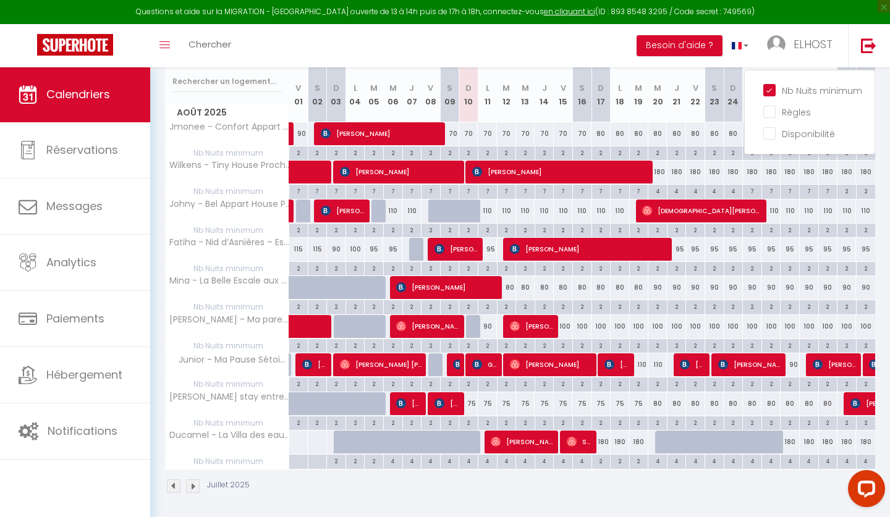
click at [584, 457] on div "4" at bounding box center [582, 461] width 19 height 12
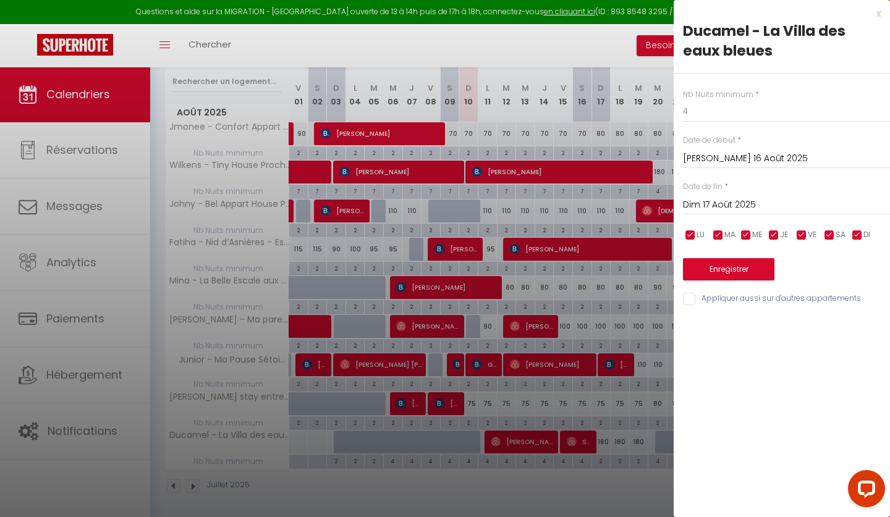
click at [712, 207] on input "Dim 17 Août 2025" at bounding box center [786, 205] width 207 height 16
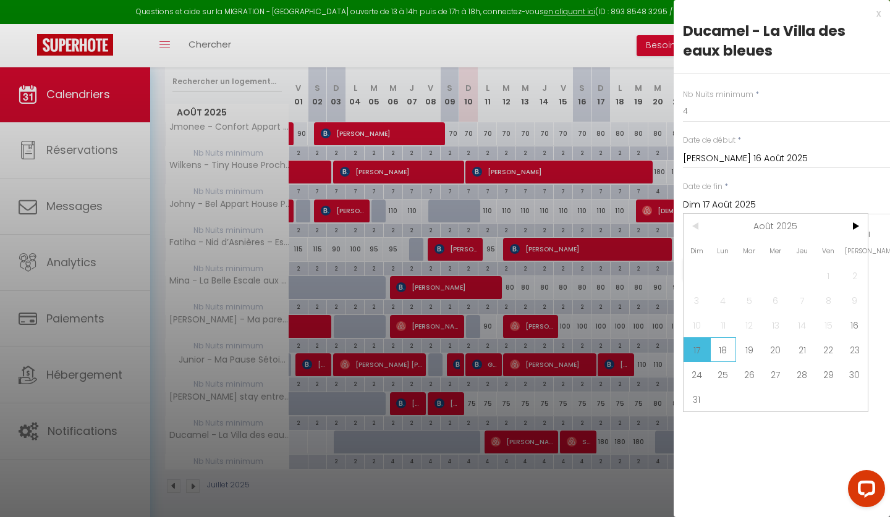
click at [717, 350] on span "18" at bounding box center [723, 349] width 27 height 25
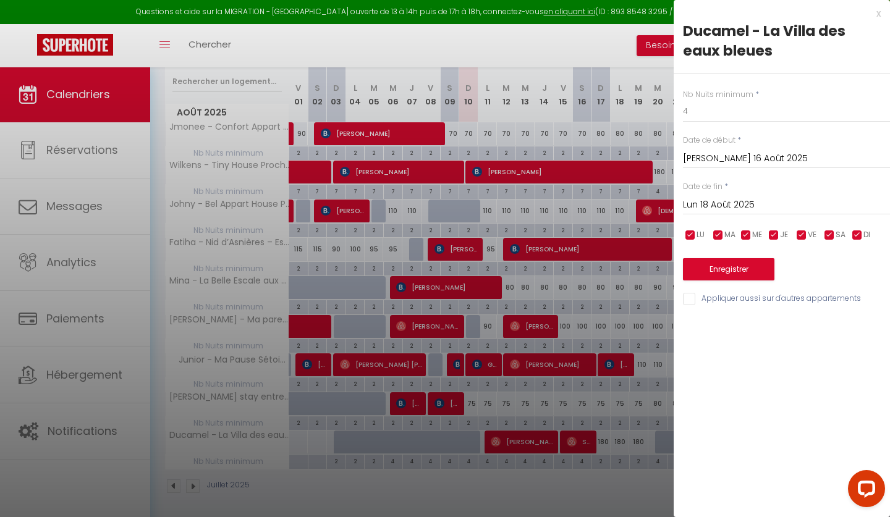
click at [708, 204] on input "Lun 18 Août 2025" at bounding box center [786, 205] width 207 height 16
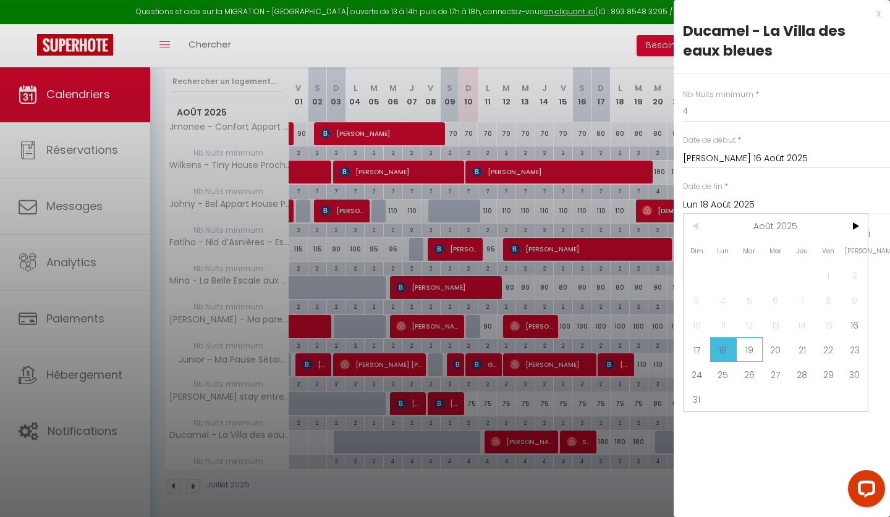
click at [745, 351] on span "19" at bounding box center [749, 349] width 27 height 25
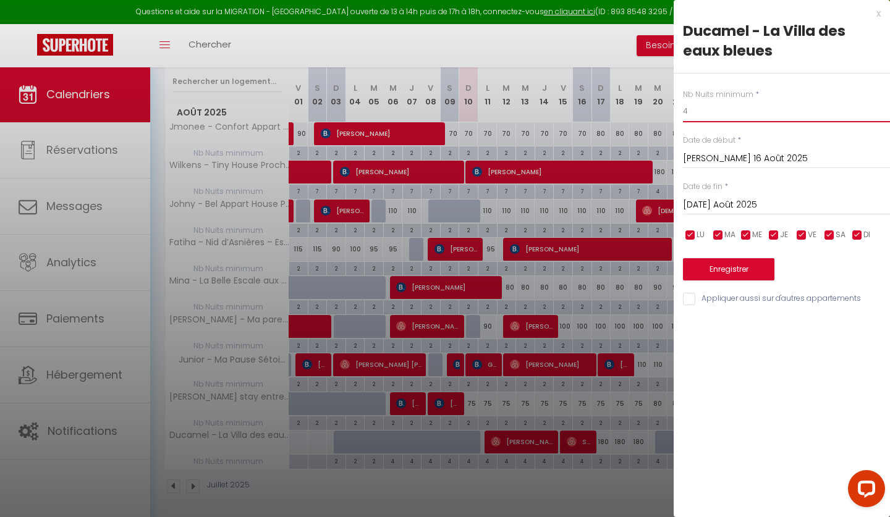
click at [690, 116] on input "4" at bounding box center [786, 111] width 207 height 22
click at [721, 268] on button "Enregistrer" at bounding box center [728, 269] width 91 height 22
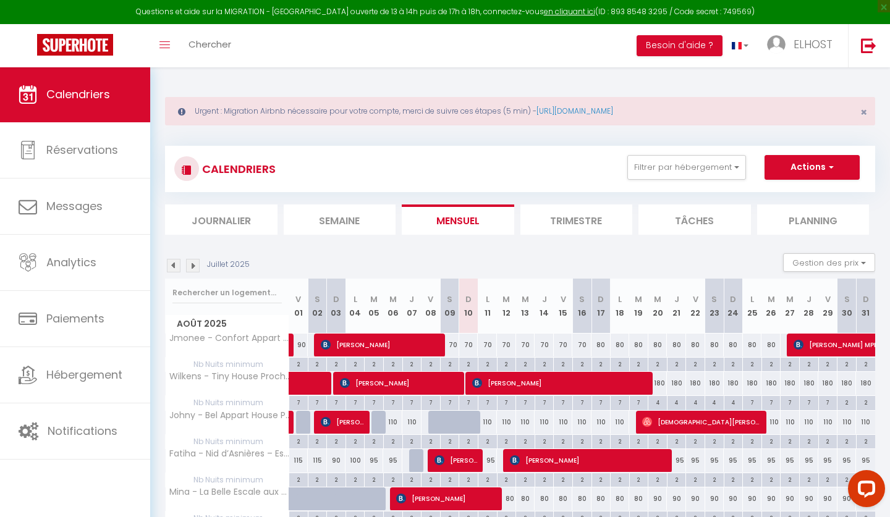
scroll to position [0, 0]
click at [811, 166] on button "Actions" at bounding box center [811, 167] width 95 height 25
click at [800, 137] on div "CALENDRIERS Filtrer par hébergement Tous Fatiha - Nid d’Asnières – Escapade cos…" at bounding box center [520, 425] width 710 height 583
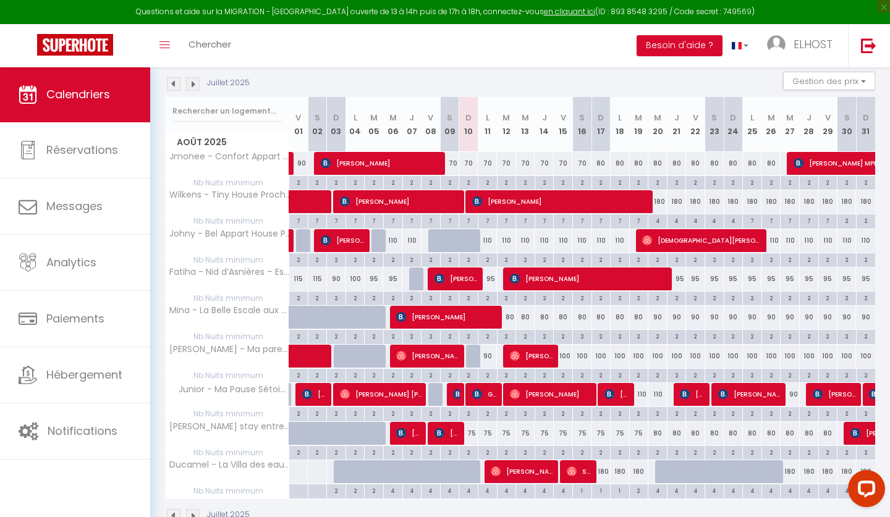
scroll to position [192, 0]
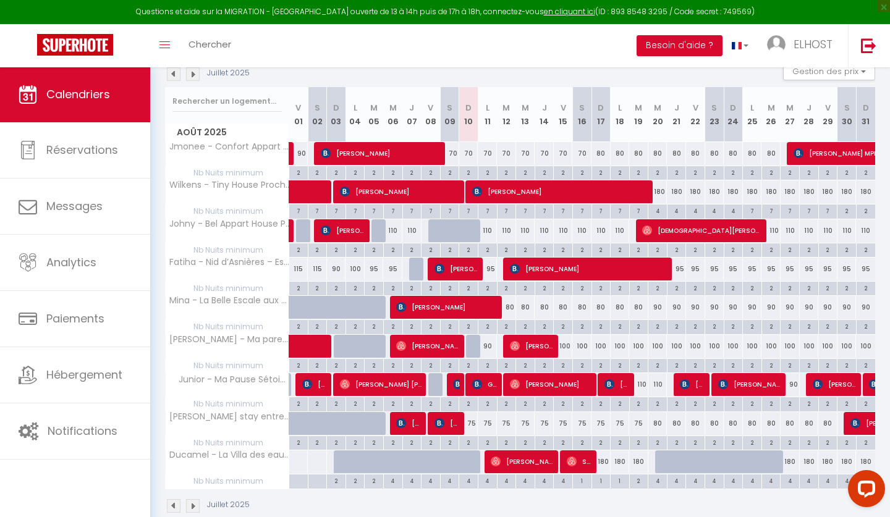
click at [636, 476] on div "2" at bounding box center [639, 481] width 19 height 12
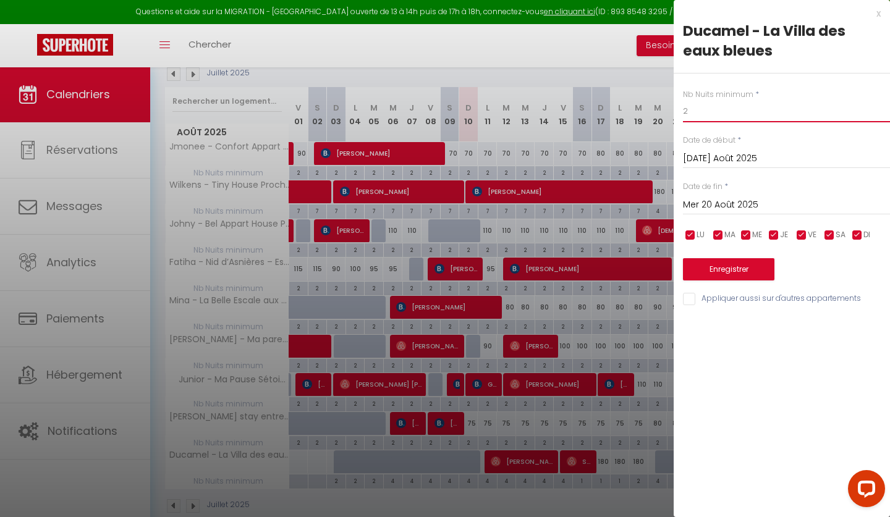
click at [685, 122] on input "2" at bounding box center [786, 111] width 207 height 22
click at [685, 119] on input "2" at bounding box center [786, 111] width 207 height 22
click at [718, 271] on button "Enregistrer" at bounding box center [728, 269] width 91 height 22
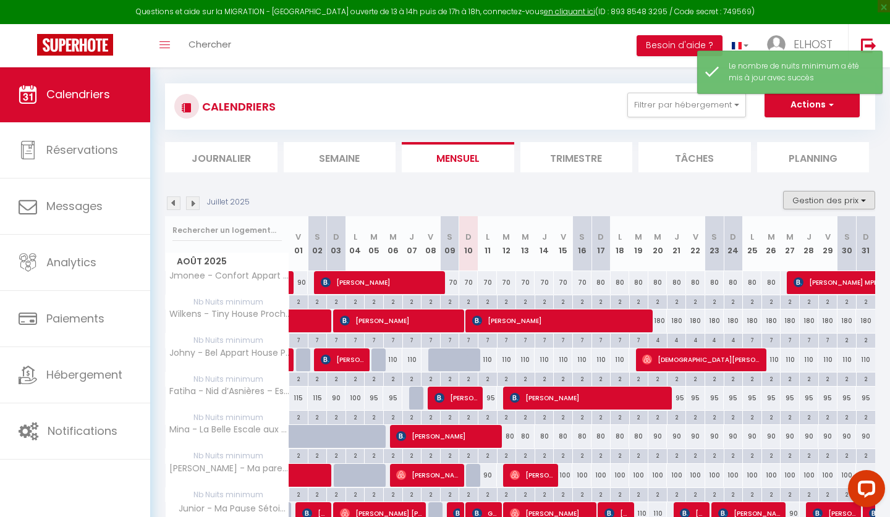
scroll to position [56, 0]
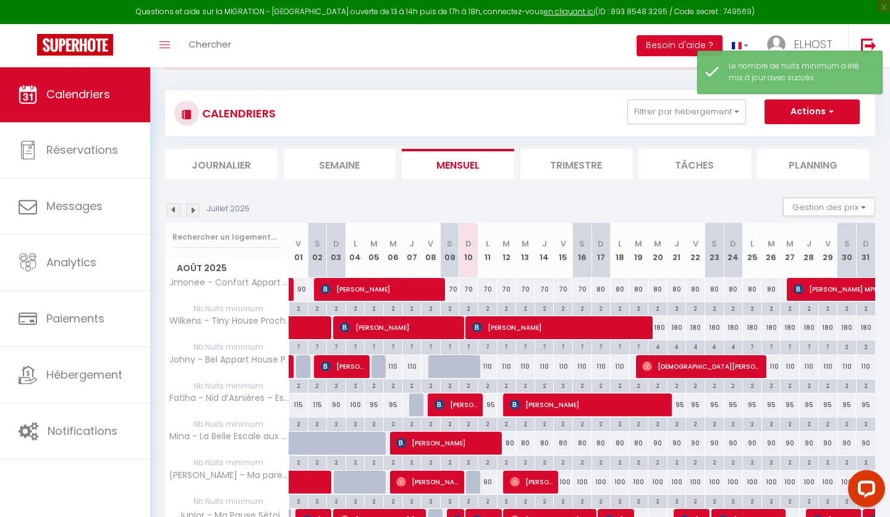
click at [819, 112] on button "Actions" at bounding box center [811, 111] width 95 height 25
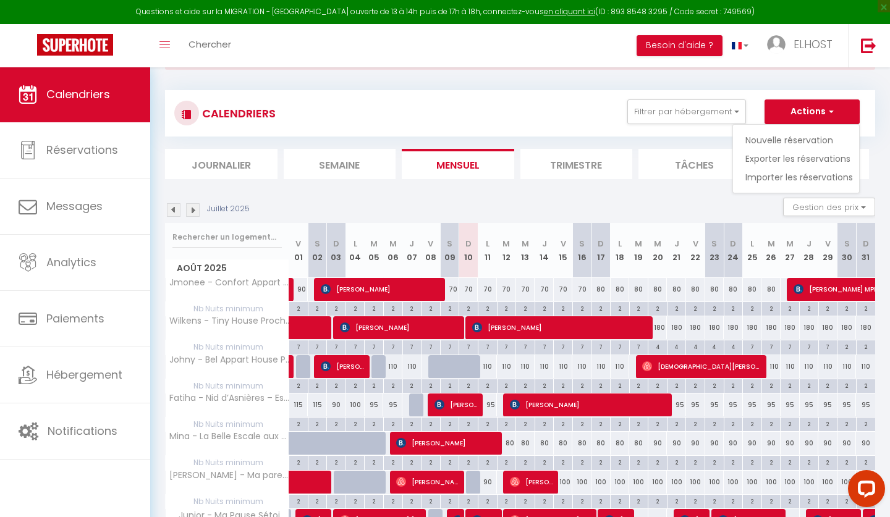
click at [670, 209] on div "Juillet 2025 Gestion des prix Nb Nuits minimum Règles Disponibilité" at bounding box center [520, 210] width 710 height 25
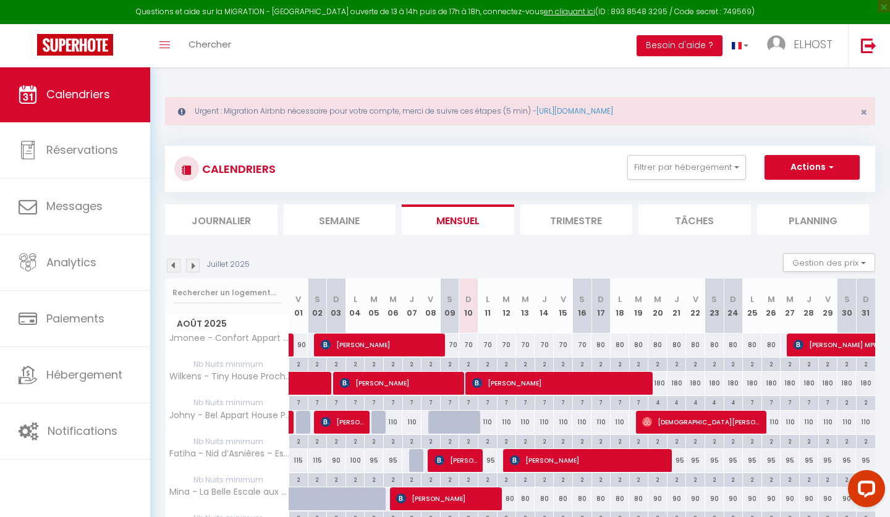
scroll to position [0, 0]
click at [792, 168] on button "Actions" at bounding box center [811, 167] width 95 height 25
click at [780, 146] on div "CALENDRIERS Filtrer par hébergement Tous Fatiha - Nid d’Asnières – Escapade cos…" at bounding box center [520, 169] width 710 height 46
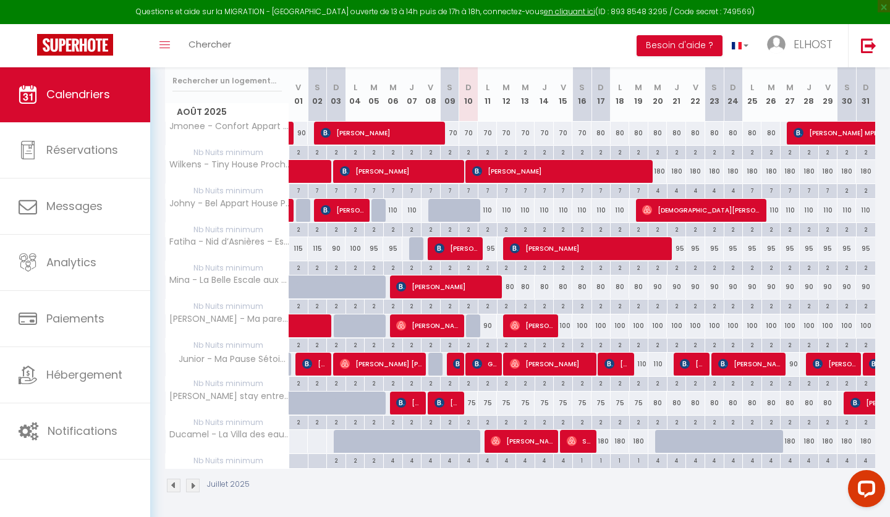
scroll to position [211, 0]
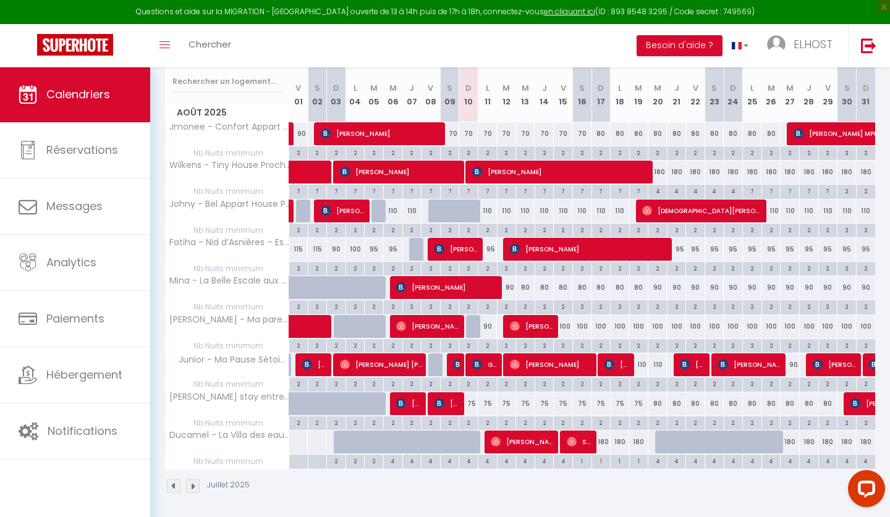
click at [564, 460] on div "4" at bounding box center [563, 461] width 19 height 12
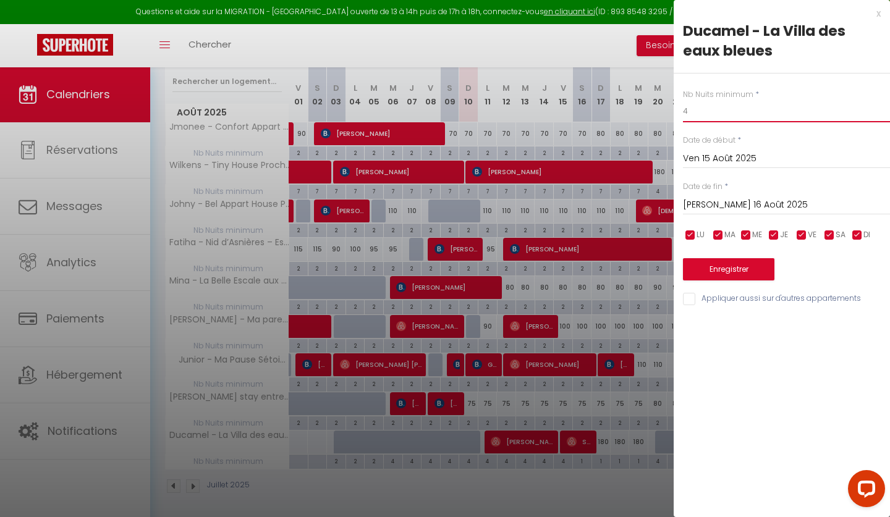
click at [687, 112] on input "4" at bounding box center [786, 111] width 207 height 22
click at [742, 276] on button "Enregistrer" at bounding box center [728, 269] width 91 height 22
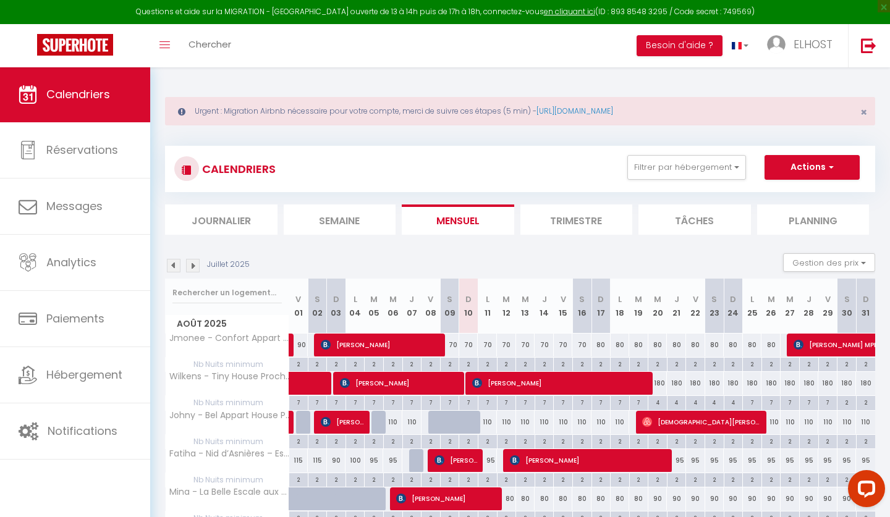
scroll to position [0, 0]
click at [831, 167] on span "button" at bounding box center [829, 167] width 7 height 12
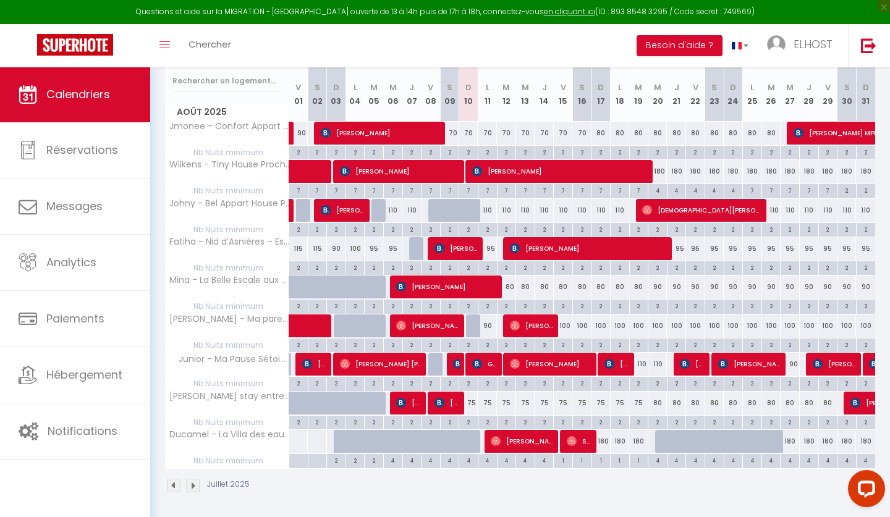
scroll to position [211, 0]
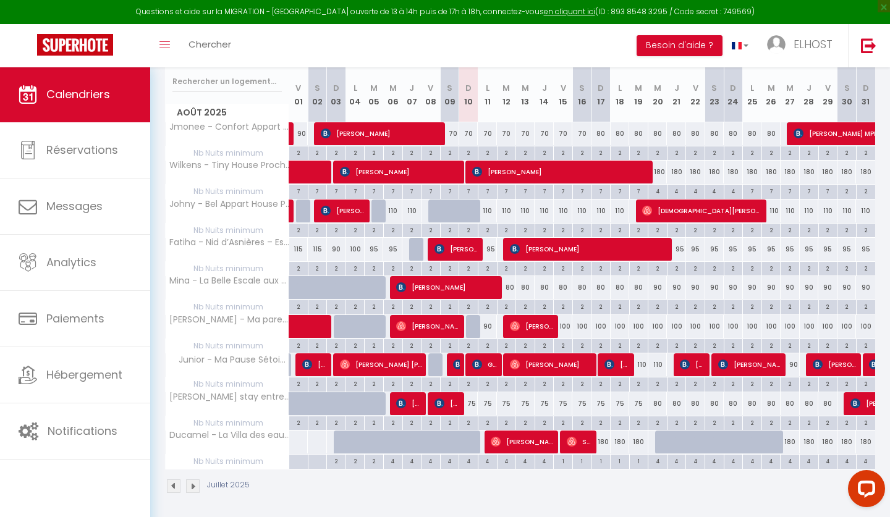
click at [601, 444] on div "180" at bounding box center [600, 442] width 19 height 23
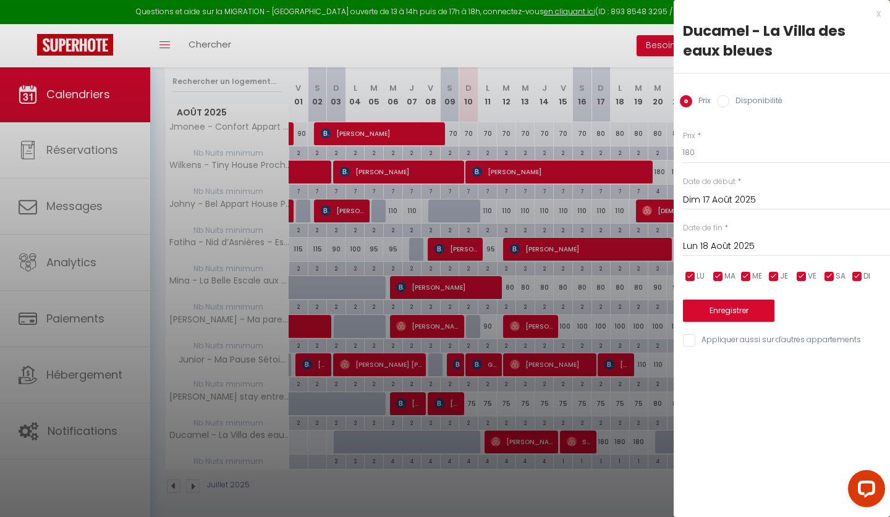
click at [712, 245] on input "Lun 18 Août 2025" at bounding box center [786, 247] width 207 height 16
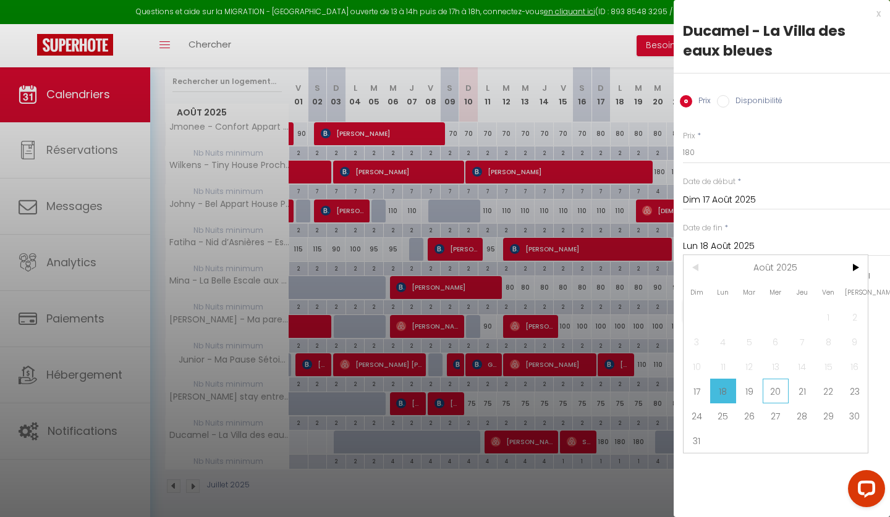
click at [776, 384] on span "20" at bounding box center [776, 391] width 27 height 25
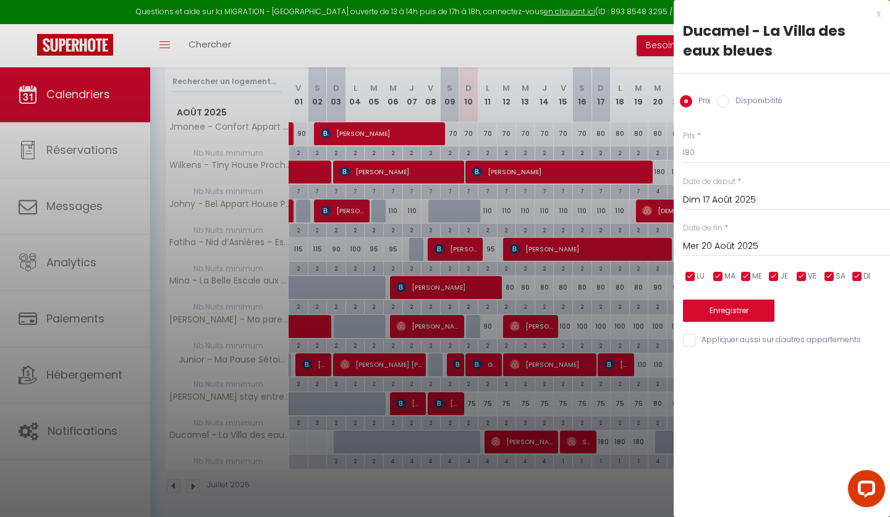
click at [609, 40] on div at bounding box center [445, 258] width 890 height 517
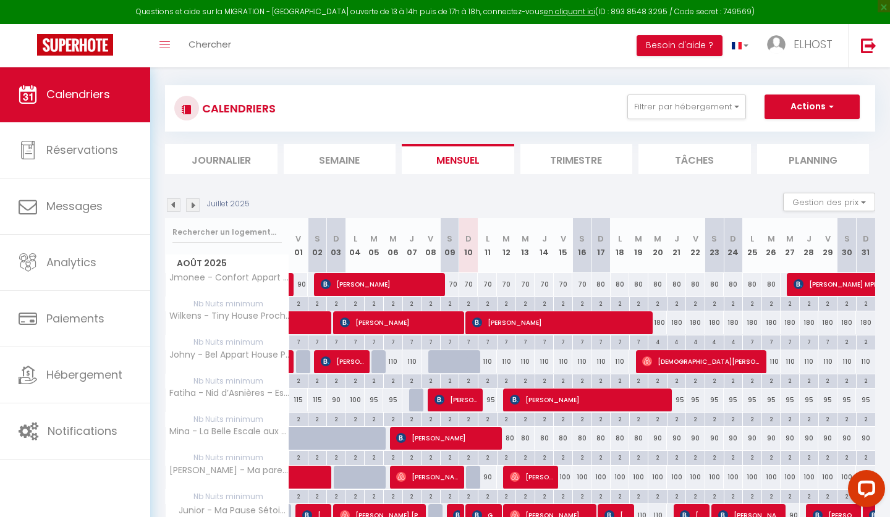
scroll to position [20, 0]
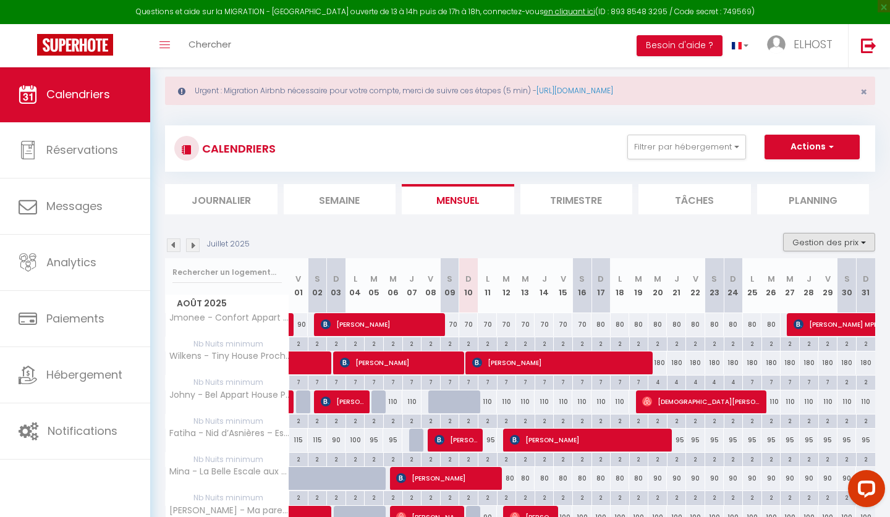
click at [819, 242] on button "Gestion des prix" at bounding box center [829, 242] width 92 height 19
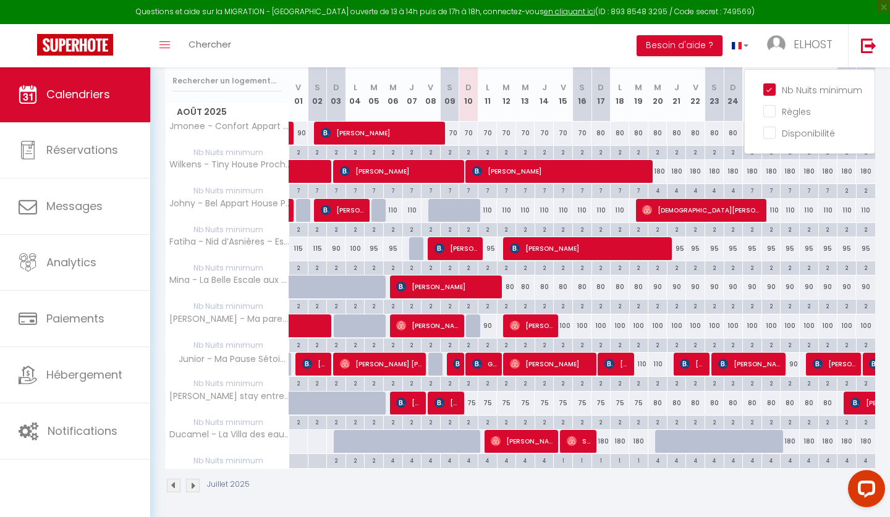
scroll to position [211, 0]
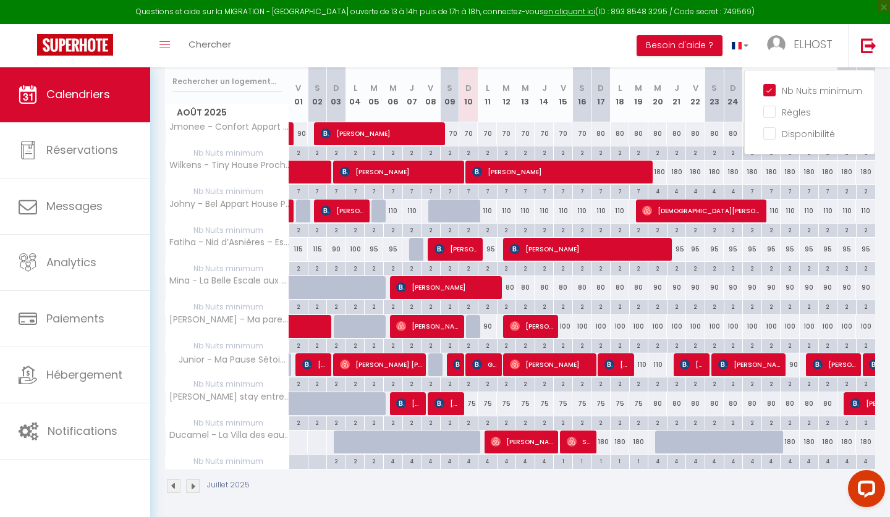
click at [562, 461] on div "1" at bounding box center [563, 461] width 19 height 12
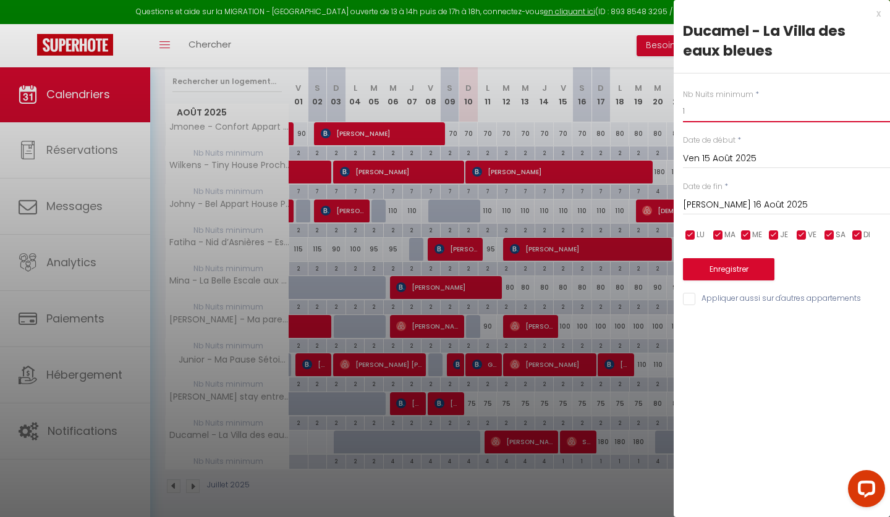
click at [690, 108] on input "1" at bounding box center [786, 111] width 207 height 22
click at [724, 271] on button "Enregistrer" at bounding box center [728, 269] width 91 height 22
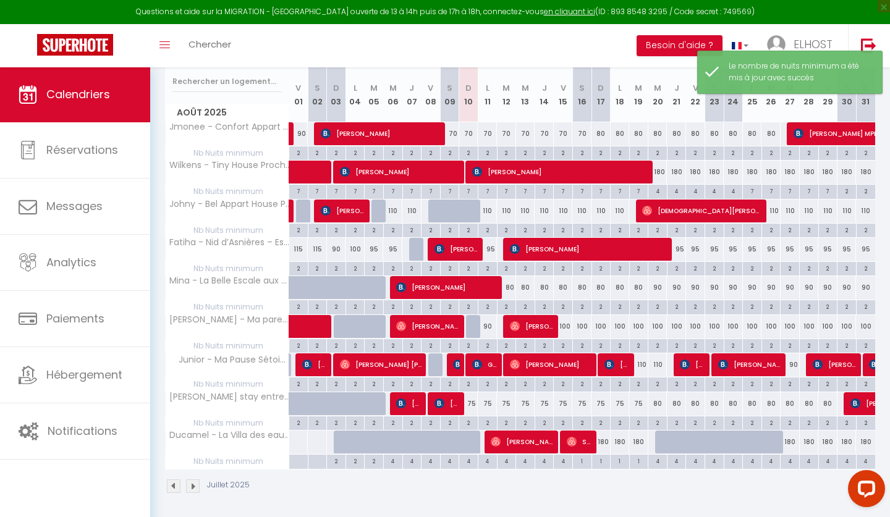
click at [578, 462] on div "1" at bounding box center [582, 461] width 19 height 12
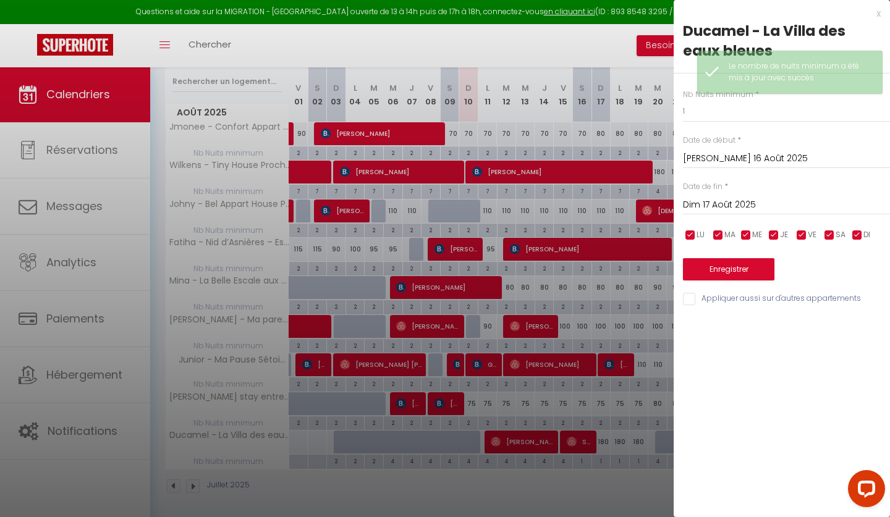
click at [737, 209] on input "Dim 17 Août 2025" at bounding box center [786, 205] width 207 height 16
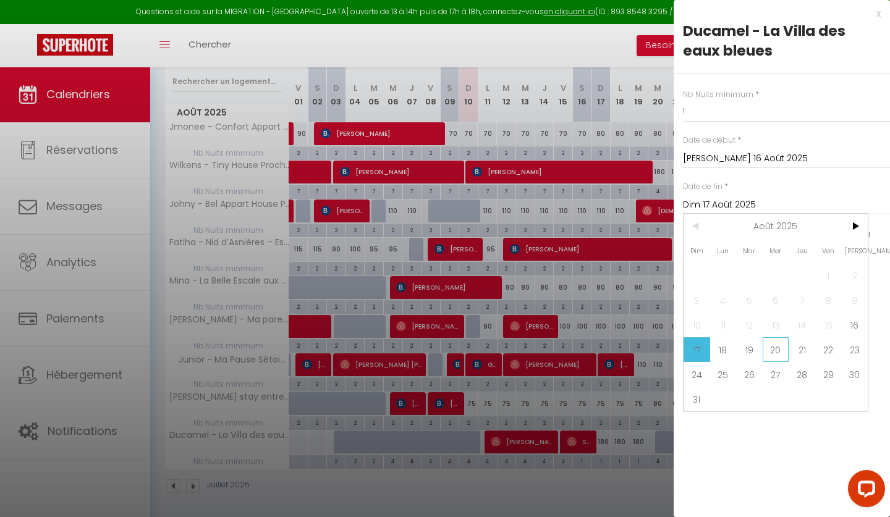
click at [774, 355] on span "20" at bounding box center [776, 349] width 27 height 25
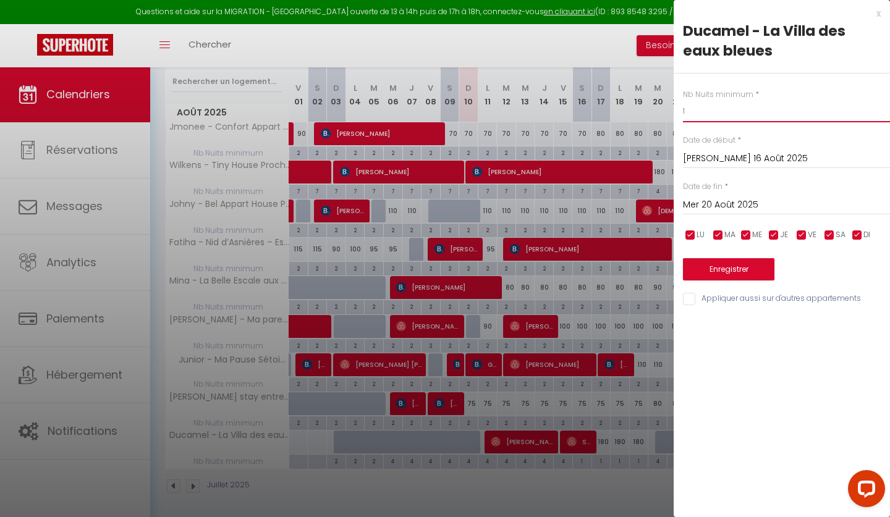
click at [685, 114] on input "1" at bounding box center [786, 111] width 207 height 22
click at [742, 270] on button "Enregistrer" at bounding box center [728, 269] width 91 height 22
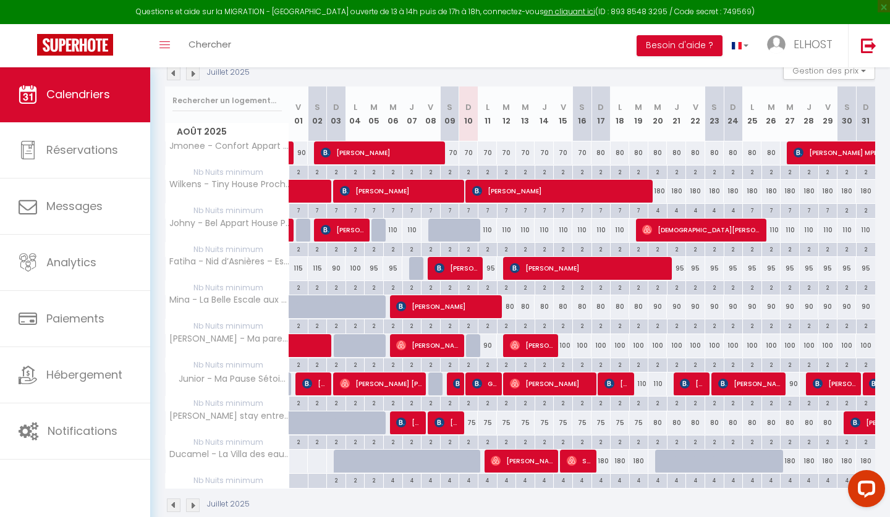
scroll to position [190, 0]
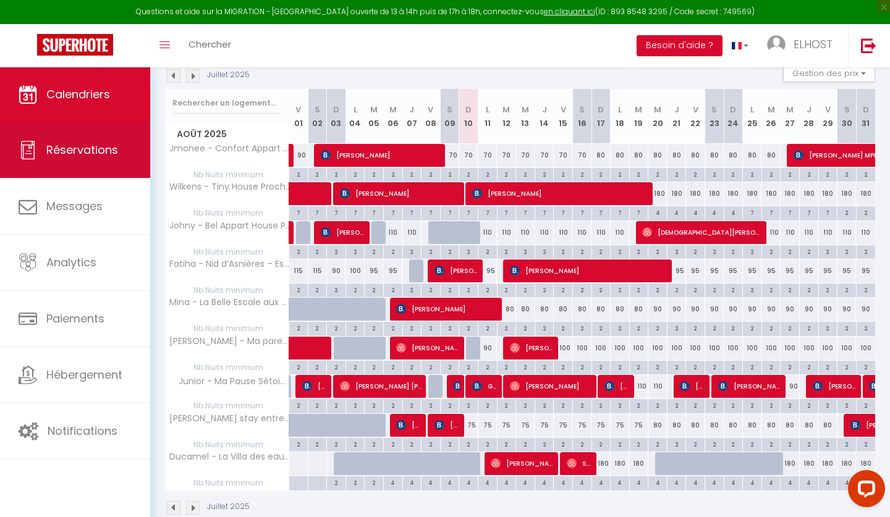
click at [111, 140] on link "Réservations" at bounding box center [75, 150] width 150 height 56
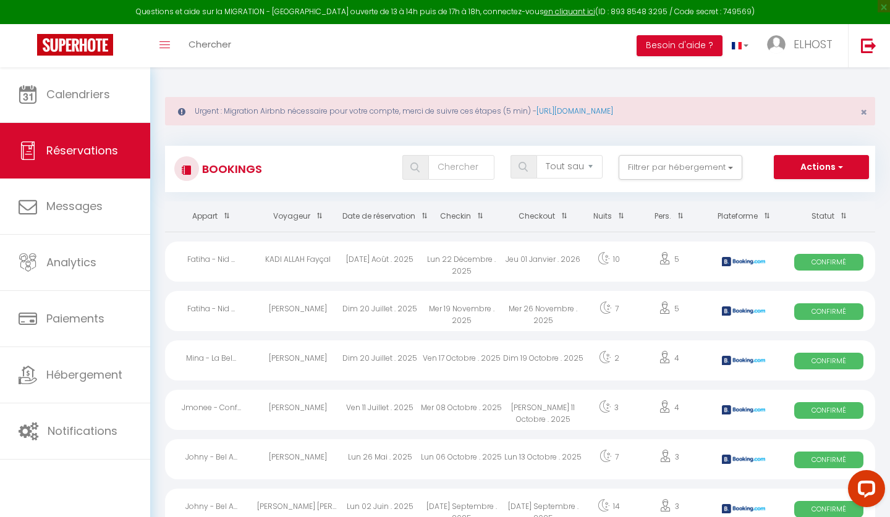
click at [834, 165] on button "Actions" at bounding box center [821, 167] width 95 height 25
click at [810, 193] on link "Nouvelle Réservation" at bounding box center [802, 194] width 132 height 16
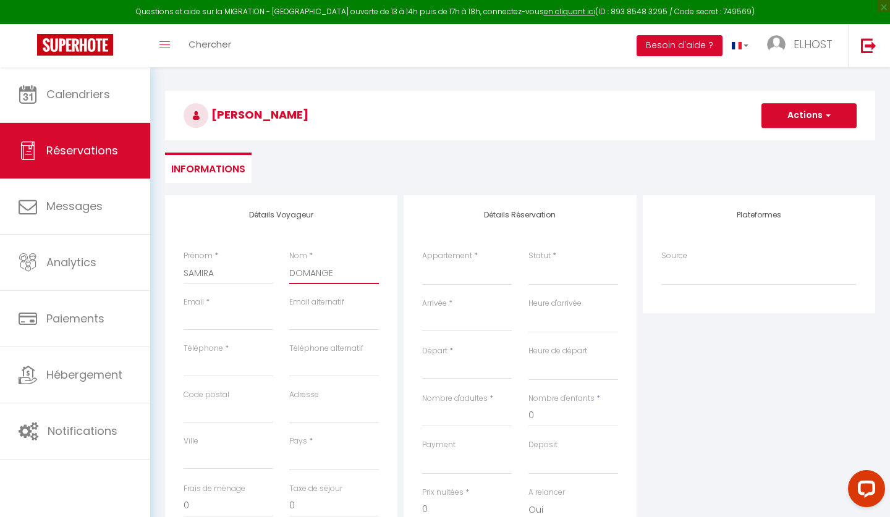
scroll to position [90, 0]
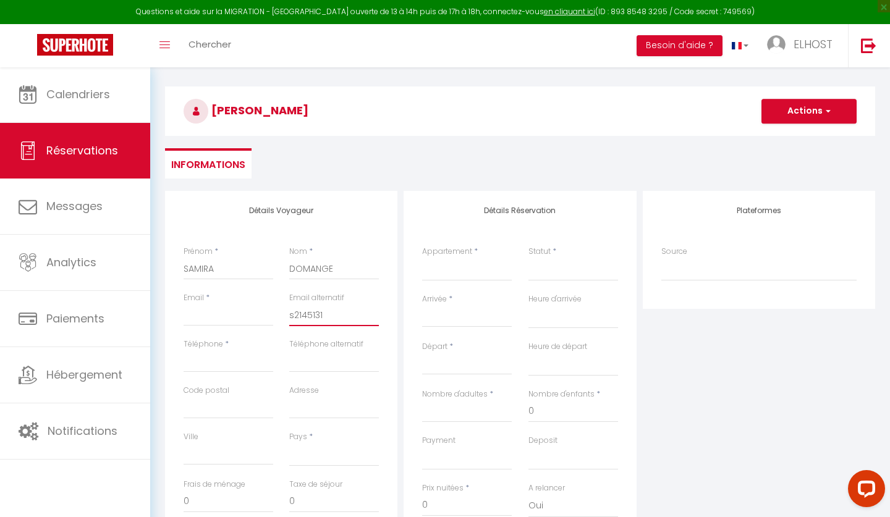
drag, startPoint x: 322, startPoint y: 312, endPoint x: 284, endPoint y: 313, distance: 38.3
click at [284, 313] on div "Email alternatif s2145131" at bounding box center [334, 315] width 106 height 46
drag, startPoint x: 323, startPoint y: 313, endPoint x: 289, endPoint y: 313, distance: 34.0
click at [289, 313] on input "s2145131" at bounding box center [334, 315] width 90 height 22
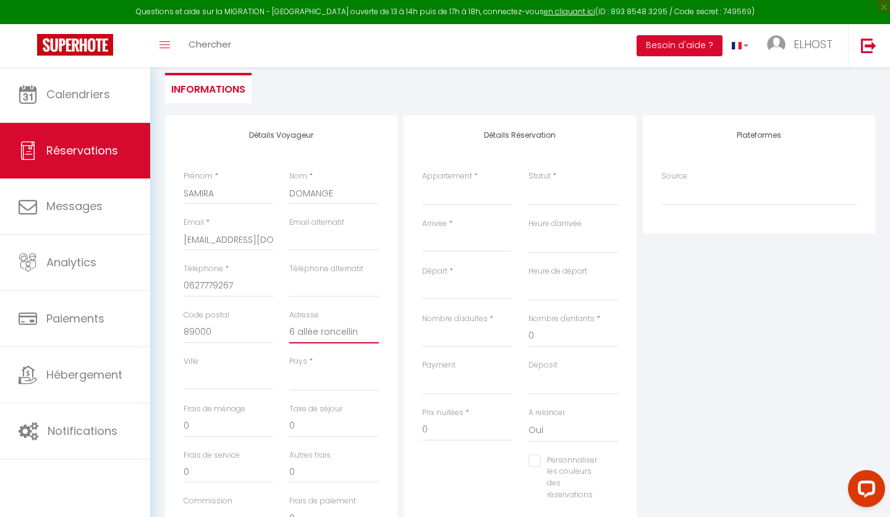
scroll to position [166, 0]
click at [304, 379] on select "[GEOGRAPHIC_DATA] [GEOGRAPHIC_DATA] [GEOGRAPHIC_DATA] [GEOGRAPHIC_DATA] [GEOGRA…" at bounding box center [334, 378] width 90 height 23
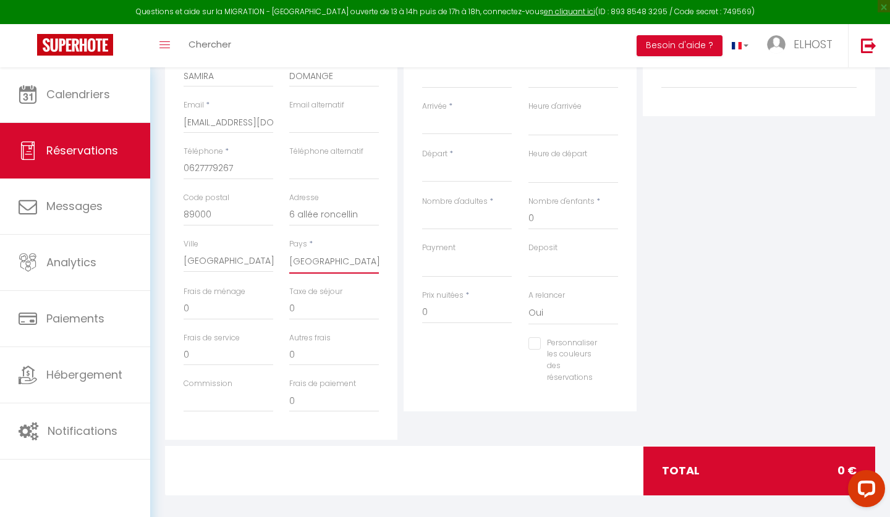
scroll to position [284, 0]
click at [202, 351] on input "0" at bounding box center [229, 353] width 90 height 22
click at [306, 355] on input "0" at bounding box center [334, 353] width 90 height 22
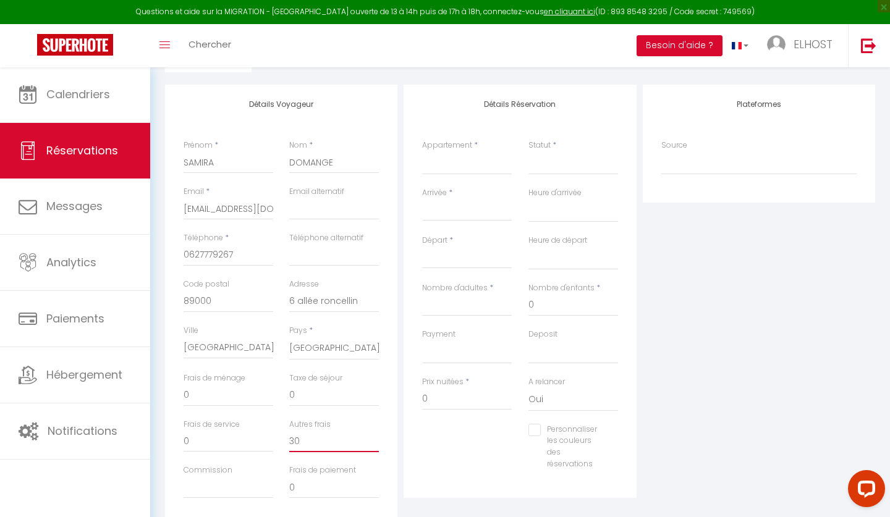
scroll to position [193, 0]
click at [433, 400] on input "0" at bounding box center [467, 402] width 90 height 22
click at [441, 169] on select "Fatiha - Nid d’Asnières – Escapade cosy aux portes de [GEOGRAPHIC_DATA] Ducamel…" at bounding box center [467, 165] width 90 height 23
click at [444, 221] on input "Arrivée" at bounding box center [467, 214] width 90 height 16
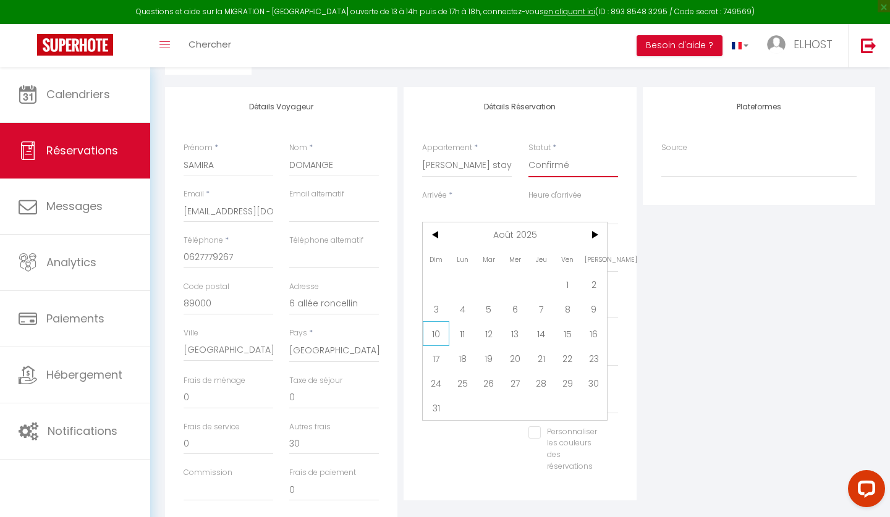
click at [437, 337] on span "10" at bounding box center [436, 333] width 27 height 25
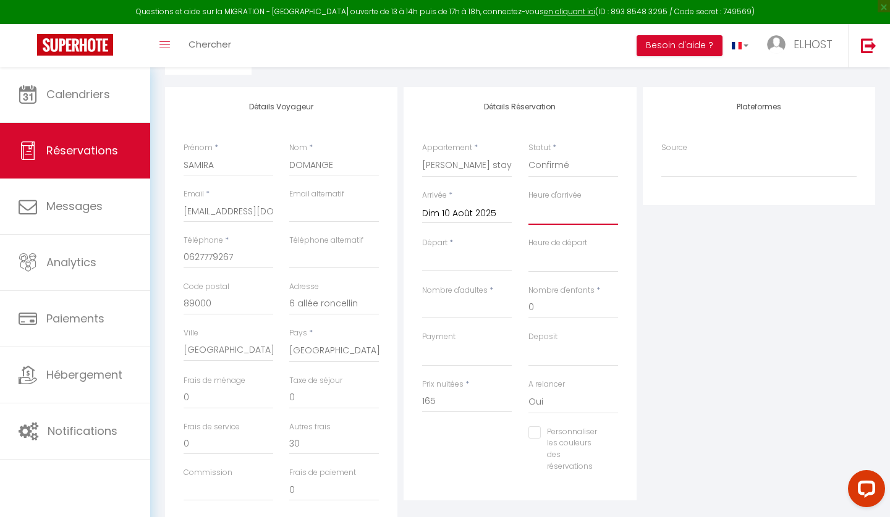
click at [546, 216] on select "00:00 00:30 01:00 01:30 02:00 02:30 03:00 03:30 04:00 04:30 05:00 05:30 06:00 0…" at bounding box center [573, 212] width 90 height 23
click at [443, 255] on input "Départ" at bounding box center [467, 261] width 90 height 16
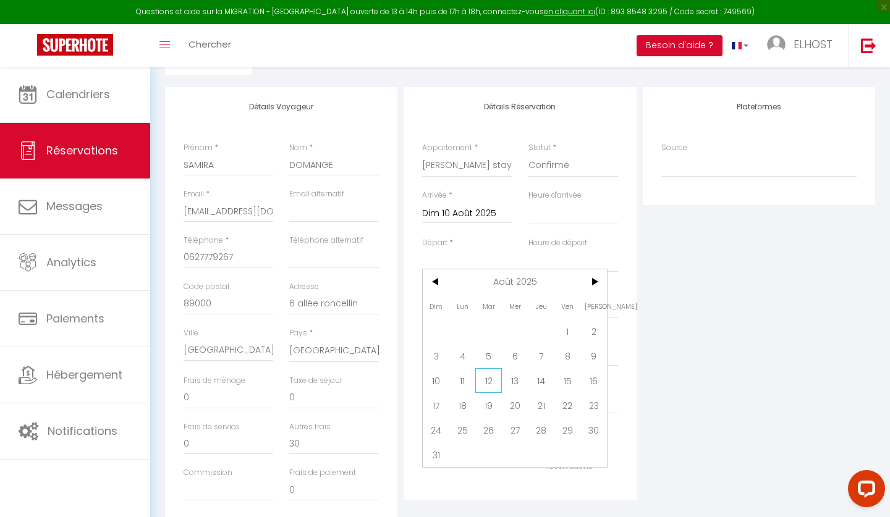
click at [489, 386] on span "12" at bounding box center [488, 380] width 27 height 25
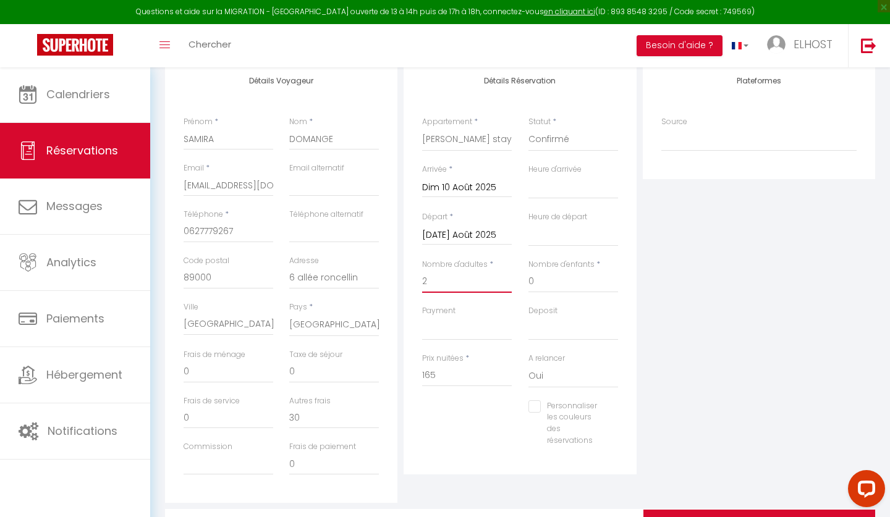
scroll to position [222, 0]
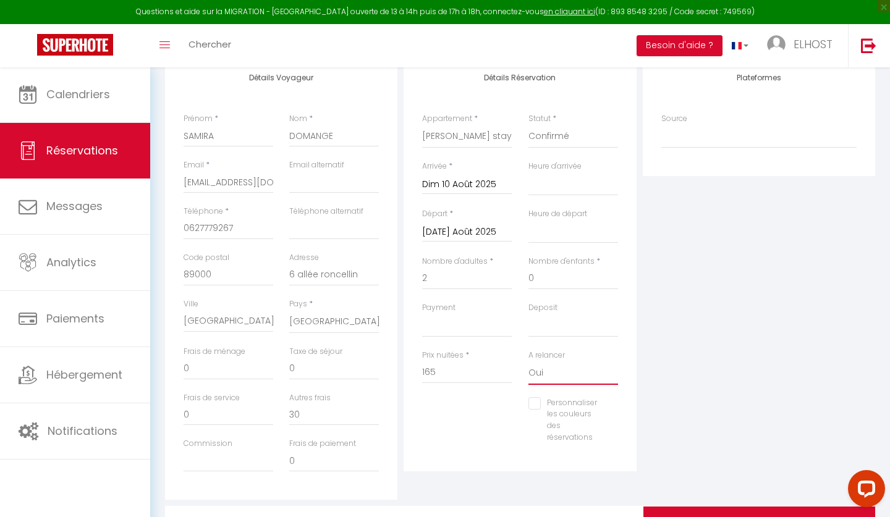
click at [550, 374] on select "Oui Non" at bounding box center [573, 372] width 90 height 23
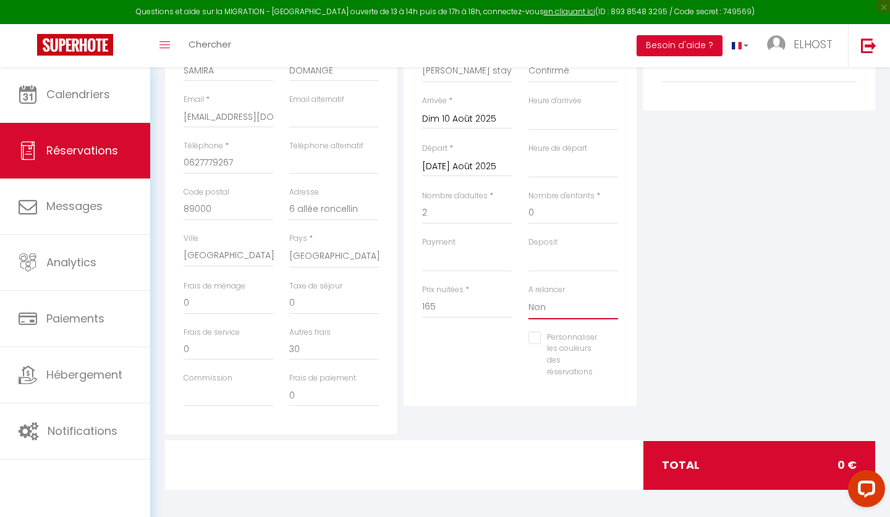
scroll to position [287, 0]
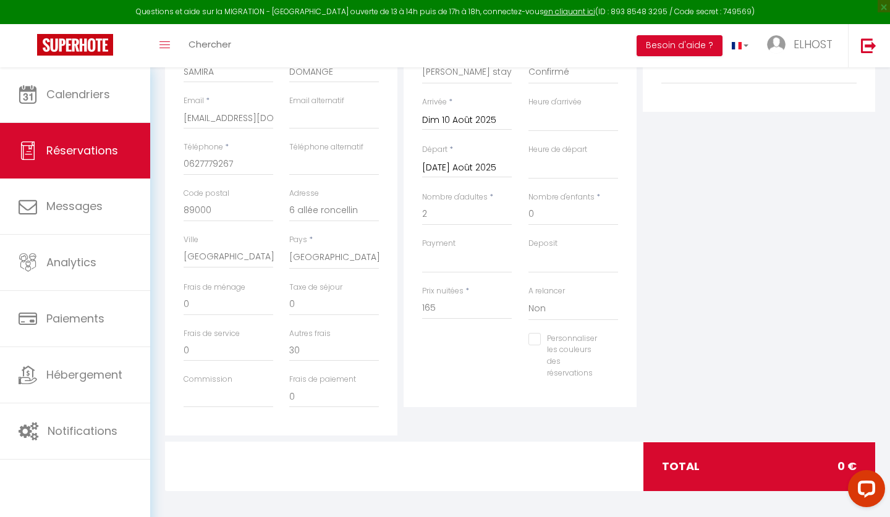
click at [666, 460] on div "total 0 €" at bounding box center [759, 466] width 232 height 48
click at [450, 305] on input "165" at bounding box center [467, 308] width 90 height 22
click at [754, 468] on div "total 0 €" at bounding box center [759, 466] width 232 height 48
click at [442, 306] on input "165" at bounding box center [467, 308] width 90 height 22
drag, startPoint x: 442, startPoint y: 306, endPoint x: 382, endPoint y: 300, distance: 60.8
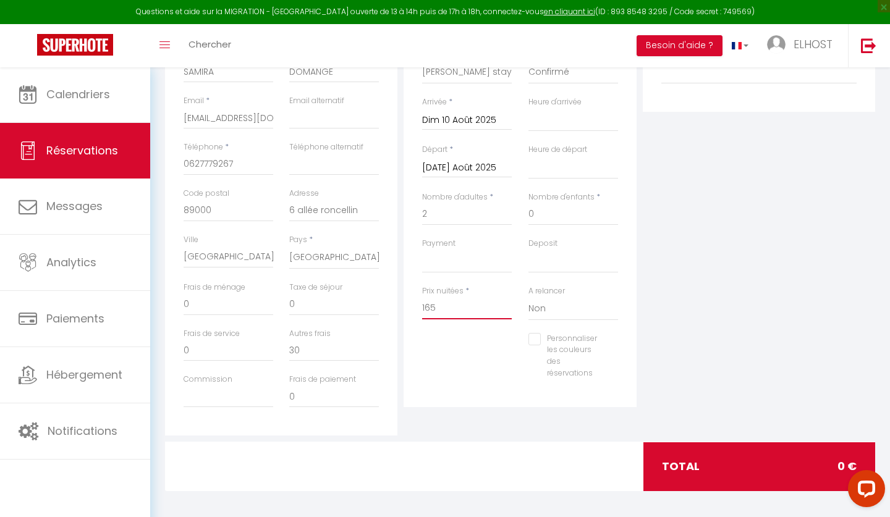
click at [382, 300] on div "Détails Voyageur Prénom * [PERSON_NAME] * DOMANGE Email * [EMAIL_ADDRESS][DOMAI…" at bounding box center [520, 215] width 716 height 442
click at [417, 386] on div "Personnaliser les couleurs des réservations #D7092E" at bounding box center [520, 362] width 212 height 59
click at [447, 306] on input "195" at bounding box center [467, 308] width 90 height 22
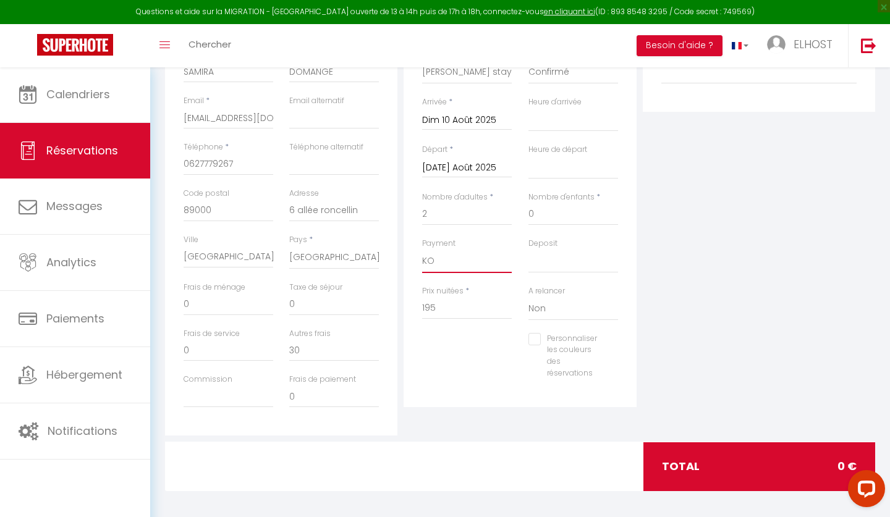
click at [473, 346] on div "Personnaliser les couleurs des réservations #D7092E" at bounding box center [520, 362] width 212 height 59
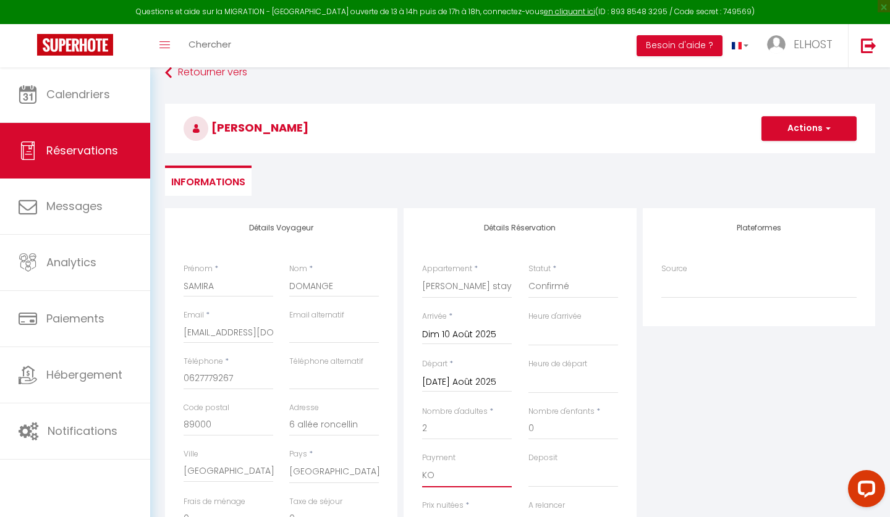
scroll to position [55, 0]
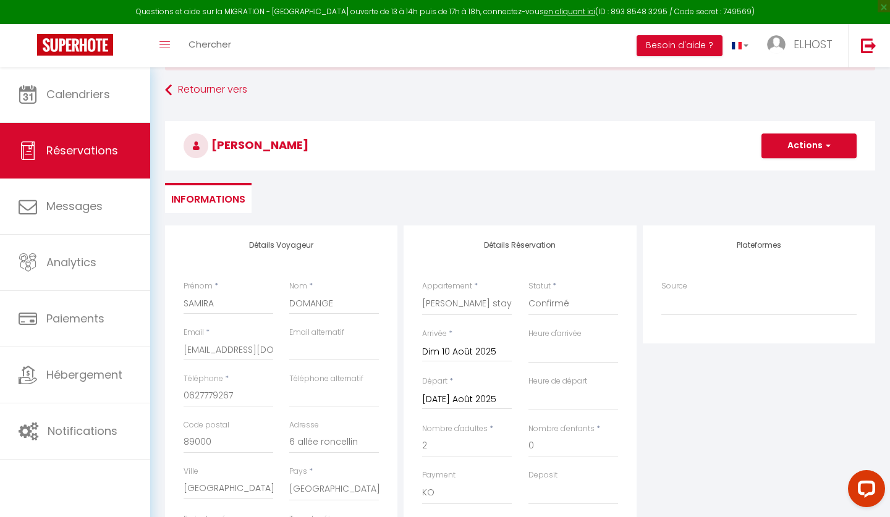
click at [794, 146] on button "Actions" at bounding box center [808, 145] width 95 height 25
click at [785, 174] on link "Enregistrer" at bounding box center [797, 173] width 98 height 16
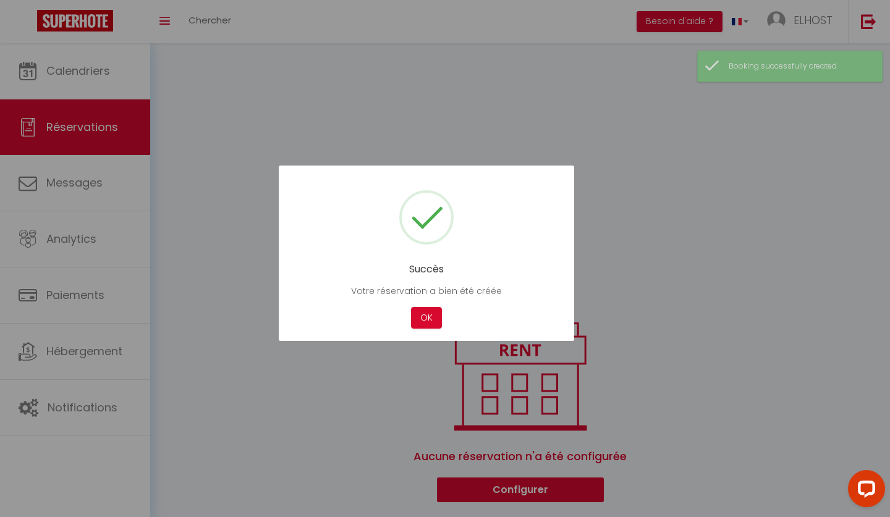
scroll to position [287, 0]
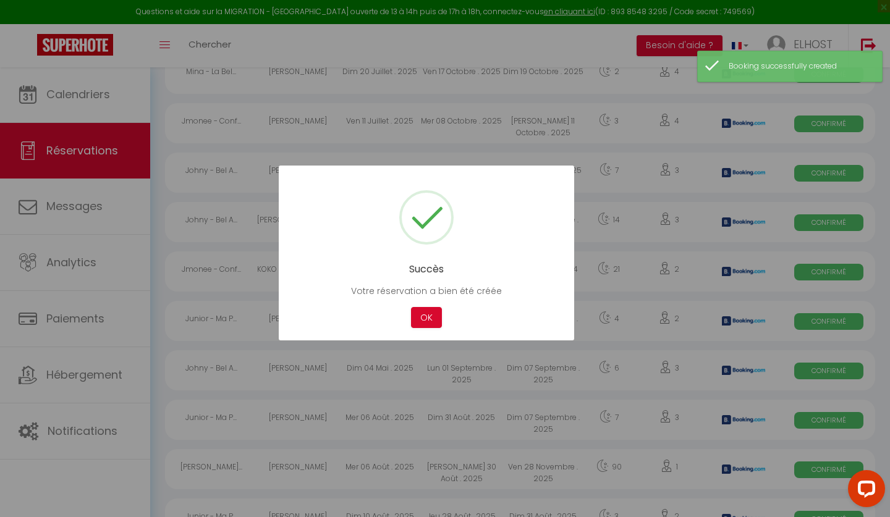
click at [421, 269] on h2 "Succès" at bounding box center [426, 269] width 258 height 12
click at [426, 280] on div "Succès Votre réservation a bien été créée Not valid Cancel OK" at bounding box center [426, 253] width 295 height 175
click at [426, 272] on h2 "Succès" at bounding box center [426, 269] width 258 height 12
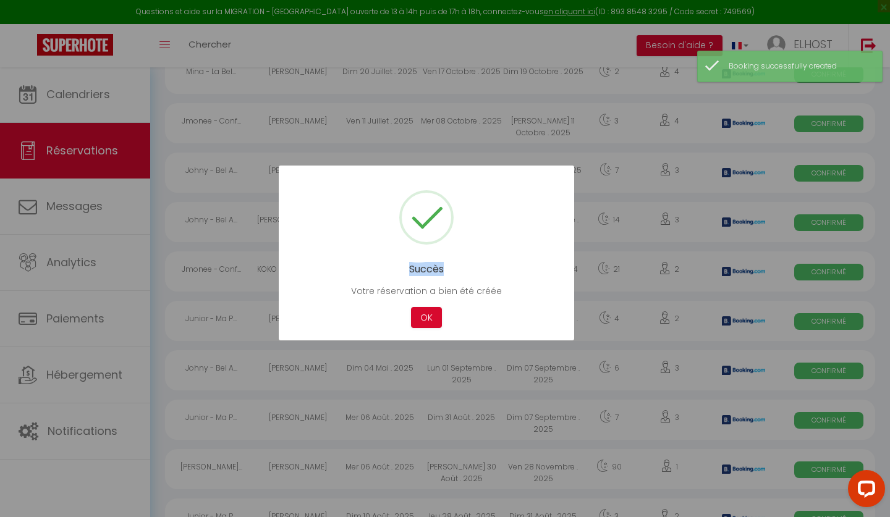
click at [426, 272] on h2 "Succès" at bounding box center [426, 269] width 258 height 12
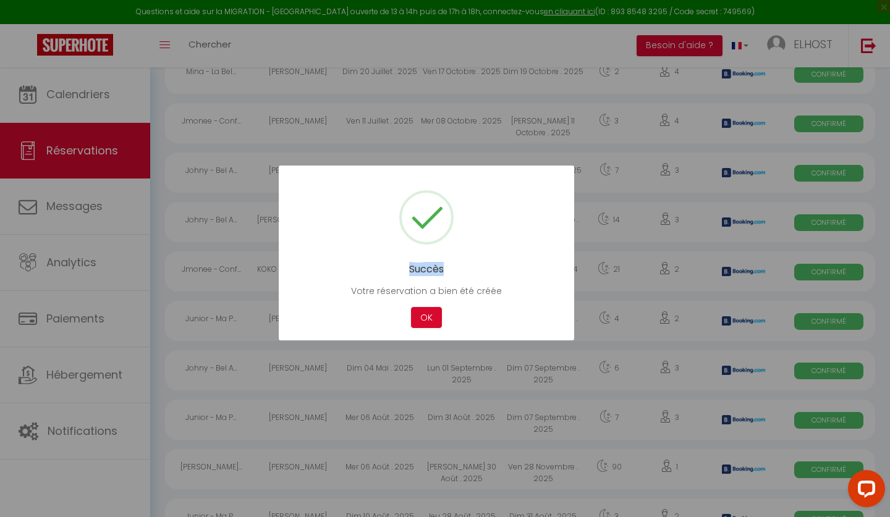
click at [593, 273] on div at bounding box center [445, 258] width 890 height 517
click at [429, 275] on h2 "Succès" at bounding box center [426, 269] width 258 height 12
click at [226, 196] on div at bounding box center [445, 258] width 890 height 517
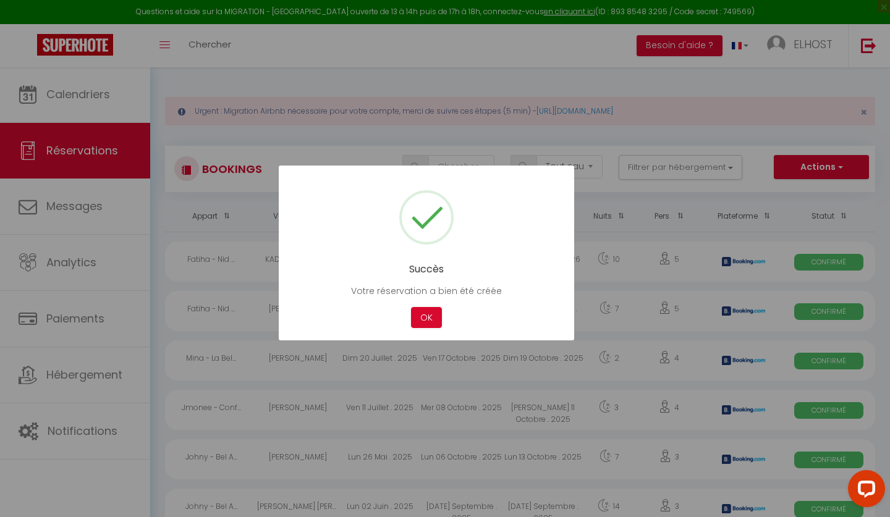
scroll to position [0, 0]
click at [7, 169] on div at bounding box center [445, 258] width 890 height 517
click at [61, 156] on div at bounding box center [445, 258] width 890 height 517
click at [426, 320] on button "OK" at bounding box center [426, 318] width 31 height 22
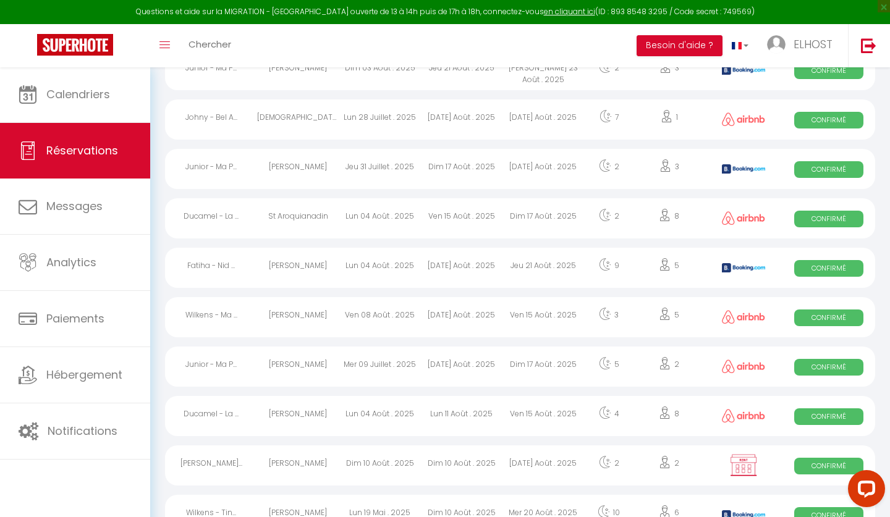
scroll to position [885, 0]
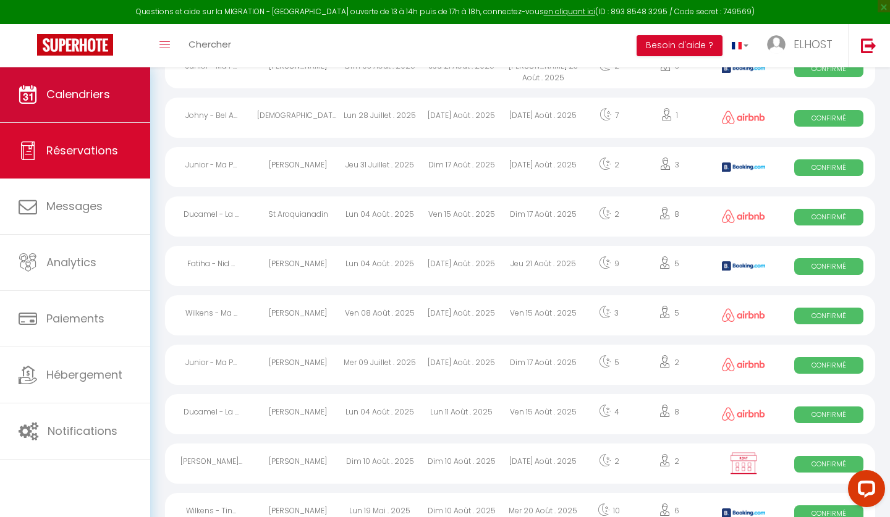
click at [72, 99] on span "Calendriers" at bounding box center [78, 94] width 64 height 15
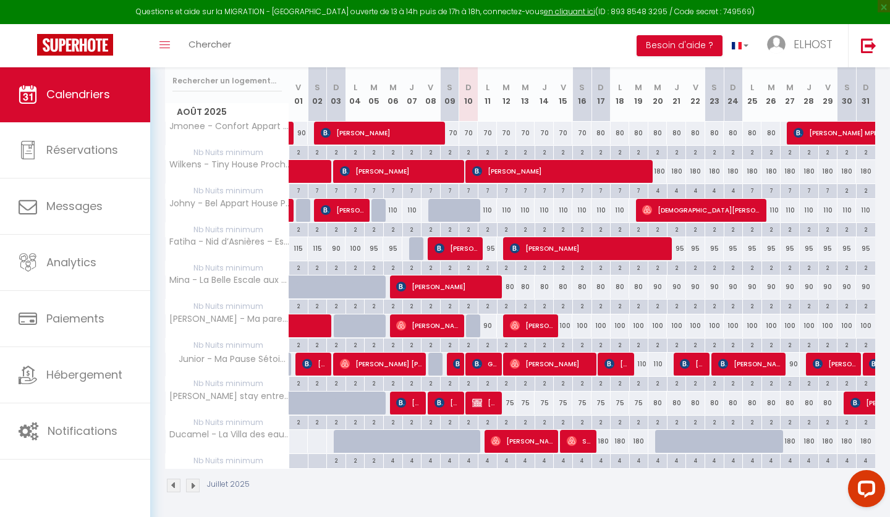
scroll to position [211, 0]
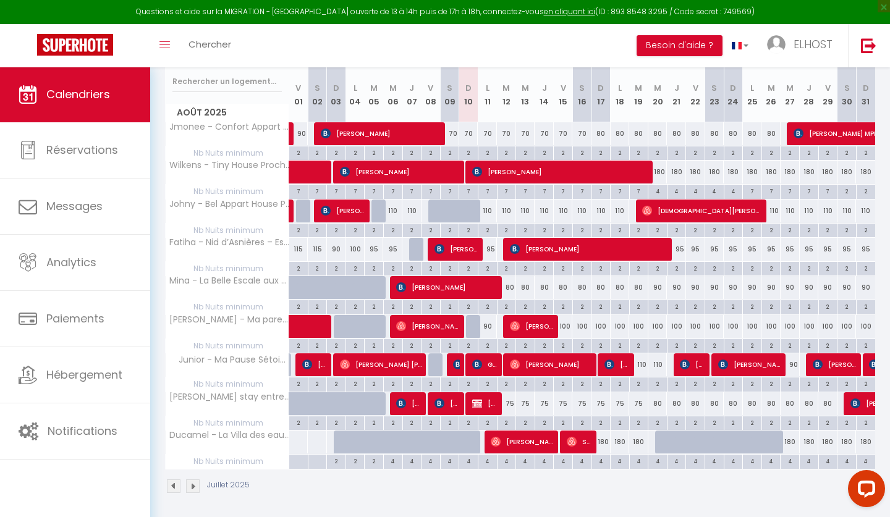
click at [487, 402] on span "[PERSON_NAME]" at bounding box center [484, 403] width 25 height 23
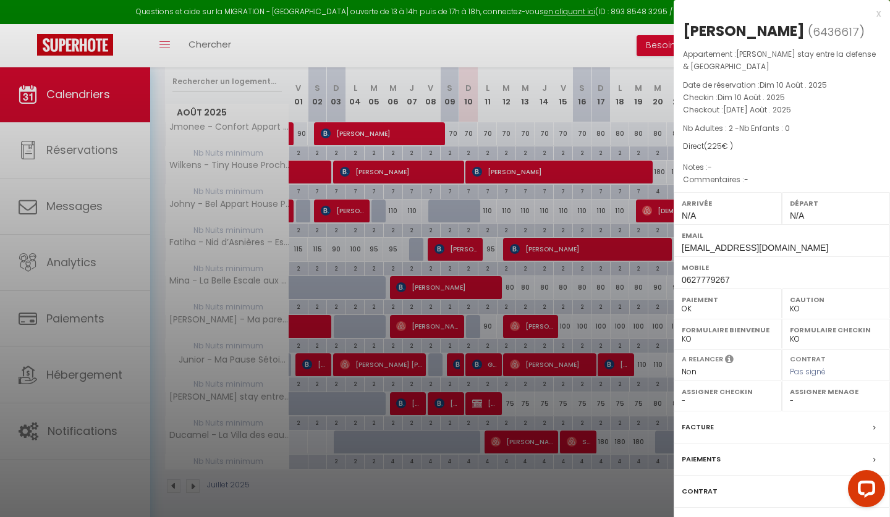
click at [876, 457] on icon at bounding box center [874, 460] width 2 height 7
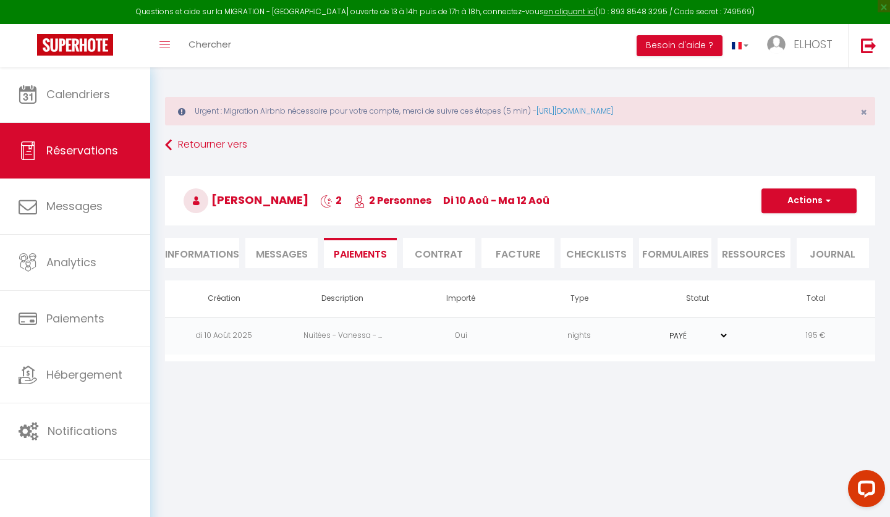
click at [720, 336] on select "PAYÉ EN ATTENTE" at bounding box center [698, 336] width 62 height 12
click at [826, 204] on span "button" at bounding box center [825, 200] width 7 height 11
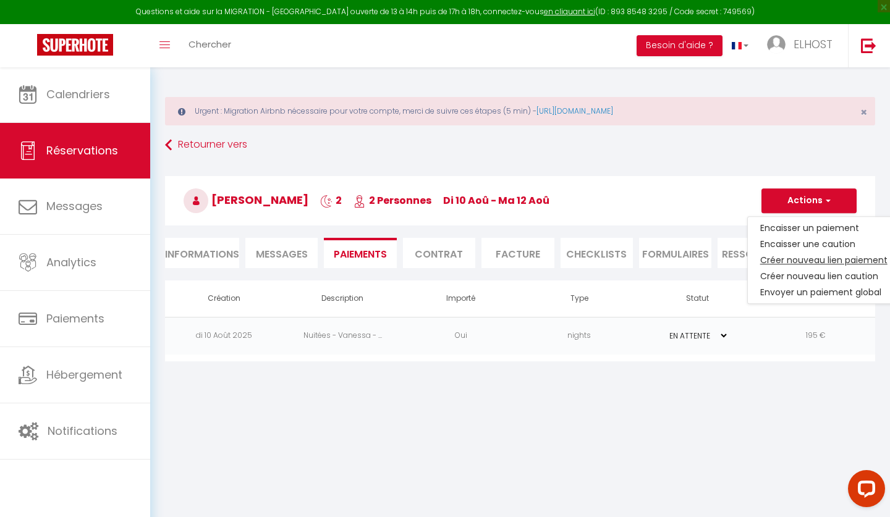
click at [815, 263] on link "Créer nouveau lien paiement" at bounding box center [824, 260] width 152 height 16
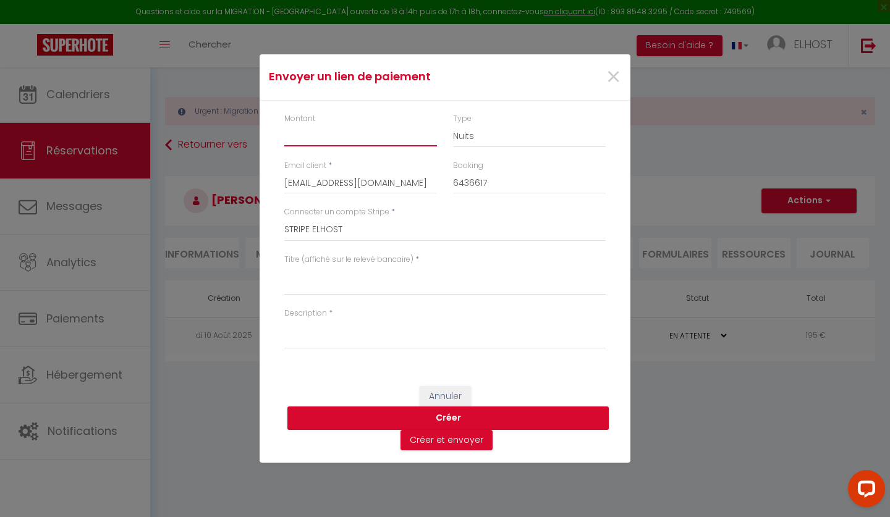
click at [294, 141] on input "Montant" at bounding box center [360, 135] width 153 height 22
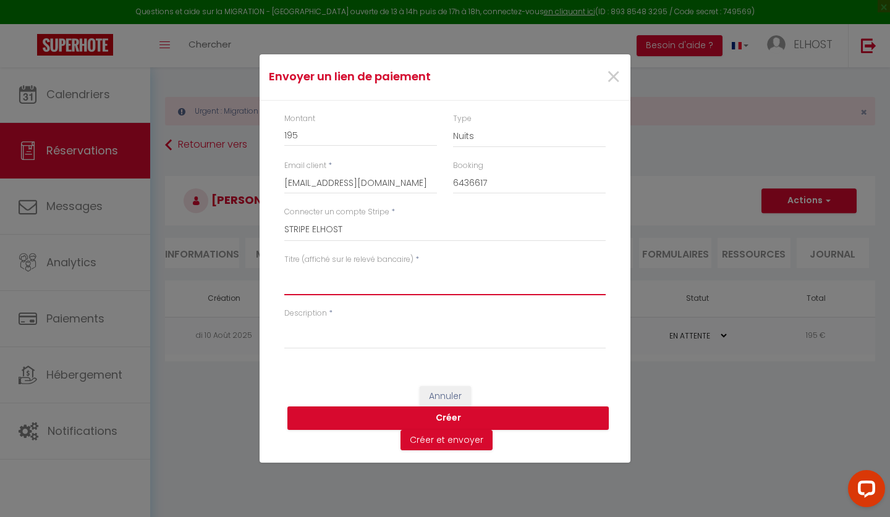
click at [306, 290] on textarea "Titre (affiché sur le relevé bancaire)" at bounding box center [444, 281] width 321 height 30
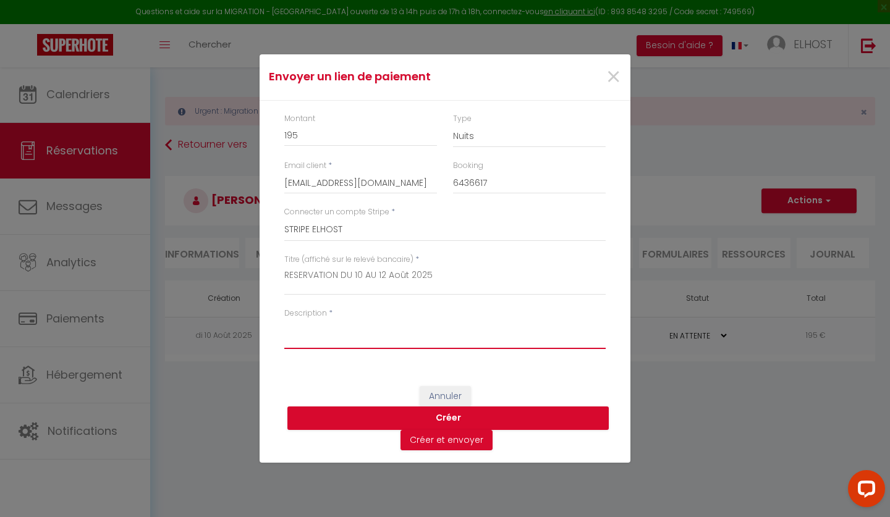
click at [319, 342] on textarea "Description" at bounding box center [444, 334] width 321 height 30
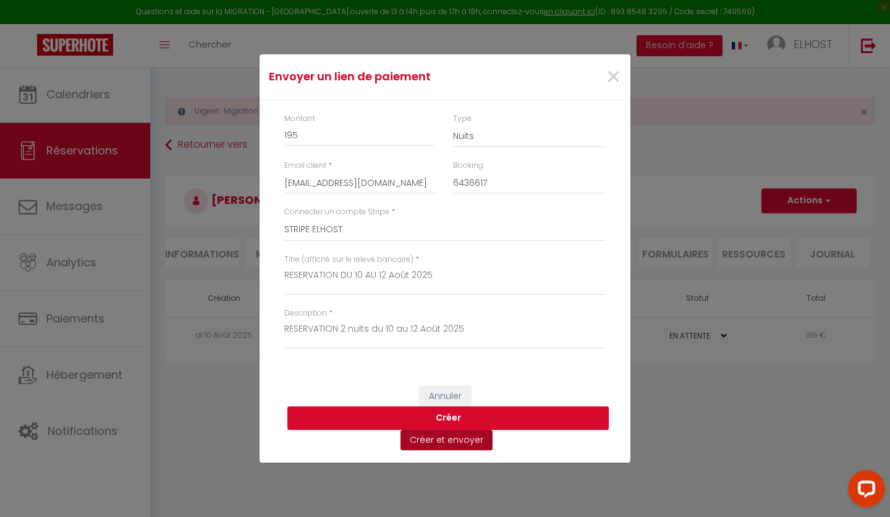
click at [451, 439] on button "Créer et envoyer" at bounding box center [446, 440] width 92 height 21
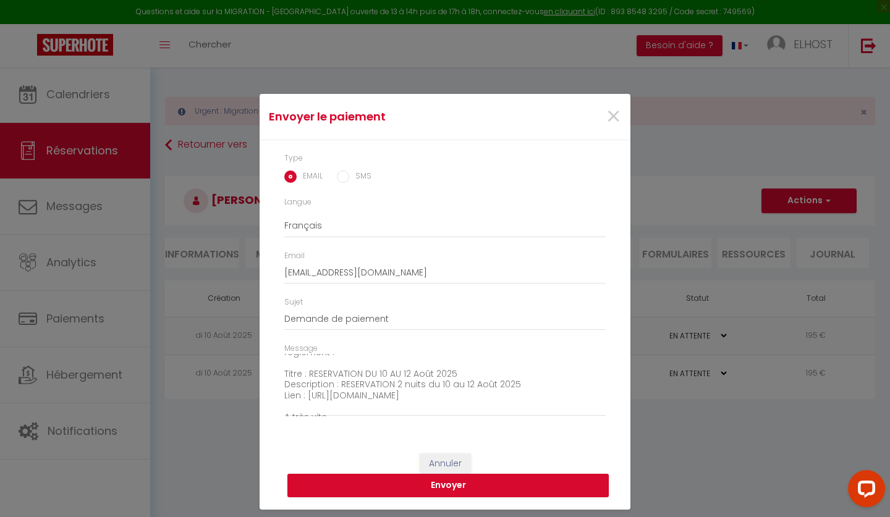
scroll to position [53, 0]
click at [439, 488] on button "Envoyer" at bounding box center [447, 485] width 321 height 23
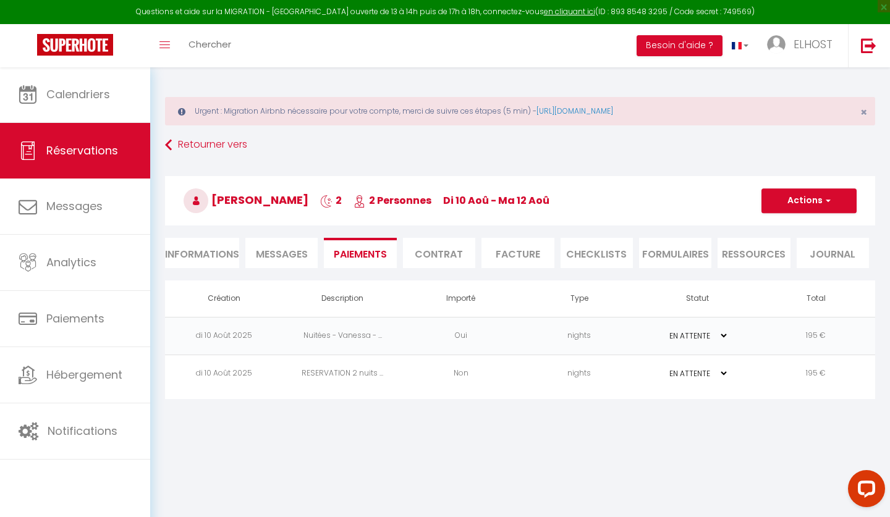
click at [514, 357] on td "Non" at bounding box center [461, 374] width 119 height 38
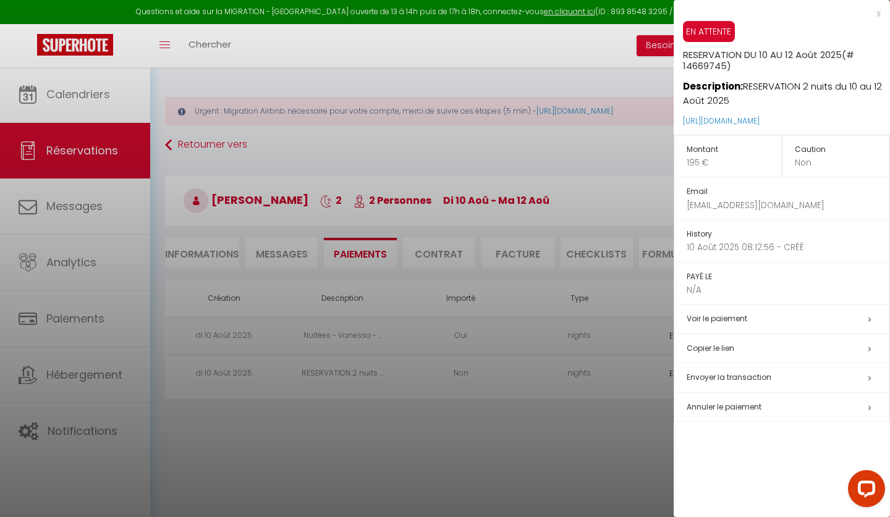
click at [536, 389] on div at bounding box center [445, 258] width 890 height 517
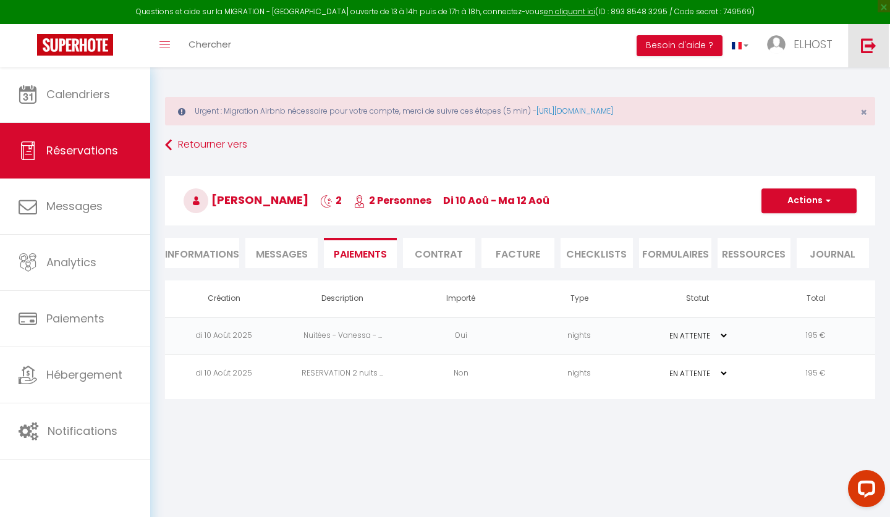
click at [870, 43] on img at bounding box center [868, 45] width 15 height 15
